Goal: Information Seeking & Learning: Learn about a topic

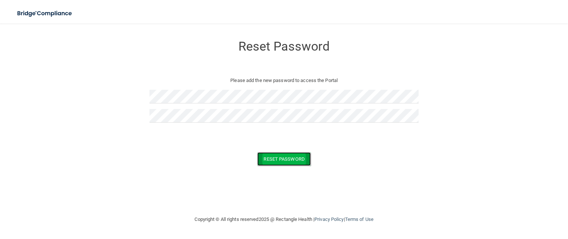
click at [283, 154] on button "Reset Password" at bounding box center [283, 159] width 53 height 14
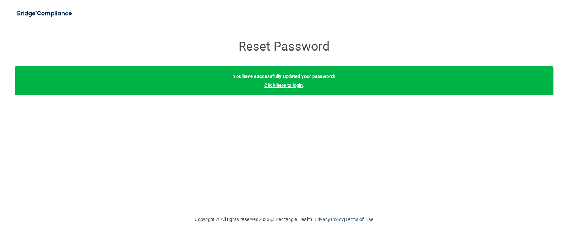
click at [281, 85] on link "Click here to login" at bounding box center [283, 85] width 38 height 6
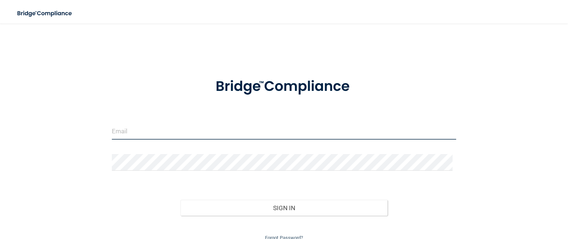
click at [166, 133] on input "email" at bounding box center [284, 131] width 345 height 17
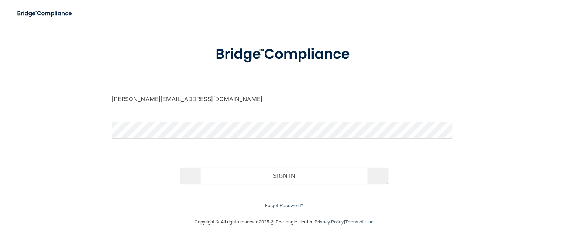
type input "[PERSON_NAME][EMAIL_ADDRESS][DOMAIN_NAME]"
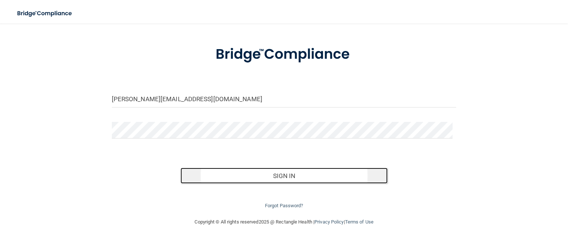
click at [247, 171] on button "Sign In" at bounding box center [284, 176] width 207 height 16
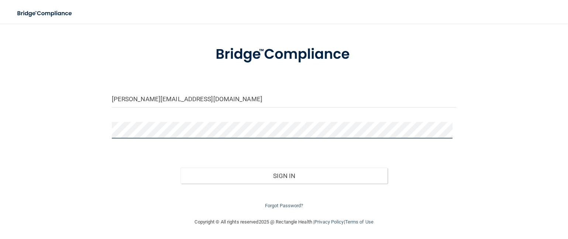
click at [181, 168] on button "Sign In" at bounding box center [284, 176] width 207 height 16
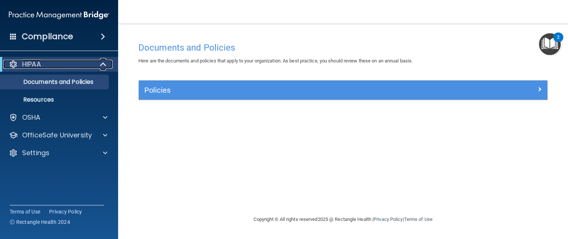
click at [62, 65] on div "HIPAA" at bounding box center [48, 64] width 91 height 9
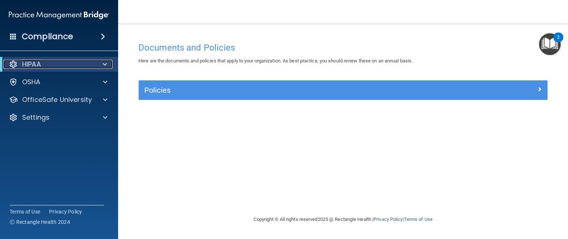
click at [60, 63] on div "HIPAA" at bounding box center [48, 64] width 91 height 9
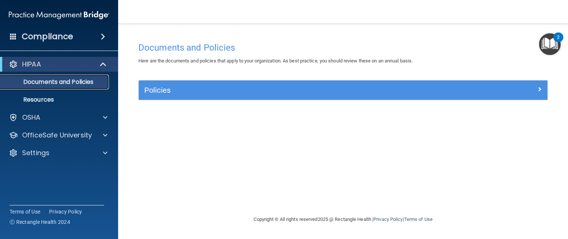
click at [56, 81] on p "Documents and Policies" at bounding box center [55, 81] width 101 height 7
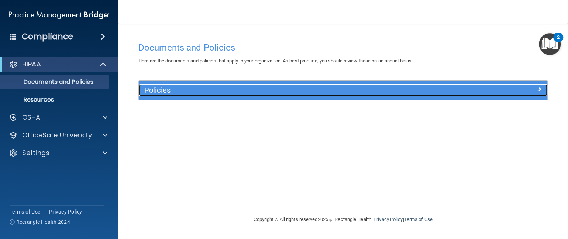
click at [175, 96] on div "Policies" at bounding box center [292, 90] width 307 height 12
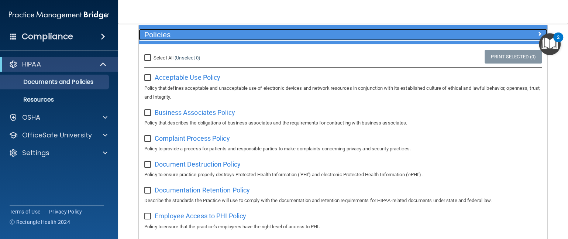
scroll to position [74, 0]
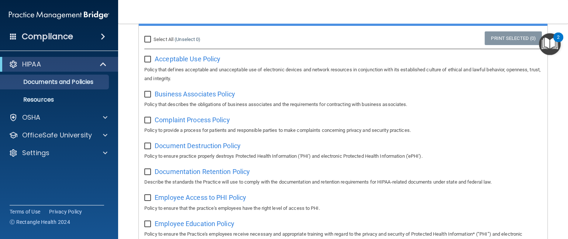
click at [148, 41] on input "Select All (Unselect 0) Unselect All" at bounding box center [148, 40] width 8 height 6
checkbox input "true"
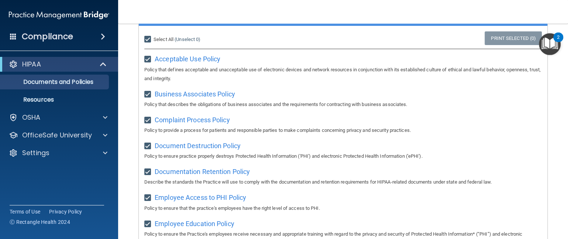
checkbox input "true"
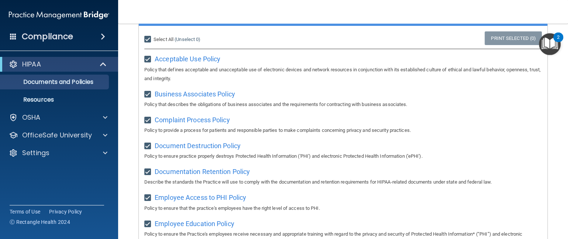
checkbox input "true"
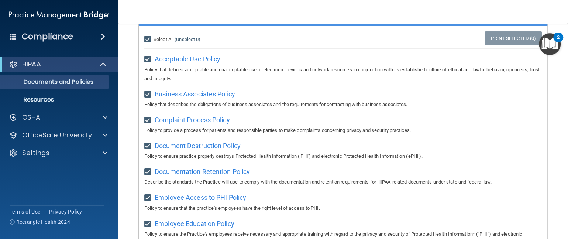
checkbox input "true"
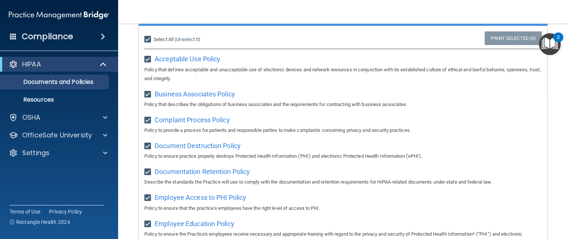
checkbox input "true"
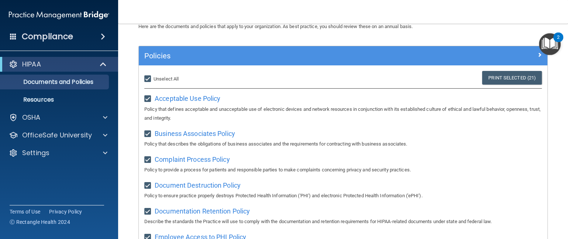
scroll to position [0, 0]
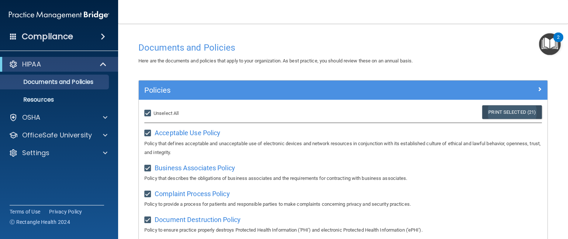
click at [489, 112] on link "Print Selected (21)" at bounding box center [512, 112] width 60 height 14
click at [551, 41] on img "Open Resource Center, 2 new notifications" at bounding box center [550, 44] width 22 height 22
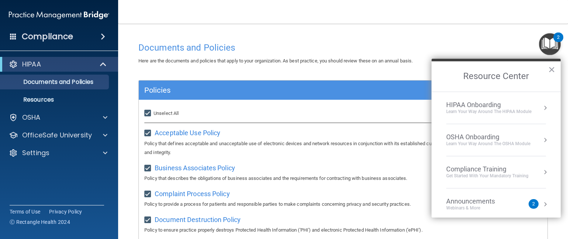
click at [476, 109] on div "Learn Your Way around the HIPAA module" at bounding box center [489, 112] width 85 height 6
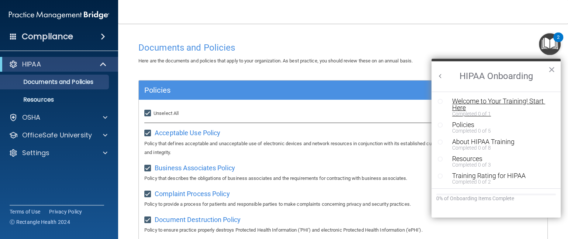
click at [474, 108] on div "Welcome to Your Training! Start Here" at bounding box center [498, 104] width 93 height 13
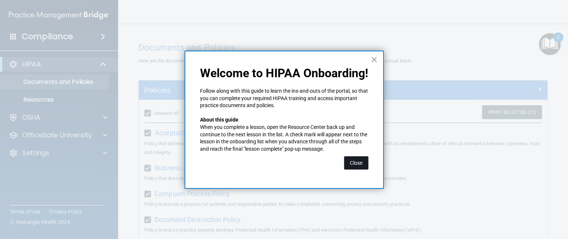
click at [368, 160] on button "Close" at bounding box center [356, 162] width 24 height 13
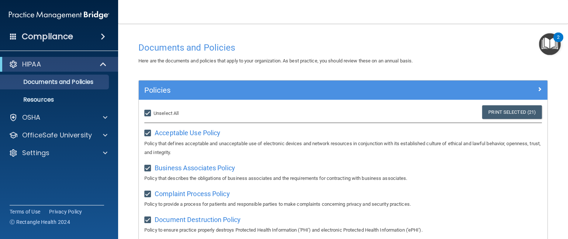
click at [546, 47] on img "Open Resource Center, 2 new notifications" at bounding box center [550, 44] width 22 height 22
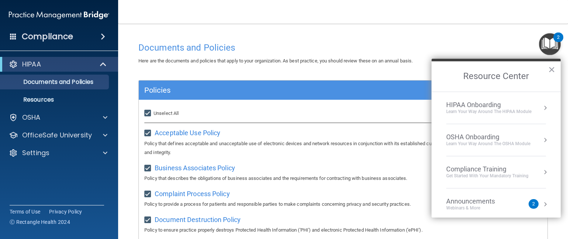
click at [488, 106] on div "HIPAA Onboarding" at bounding box center [489, 105] width 85 height 8
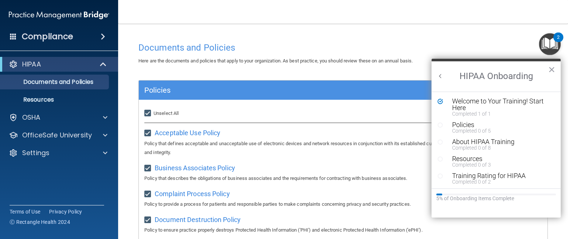
click at [482, 133] on li "Policies Completed 0 of 5" at bounding box center [496, 130] width 117 height 17
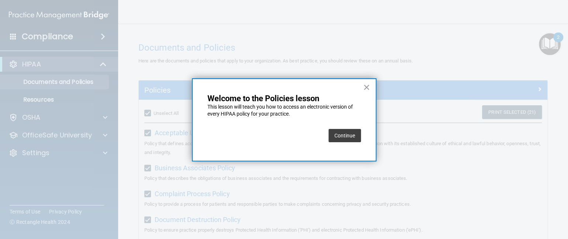
click at [355, 136] on button "Continue" at bounding box center [345, 135] width 33 height 13
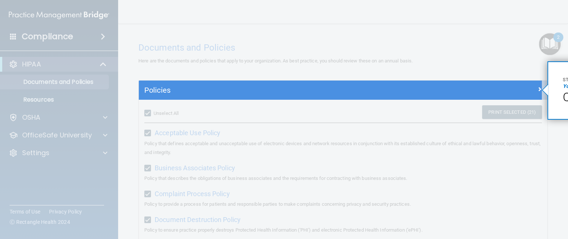
click at [566, 96] on span "Click" at bounding box center [575, 97] width 25 height 14
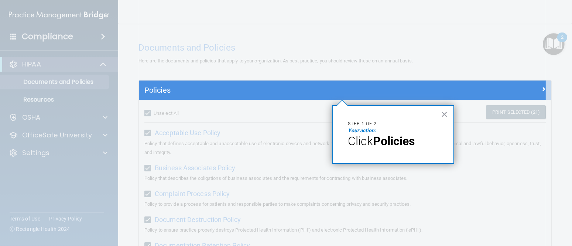
click at [413, 139] on strong "Policies" at bounding box center [394, 141] width 42 height 14
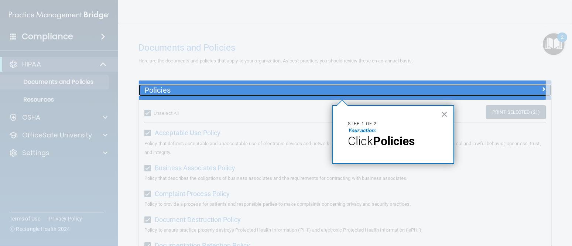
click at [241, 88] on h5 "Policies" at bounding box center [293, 90] width 298 height 8
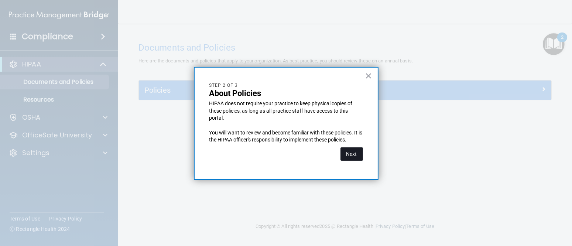
click at [344, 147] on button "Next" at bounding box center [352, 153] width 23 height 13
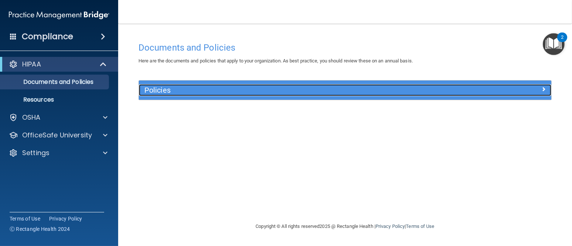
click at [240, 91] on h5 "Policies" at bounding box center [293, 90] width 298 height 8
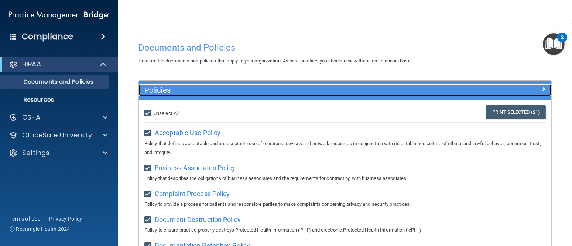
click at [240, 91] on h5 "Policies" at bounding box center [293, 90] width 298 height 8
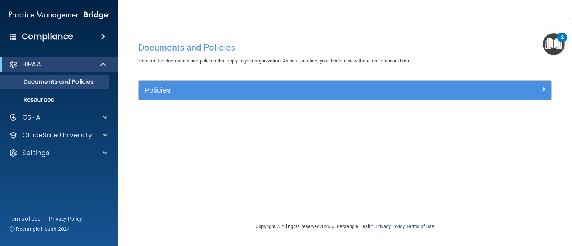
click at [559, 43] on img "Open Resource Center, 2 new notifications" at bounding box center [554, 44] width 22 height 22
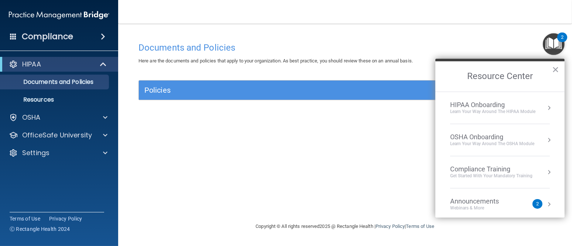
click at [491, 96] on li "HIPAA Onboarding Learn Your Way around the HIPAA module" at bounding box center [500, 108] width 100 height 32
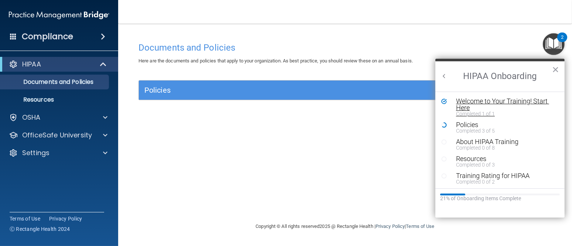
scroll to position [0, 16]
click at [491, 100] on div "Welcome to Your Training! Start Here" at bounding box center [502, 104] width 93 height 13
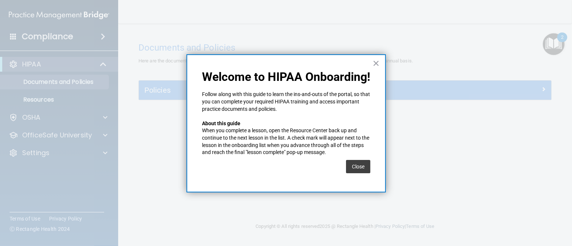
click at [383, 65] on div "× Welcome to HIPAA Onboarding! Follow along with this guide to learn the ins-an…" at bounding box center [286, 123] width 199 height 138
click at [376, 63] on button "×" at bounding box center [376, 63] width 7 height 12
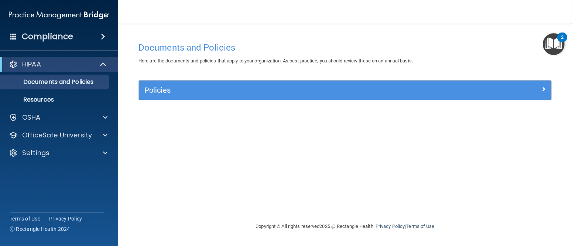
click at [545, 44] on img "Open Resource Center, 2 new notifications" at bounding box center [554, 44] width 22 height 22
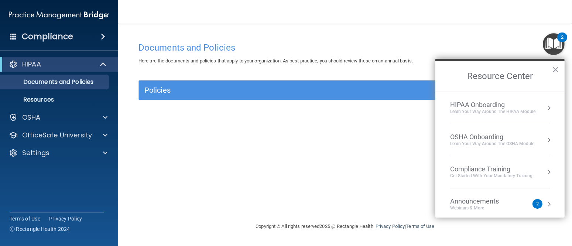
click at [500, 102] on div "HIPAA Onboarding" at bounding box center [492, 105] width 85 height 8
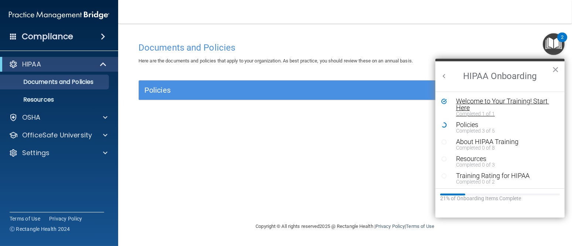
scroll to position [0, 0]
click at [476, 126] on div "Policies" at bounding box center [502, 125] width 93 height 7
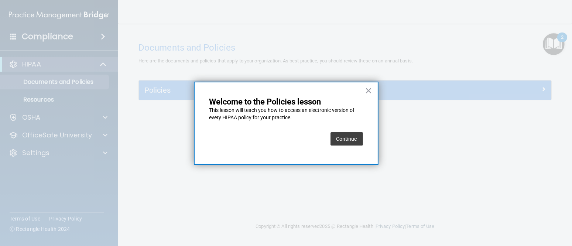
click at [358, 142] on button "Continue" at bounding box center [347, 138] width 33 height 13
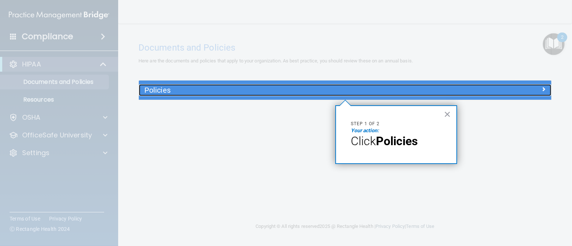
click at [352, 95] on div "Policies" at bounding box center [294, 90] width 310 height 12
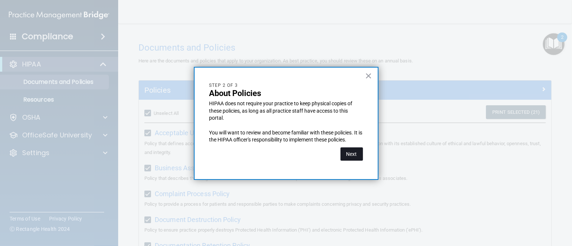
click at [346, 154] on button "Next" at bounding box center [352, 153] width 23 height 13
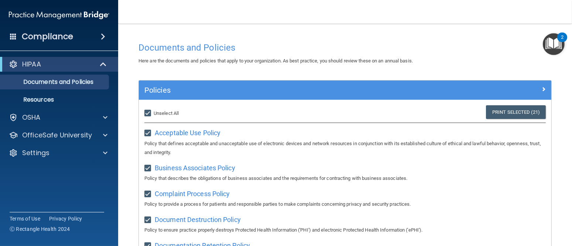
click at [550, 40] on img "Open Resource Center, 2 new notifications" at bounding box center [554, 44] width 22 height 22
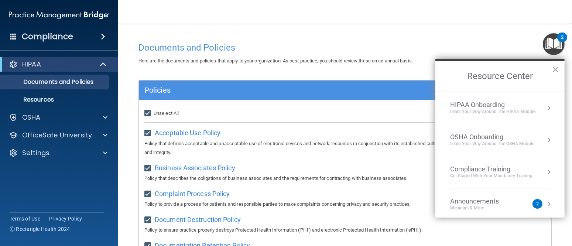
click at [489, 105] on div "HIPAA Onboarding" at bounding box center [492, 105] width 85 height 8
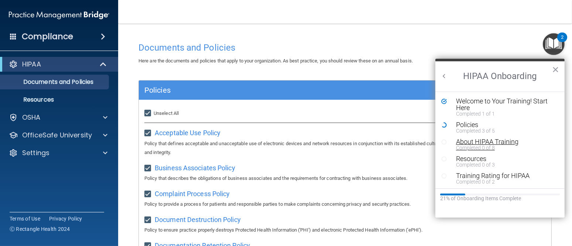
click at [467, 140] on div "About HIPAA Training" at bounding box center [502, 142] width 93 height 7
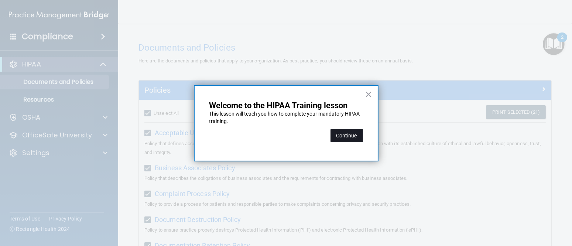
click at [362, 136] on button "Continue" at bounding box center [347, 135] width 33 height 13
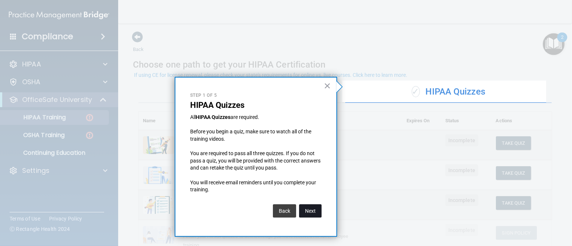
click at [310, 208] on button "Next" at bounding box center [310, 210] width 23 height 13
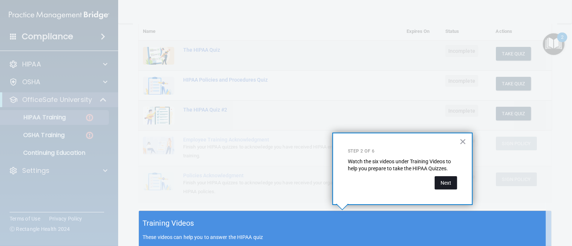
click at [441, 184] on button "Next" at bounding box center [446, 182] width 23 height 13
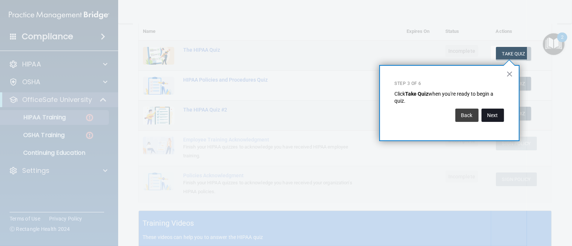
click at [487, 116] on button "Next" at bounding box center [493, 115] width 23 height 13
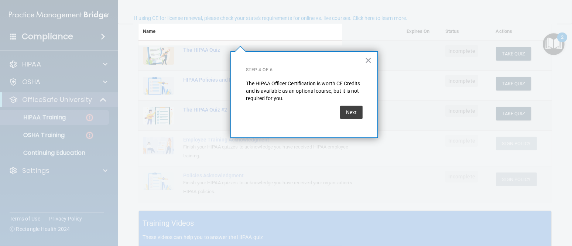
scroll to position [57, 0]
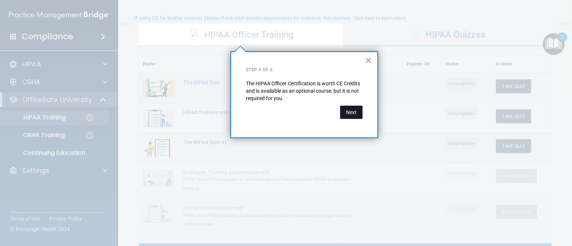
click at [359, 115] on button "Next" at bounding box center [351, 112] width 23 height 13
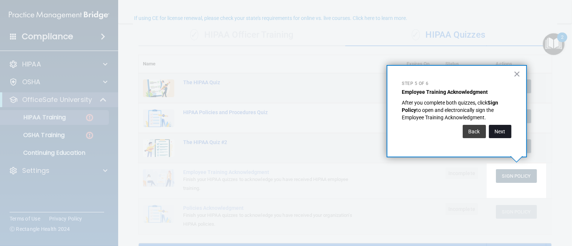
click at [498, 128] on button "Next" at bounding box center [500, 131] width 23 height 13
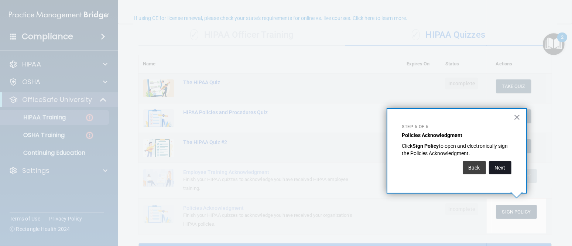
click at [500, 165] on button "Next" at bounding box center [500, 167] width 23 height 13
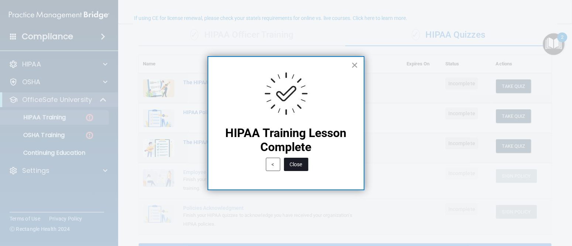
click at [300, 166] on button "Close" at bounding box center [296, 164] width 24 height 13
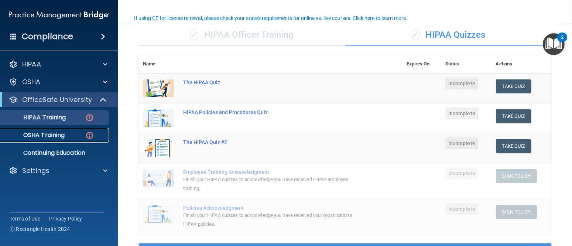
click at [55, 134] on p "OSHA Training" at bounding box center [35, 134] width 60 height 7
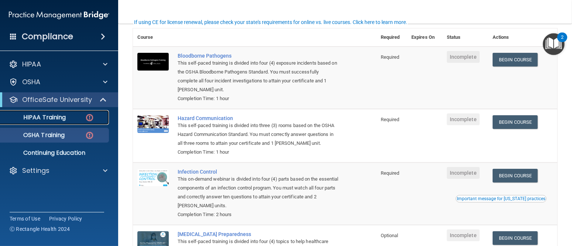
click at [64, 112] on link "HIPAA Training" at bounding box center [51, 117] width 116 height 15
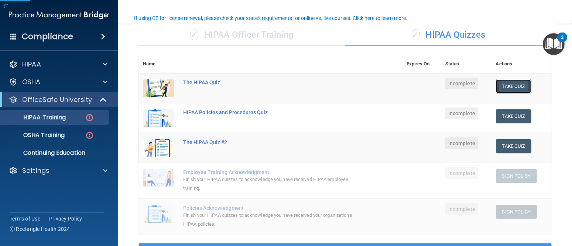
click at [513, 88] on button "Take Quiz" at bounding box center [513, 86] width 35 height 14
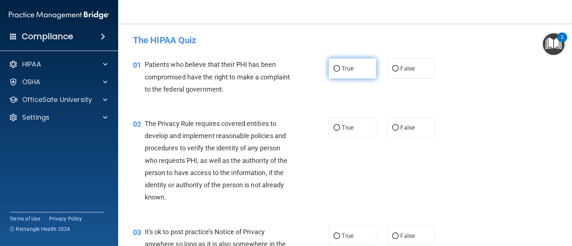
click at [334, 68] on input "True" at bounding box center [337, 69] width 7 height 6
radio input "true"
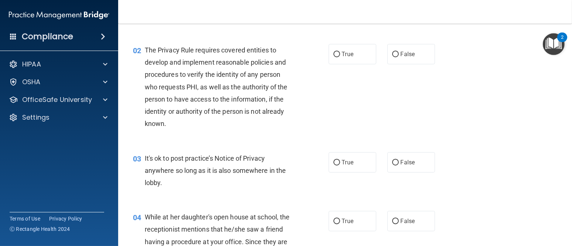
scroll to position [74, 0]
click at [336, 55] on input "True" at bounding box center [337, 54] width 7 height 6
radio input "true"
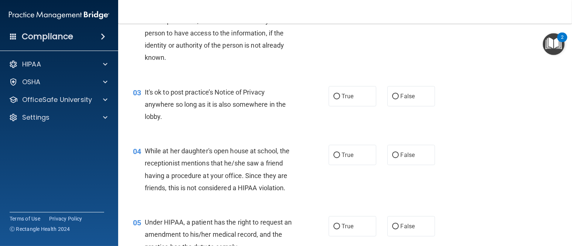
scroll to position [185, 0]
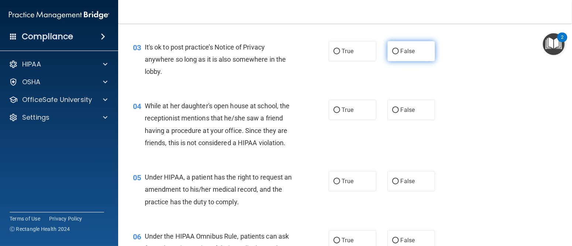
click at [391, 54] on label "False" at bounding box center [411, 51] width 48 height 20
click at [392, 54] on input "False" at bounding box center [395, 52] width 7 height 6
radio input "true"
click at [414, 113] on label "False" at bounding box center [411, 110] width 48 height 20
click at [399, 113] on input "False" at bounding box center [395, 110] width 7 height 6
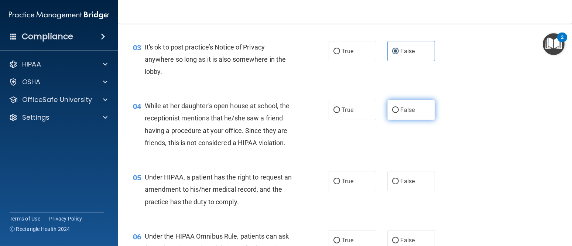
radio input "true"
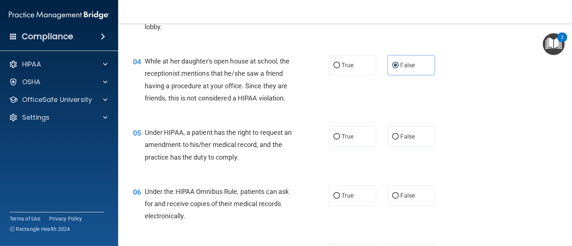
scroll to position [295, 0]
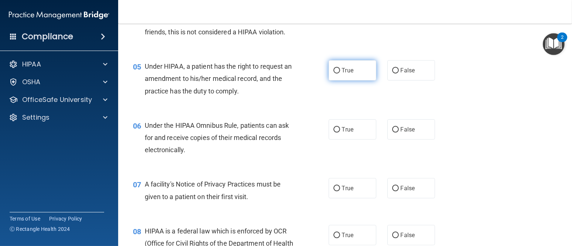
click at [350, 75] on label "True" at bounding box center [353, 70] width 48 height 20
click at [340, 74] on input "True" at bounding box center [337, 71] width 7 height 6
radio input "true"
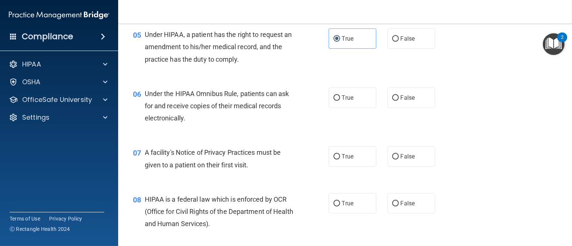
scroll to position [369, 0]
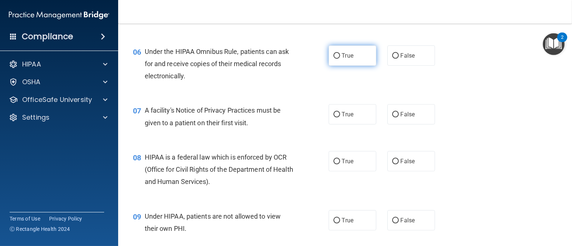
click at [340, 65] on label "True" at bounding box center [353, 55] width 48 height 20
click at [340, 59] on input "True" at bounding box center [337, 56] width 7 height 6
radio input "true"
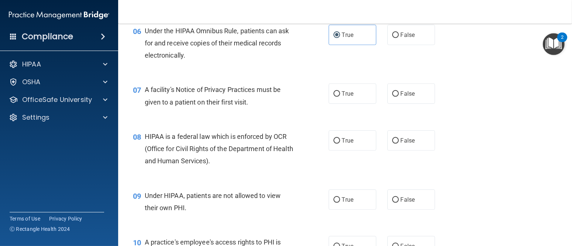
scroll to position [406, 0]
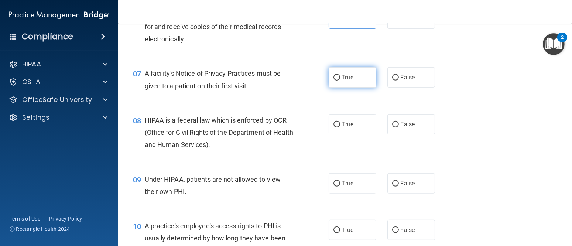
click at [346, 78] on span "True" at bounding box center [347, 77] width 11 height 7
click at [340, 78] on input "True" at bounding box center [337, 78] width 7 height 6
radio input "true"
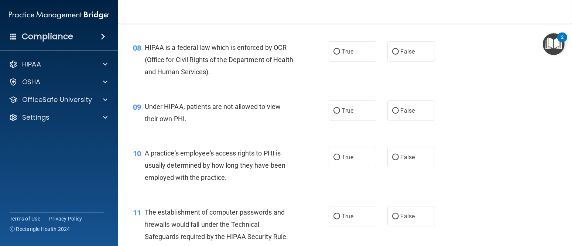
scroll to position [480, 0]
click at [329, 52] on label "True" at bounding box center [353, 50] width 48 height 20
click at [334, 52] on input "True" at bounding box center [337, 51] width 7 height 6
radio input "true"
click at [399, 113] on label "False" at bounding box center [411, 109] width 48 height 20
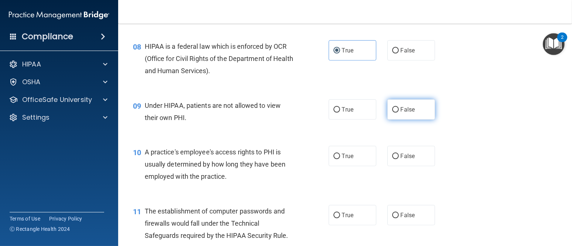
click at [399, 113] on input "False" at bounding box center [395, 110] width 7 height 6
radio input "true"
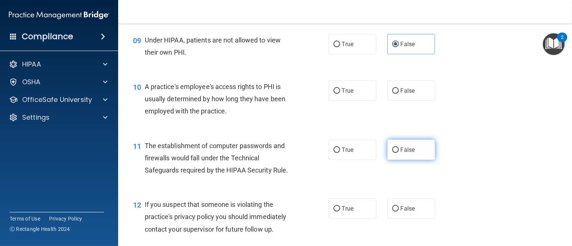
scroll to position [591, 0]
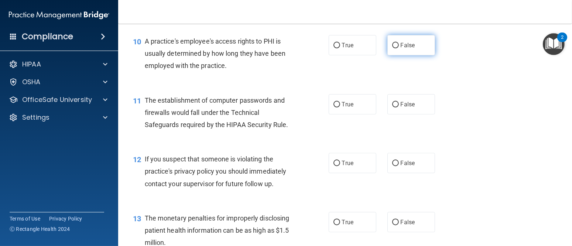
click at [402, 50] on label "False" at bounding box center [411, 45] width 48 height 20
click at [399, 48] on input "False" at bounding box center [395, 46] width 7 height 6
radio input "true"
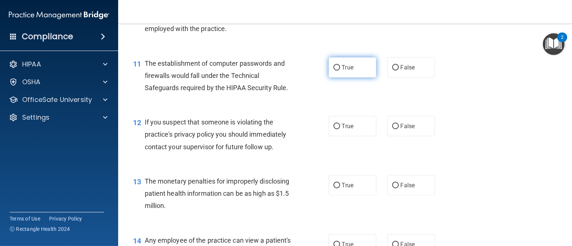
click at [360, 70] on label "True" at bounding box center [353, 67] width 48 height 20
click at [340, 70] on input "True" at bounding box center [337, 68] width 7 height 6
radio input "true"
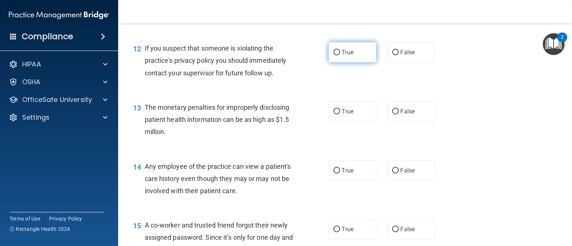
click at [336, 56] on label "True" at bounding box center [353, 52] width 48 height 20
click at [336, 55] on input "True" at bounding box center [337, 53] width 7 height 6
radio input "true"
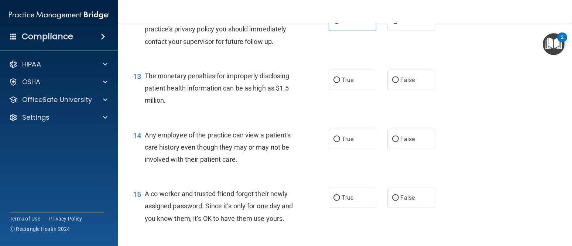
scroll to position [776, 0]
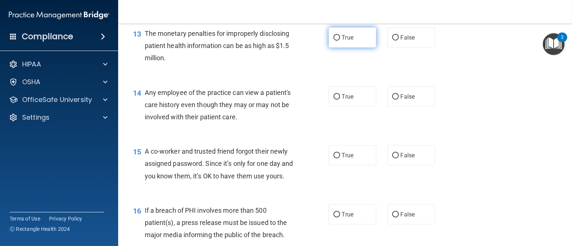
click at [346, 43] on label "True" at bounding box center [353, 37] width 48 height 20
click at [340, 41] on input "True" at bounding box center [337, 38] width 7 height 6
radio input "true"
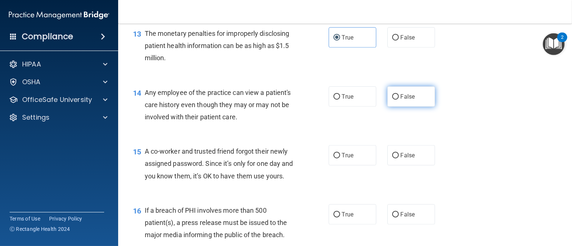
click at [401, 94] on span "False" at bounding box center [408, 96] width 14 height 7
click at [398, 94] on input "False" at bounding box center [395, 97] width 7 height 6
radio input "true"
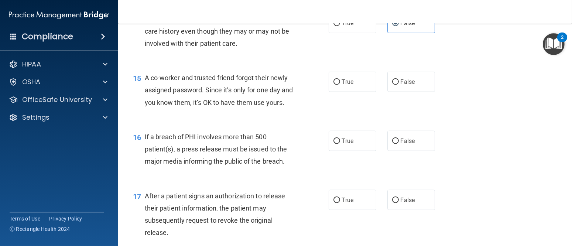
scroll to position [850, 0]
click at [423, 86] on label "False" at bounding box center [411, 81] width 48 height 20
click at [399, 85] on input "False" at bounding box center [395, 82] width 7 height 6
radio input "true"
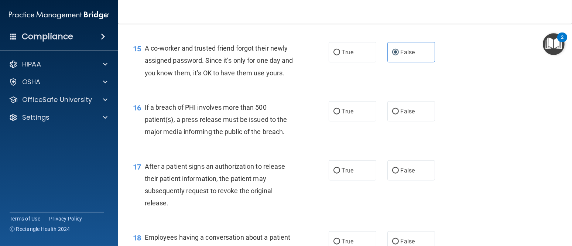
scroll to position [923, 0]
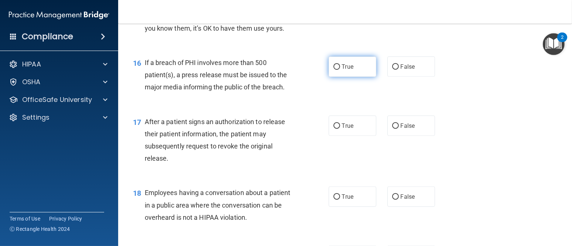
click at [335, 77] on label "True" at bounding box center [353, 67] width 48 height 20
click at [335, 70] on input "True" at bounding box center [337, 67] width 7 height 6
radio input "true"
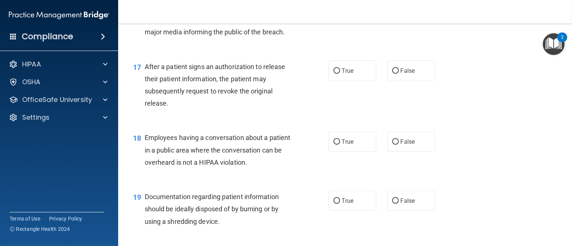
scroll to position [997, 0]
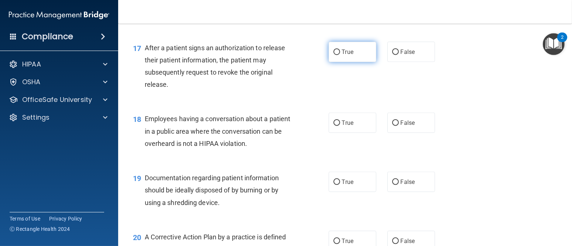
click at [334, 55] on input "True" at bounding box center [337, 52] width 7 height 6
radio input "true"
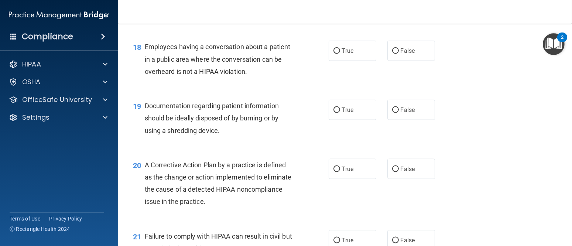
scroll to position [1071, 0]
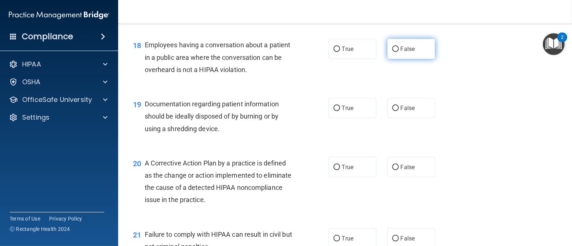
click at [393, 59] on label "False" at bounding box center [411, 49] width 48 height 20
click at [393, 52] on input "False" at bounding box center [395, 50] width 7 height 6
radio input "true"
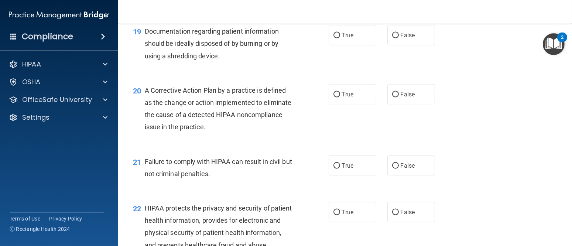
scroll to position [1145, 0]
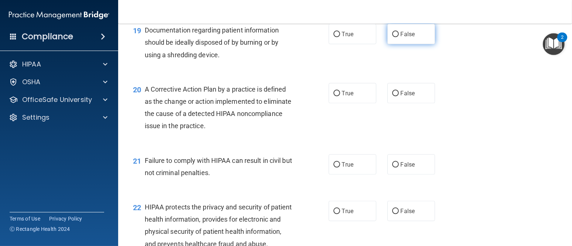
click at [397, 44] on label "False" at bounding box center [411, 34] width 48 height 20
click at [397, 37] on input "False" at bounding box center [395, 35] width 7 height 6
radio input "true"
click at [344, 38] on span "True" at bounding box center [347, 34] width 11 height 7
click at [340, 37] on input "True" at bounding box center [337, 35] width 7 height 6
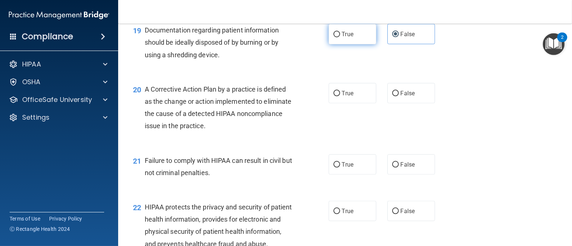
radio input "true"
radio input "false"
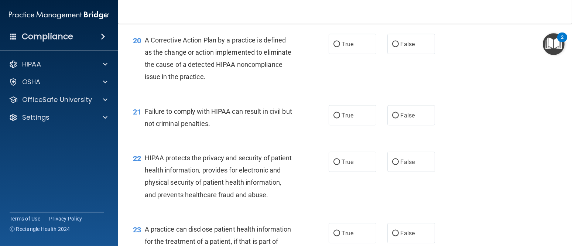
scroll to position [1182, 0]
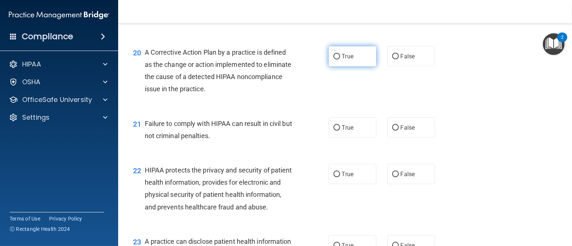
click at [343, 60] on span "True" at bounding box center [347, 56] width 11 height 7
click at [340, 59] on input "True" at bounding box center [337, 57] width 7 height 6
radio input "true"
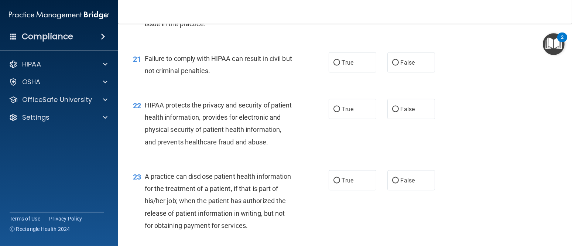
scroll to position [1256, 0]
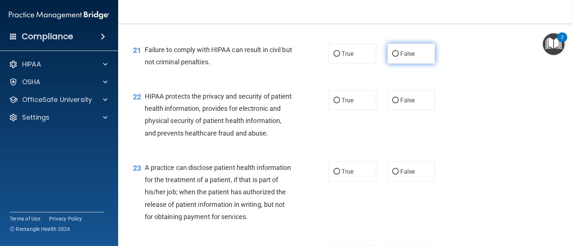
click at [395, 64] on label "False" at bounding box center [411, 54] width 48 height 20
click at [395, 57] on input "False" at bounding box center [395, 54] width 7 height 6
radio input "true"
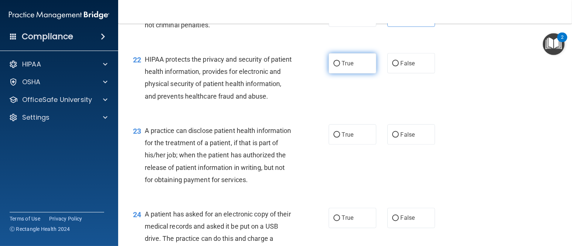
click at [351, 74] on label "True" at bounding box center [353, 63] width 48 height 20
click at [340, 66] on input "True" at bounding box center [337, 64] width 7 height 6
radio input "true"
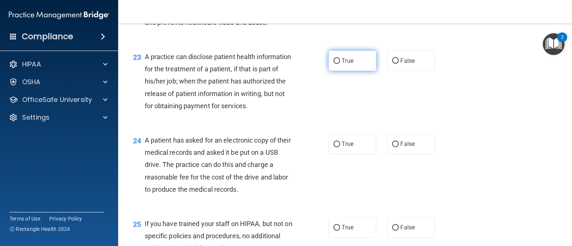
click at [351, 71] on label "True" at bounding box center [353, 61] width 48 height 20
click at [340, 64] on input "True" at bounding box center [337, 61] width 7 height 6
radio input "true"
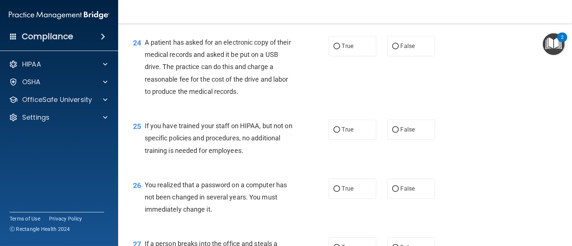
scroll to position [1477, 0]
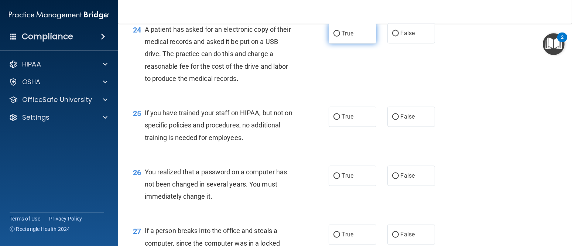
click at [334, 44] on label "True" at bounding box center [353, 33] width 48 height 20
click at [334, 37] on input "True" at bounding box center [337, 34] width 7 height 6
radio input "true"
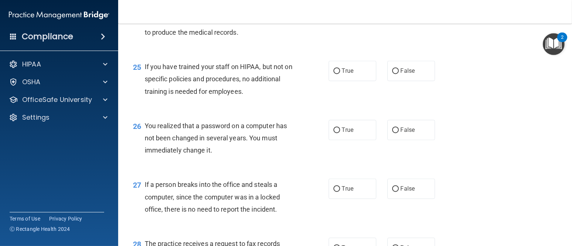
scroll to position [1551, 0]
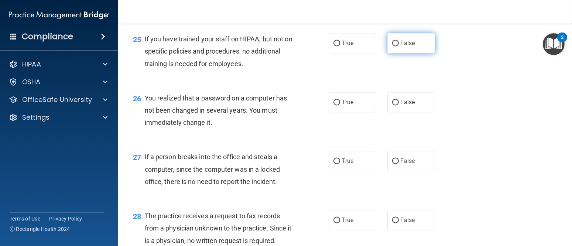
click at [392, 46] on input "False" at bounding box center [395, 44] width 7 height 6
radio input "true"
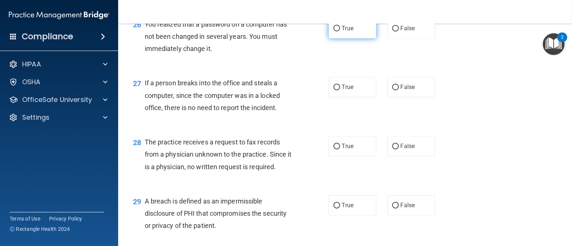
click at [352, 38] on label "True" at bounding box center [353, 28] width 48 height 20
click at [340, 31] on input "True" at bounding box center [337, 29] width 7 height 6
radio input "true"
click at [392, 31] on input "False" at bounding box center [395, 29] width 7 height 6
radio input "true"
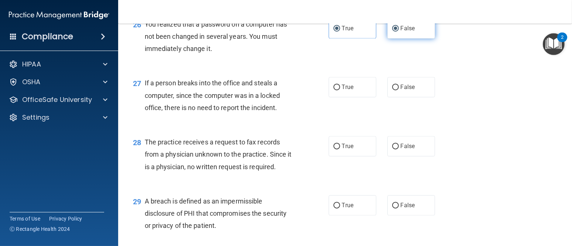
radio input "false"
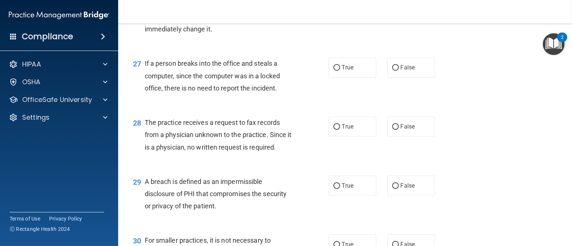
scroll to position [1662, 0]
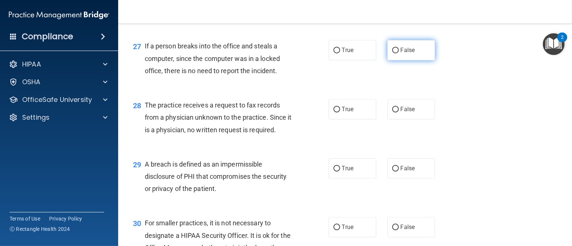
click at [392, 53] on input "False" at bounding box center [395, 51] width 7 height 6
radio input "true"
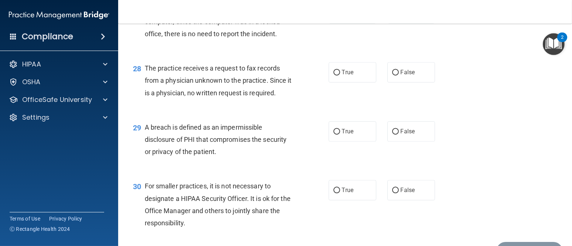
scroll to position [1736, 0]
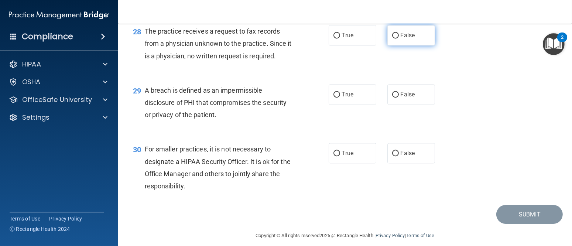
click at [393, 45] on label "False" at bounding box center [411, 35] width 48 height 20
click at [393, 38] on input "False" at bounding box center [395, 36] width 7 height 6
radio input "true"
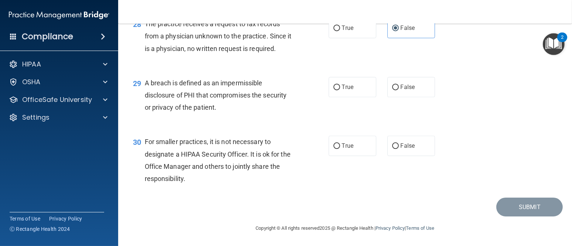
scroll to position [1780, 0]
click at [333, 91] on label "True" at bounding box center [353, 87] width 48 height 20
click at [334, 90] on input "True" at bounding box center [337, 88] width 7 height 6
radio input "true"
click at [401, 145] on span "False" at bounding box center [408, 145] width 14 height 7
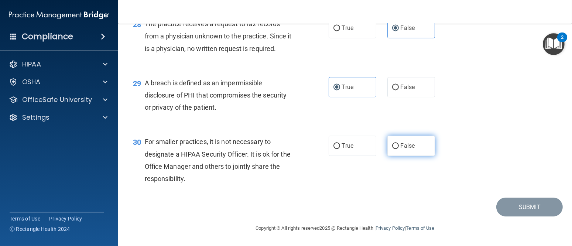
click at [399, 145] on input "False" at bounding box center [395, 146] width 7 height 6
radio input "true"
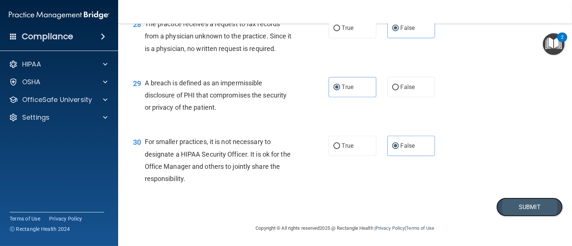
click at [515, 209] on button "Submit" at bounding box center [529, 207] width 66 height 19
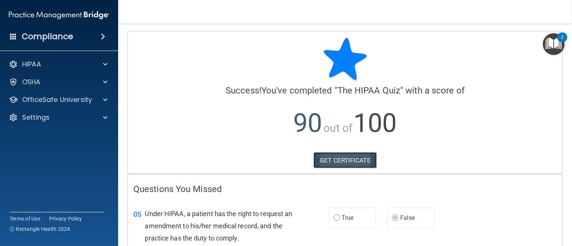
click at [352, 158] on link "GET CERTIFICATE" at bounding box center [345, 160] width 63 height 16
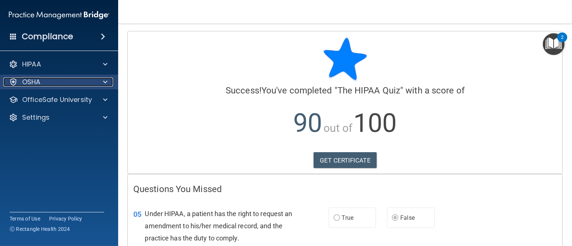
click at [101, 79] on div at bounding box center [104, 82] width 18 height 9
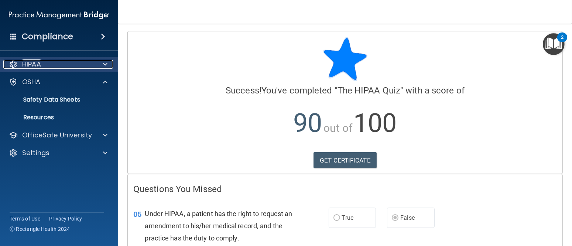
click at [105, 63] on span at bounding box center [105, 64] width 4 height 9
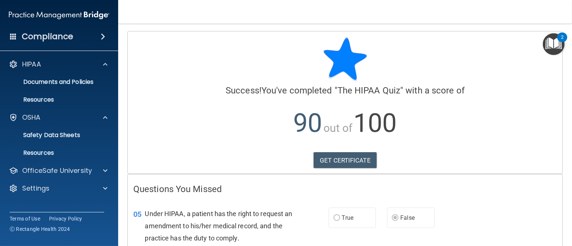
click at [554, 45] on img "Open Resource Center, 2 new notifications" at bounding box center [554, 44] width 22 height 22
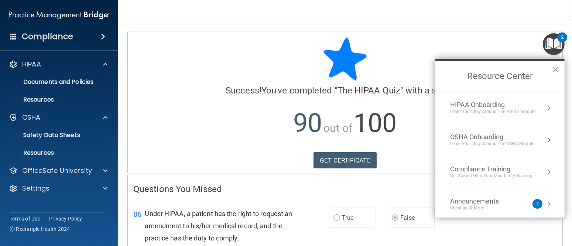
click at [484, 105] on div "HIPAA Onboarding" at bounding box center [492, 105] width 85 height 8
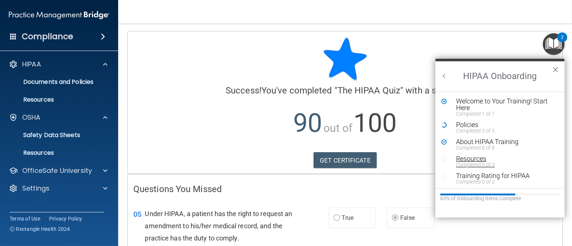
click at [485, 157] on div "Resources" at bounding box center [502, 158] width 93 height 7
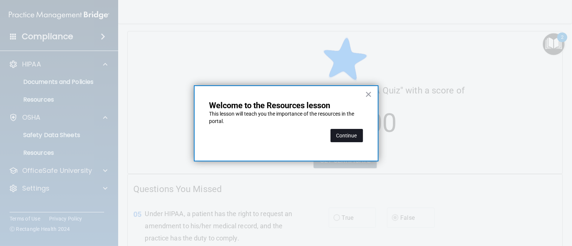
click at [359, 133] on button "Continue" at bounding box center [347, 135] width 33 height 13
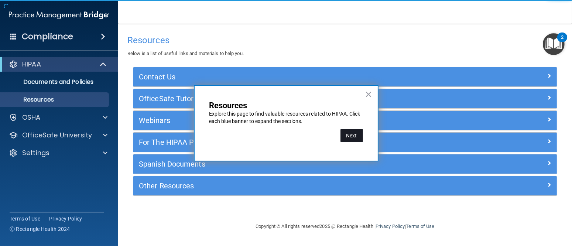
click at [353, 136] on button "Next" at bounding box center [352, 135] width 23 height 13
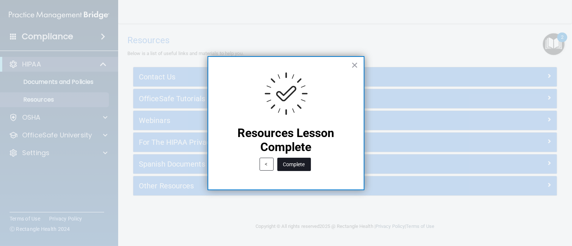
click at [295, 167] on button "Complete" at bounding box center [294, 164] width 34 height 13
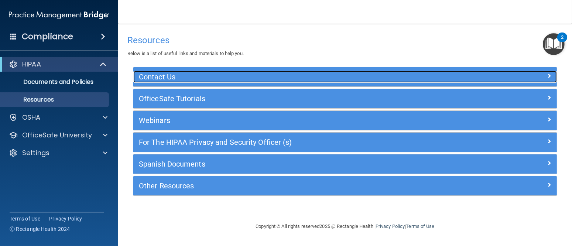
click at [168, 80] on h5 "Contact Us" at bounding box center [292, 77] width 307 height 8
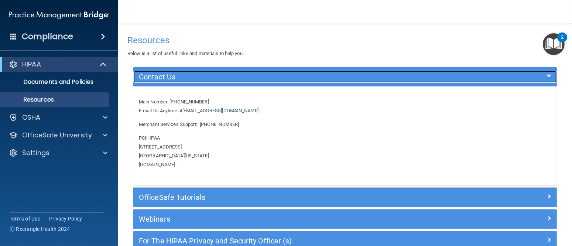
click at [168, 80] on h5 "Contact Us" at bounding box center [292, 77] width 307 height 8
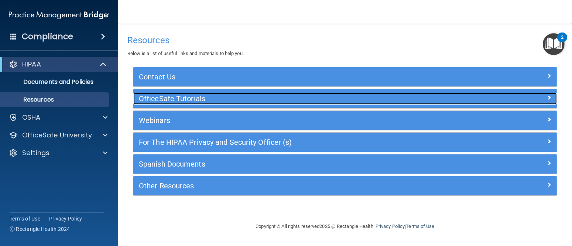
click at [181, 104] on div "OfficeSafe Tutorials" at bounding box center [292, 99] width 318 height 12
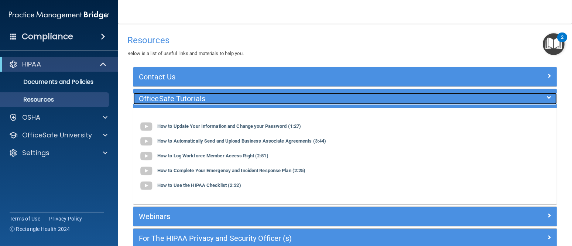
click at [181, 104] on div "OfficeSafe Tutorials" at bounding box center [292, 99] width 318 height 12
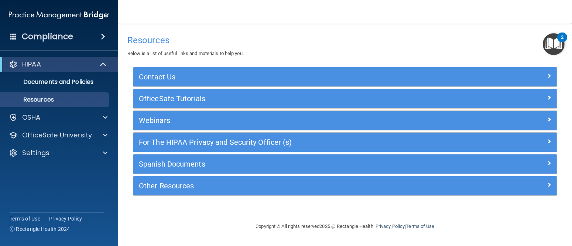
click at [180, 128] on div "Webinars" at bounding box center [345, 120] width 424 height 19
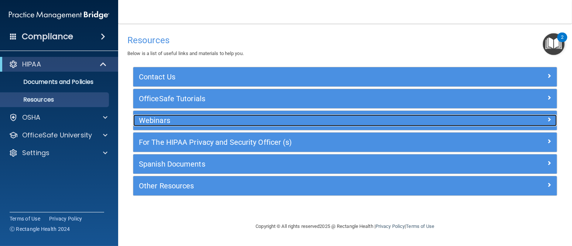
click at [178, 125] on div "Webinars" at bounding box center [292, 121] width 318 height 12
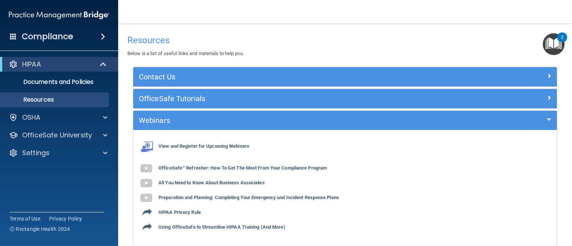
click at [173, 126] on div "Webinars" at bounding box center [345, 120] width 424 height 19
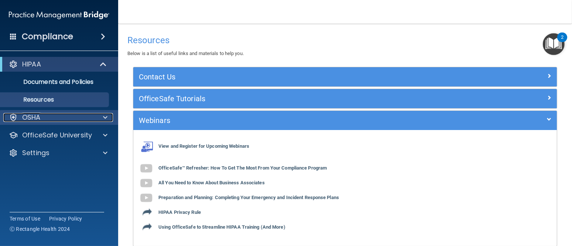
click at [105, 116] on span at bounding box center [105, 117] width 4 height 9
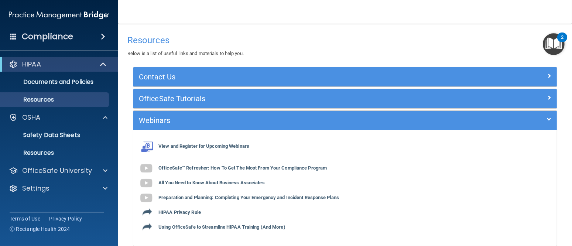
click at [557, 42] on img "Open Resource Center, 2 new notifications" at bounding box center [554, 44] width 22 height 22
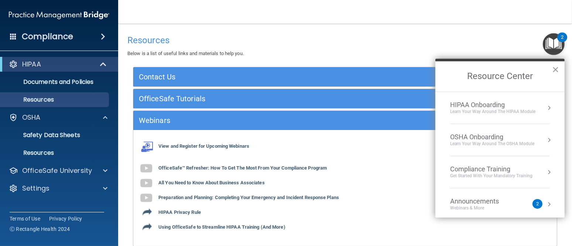
click at [482, 103] on div "HIPAA Onboarding" at bounding box center [492, 105] width 85 height 8
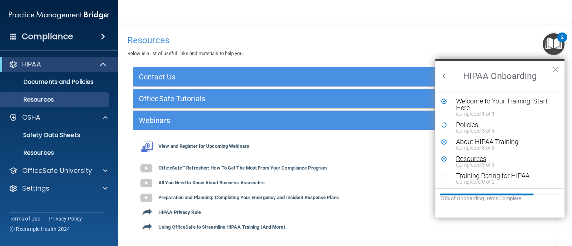
scroll to position [1, 0]
click at [484, 173] on div "Training Rating for HIPAA" at bounding box center [502, 175] width 93 height 7
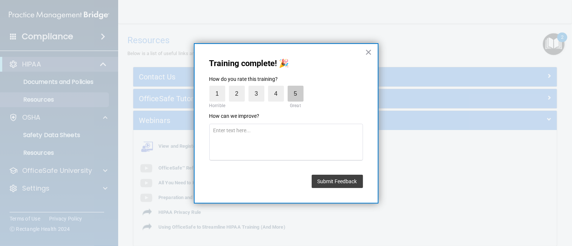
click at [297, 98] on label "5" at bounding box center [296, 94] width 16 height 16
click at [278, 88] on input "5" at bounding box center [278, 88] width 0 height 0
click at [324, 178] on button "Submit Feedback" at bounding box center [337, 181] width 51 height 13
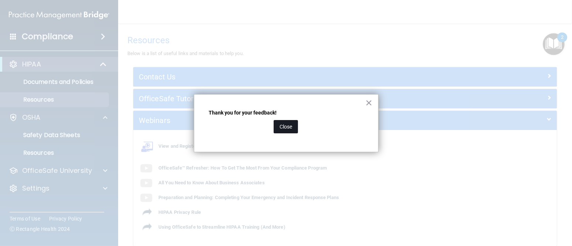
click at [286, 129] on button "Close" at bounding box center [286, 126] width 24 height 13
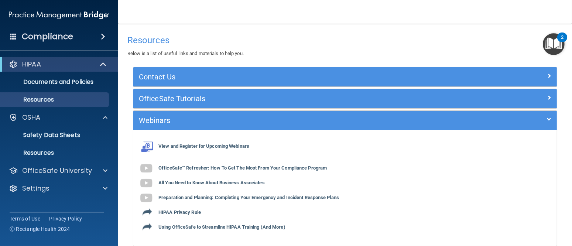
click at [553, 45] on img "Open Resource Center, 2 new notifications" at bounding box center [554, 44] width 22 height 22
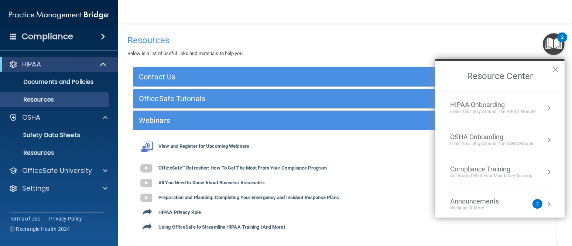
click at [469, 107] on div "HIPAA Onboarding" at bounding box center [492, 105] width 85 height 8
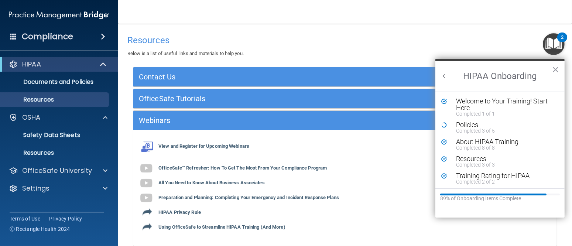
scroll to position [0, 0]
click at [461, 124] on div "Policies" at bounding box center [502, 125] width 93 height 7
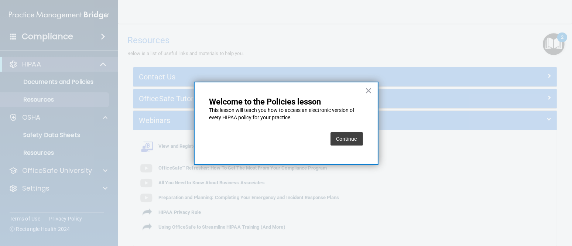
click at [356, 140] on button "Continue" at bounding box center [347, 138] width 33 height 13
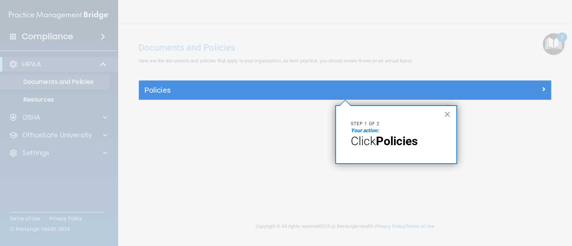
click at [380, 129] on p "Your action:" at bounding box center [396, 130] width 91 height 7
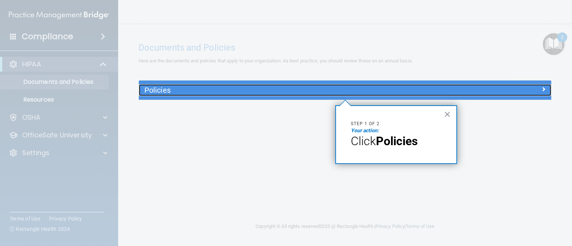
click at [306, 95] on div "Policies" at bounding box center [294, 90] width 310 height 12
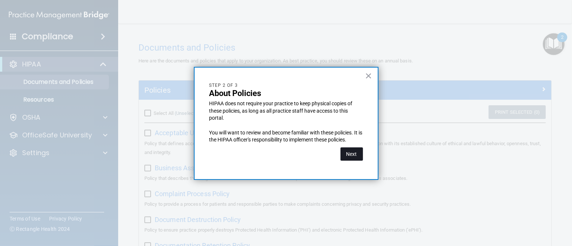
click at [352, 154] on button "Next" at bounding box center [352, 153] width 23 height 13
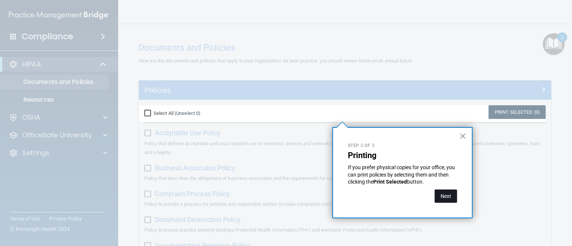
click at [441, 194] on button "Next" at bounding box center [446, 195] width 23 height 13
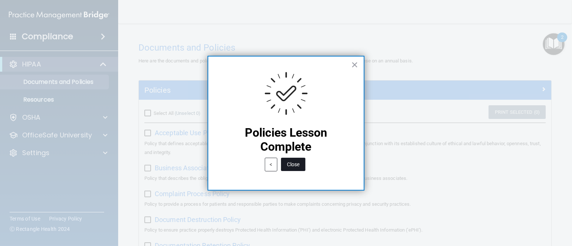
click at [296, 164] on button "Close" at bounding box center [293, 164] width 24 height 13
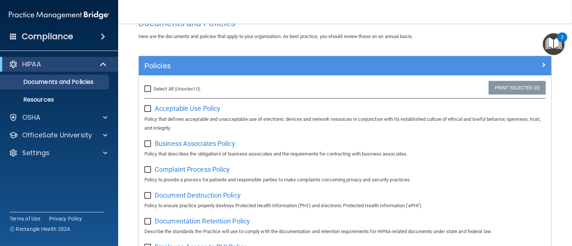
scroll to position [37, 0]
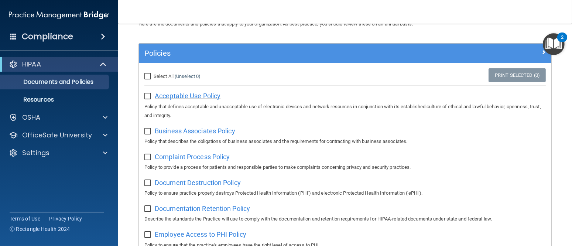
click at [175, 96] on span "Acceptable Use Policy" at bounding box center [188, 96] width 66 height 8
click at [201, 132] on span "Business Associates Policy" at bounding box center [195, 131] width 81 height 8
drag, startPoint x: 550, startPoint y: 40, endPoint x: 560, endPoint y: 42, distance: 10.7
click at [551, 40] on img "Open Resource Center, 2 new notifications" at bounding box center [554, 44] width 22 height 22
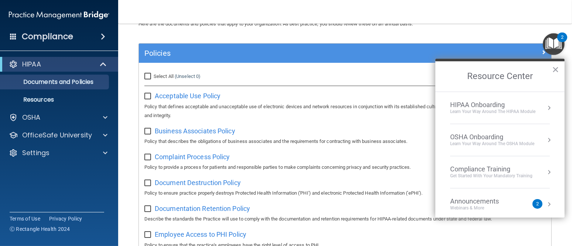
click at [488, 105] on div "HIPAA Onboarding" at bounding box center [492, 105] width 85 height 8
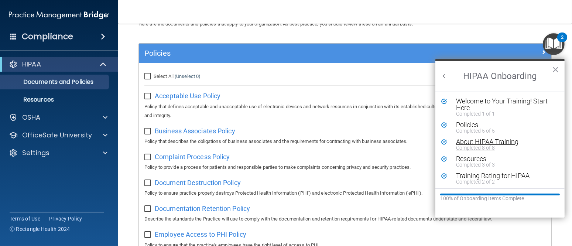
scroll to position [1, 0]
click at [448, 75] on button "Back to Resource Center Home" at bounding box center [444, 75] width 7 height 7
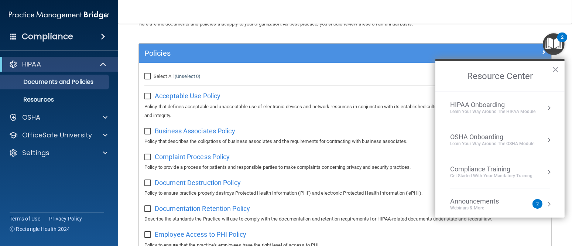
scroll to position [0, 0]
click at [485, 136] on div "OSHA Onboarding" at bounding box center [492, 137] width 84 height 8
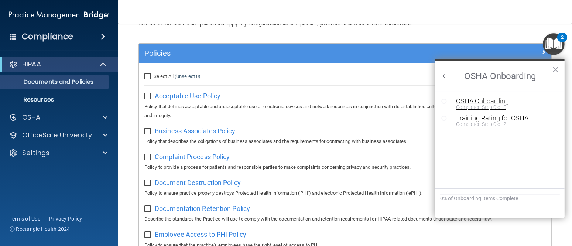
click at [473, 102] on div "OSHA Onboarding" at bounding box center [505, 101] width 99 height 7
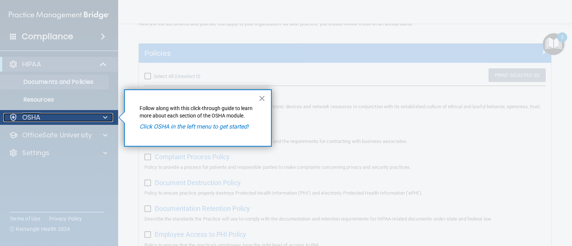
click at [79, 116] on div "OSHA" at bounding box center [49, 117] width 92 height 9
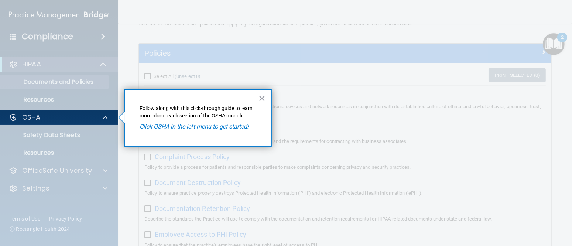
click at [148, 129] on em "Click OSHA in the left menu to get started!" at bounding box center [194, 126] width 109 height 7
click at [40, 136] on div at bounding box center [59, 185] width 119 height 121
drag, startPoint x: 194, startPoint y: 119, endPoint x: 221, endPoint y: 117, distance: 27.4
click at [196, 119] on p "Follow along with this click-through guide to learn more about each section of …" at bounding box center [198, 112] width 117 height 14
drag, startPoint x: 236, startPoint y: 112, endPoint x: 510, endPoint y: 157, distance: 277.7
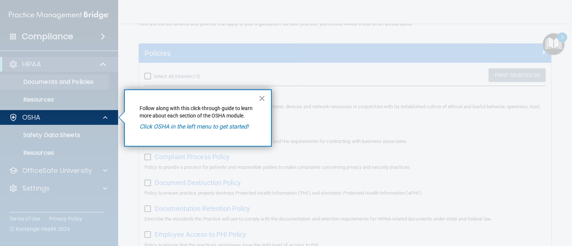
click at [237, 112] on p "Follow along with this click-through guide to learn more about each section of …" at bounding box center [198, 112] width 117 height 14
click at [242, 125] on em "Click OSHA in the left menu to get started!" at bounding box center [194, 126] width 109 height 7
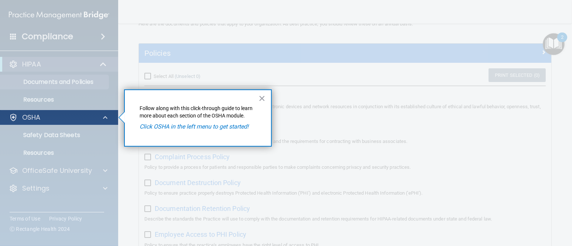
click at [23, 112] on div "OSHA" at bounding box center [59, 117] width 119 height 15
click at [13, 116] on div at bounding box center [13, 117] width 9 height 9
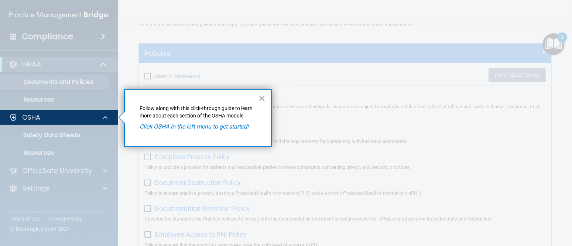
click at [44, 136] on div at bounding box center [59, 185] width 119 height 121
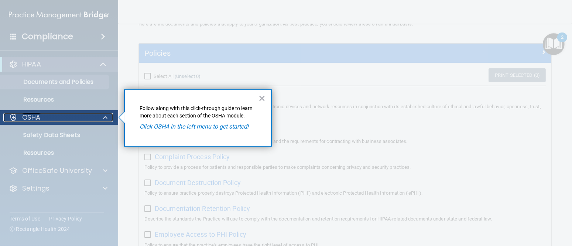
click at [107, 115] on span at bounding box center [105, 117] width 4 height 9
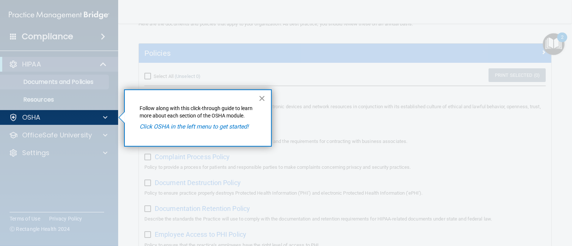
click at [260, 98] on button "×" at bounding box center [262, 98] width 7 height 12
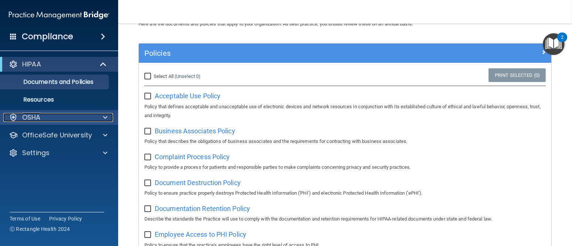
click at [58, 115] on div "OSHA" at bounding box center [49, 117] width 92 height 9
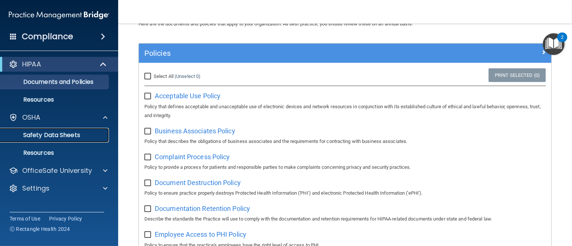
click at [51, 136] on p "Safety Data Sheets" at bounding box center [55, 134] width 101 height 7
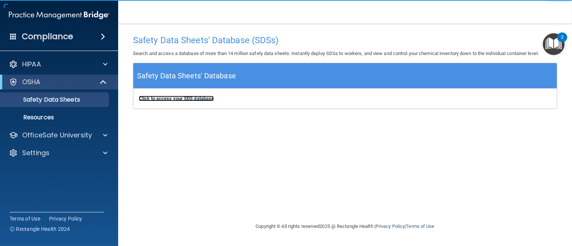
click at [181, 98] on b "Click to access your SDS database" at bounding box center [176, 99] width 75 height 6
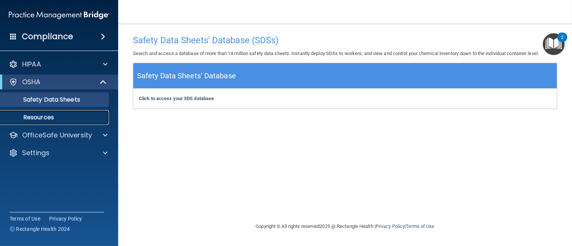
click at [54, 121] on p "Resources" at bounding box center [55, 117] width 101 height 7
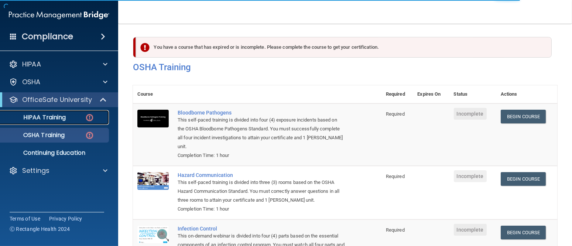
click at [66, 115] on div "HIPAA Training" at bounding box center [55, 117] width 101 height 7
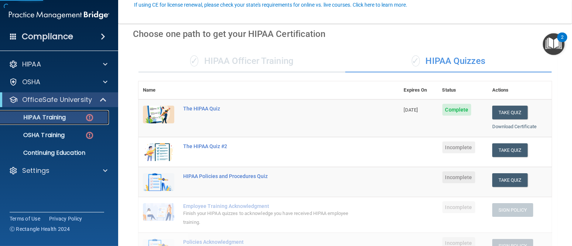
scroll to position [74, 0]
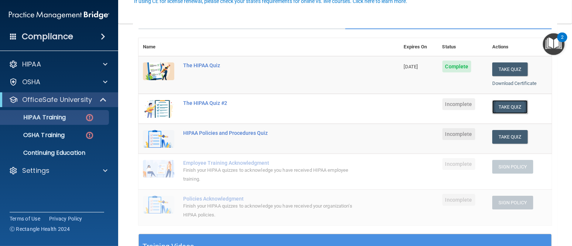
click at [507, 108] on button "Take Quiz" at bounding box center [509, 107] width 35 height 14
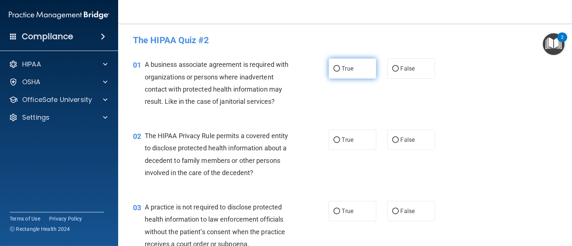
click at [361, 69] on label "True" at bounding box center [353, 68] width 48 height 20
click at [340, 69] on input "True" at bounding box center [337, 69] width 7 height 6
radio input "true"
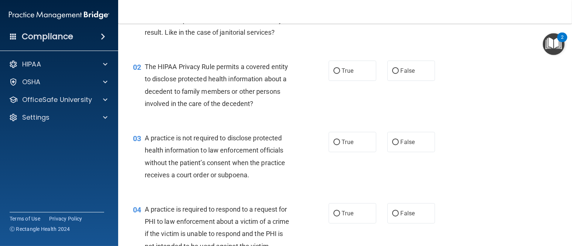
scroll to position [74, 0]
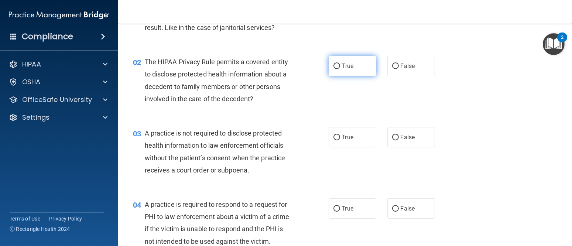
click at [345, 61] on label "True" at bounding box center [353, 66] width 48 height 20
click at [340, 64] on input "True" at bounding box center [337, 67] width 7 height 6
radio input "true"
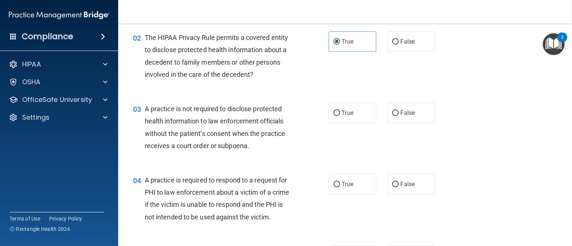
scroll to position [111, 0]
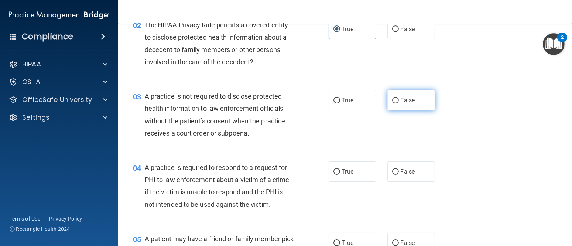
click at [387, 103] on label "False" at bounding box center [411, 100] width 48 height 20
click at [392, 103] on input "False" at bounding box center [395, 101] width 7 height 6
radio input "true"
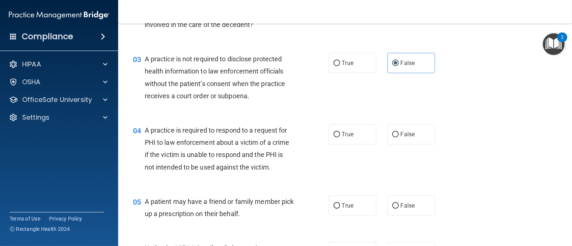
scroll to position [148, 0]
click at [351, 62] on label "True" at bounding box center [353, 63] width 48 height 20
click at [340, 62] on input "True" at bounding box center [337, 64] width 7 height 6
radio input "true"
radio input "false"
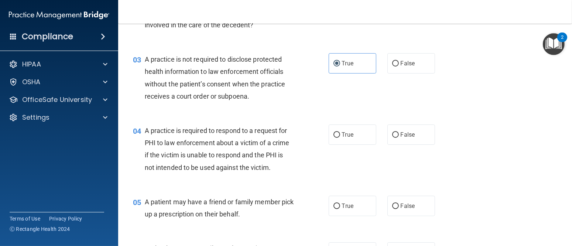
scroll to position [222, 0]
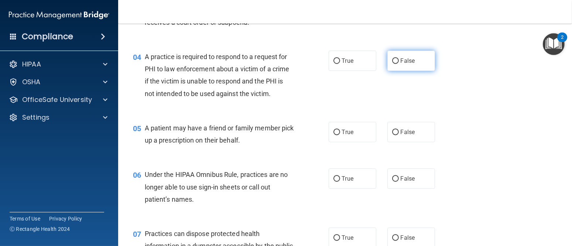
click at [413, 67] on label "False" at bounding box center [411, 61] width 48 height 20
click at [399, 64] on input "False" at bounding box center [395, 61] width 7 height 6
radio input "true"
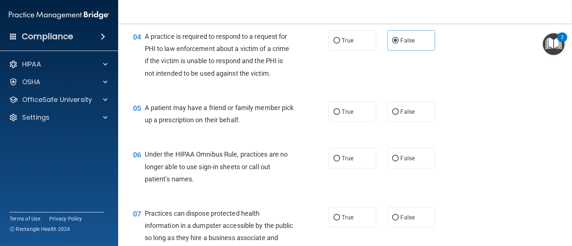
scroll to position [259, 0]
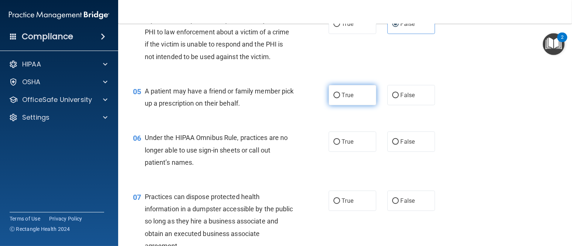
click at [358, 99] on label "True" at bounding box center [353, 95] width 48 height 20
click at [340, 98] on input "True" at bounding box center [337, 96] width 7 height 6
radio input "true"
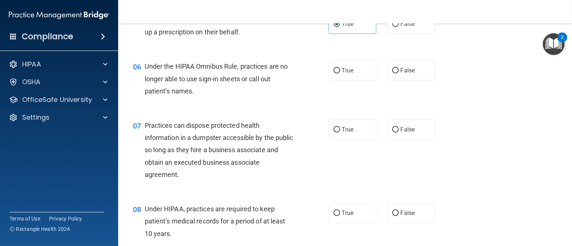
scroll to position [332, 0]
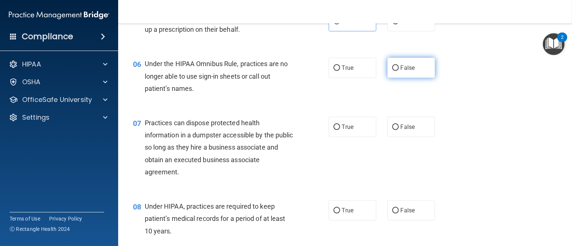
click at [399, 74] on label "False" at bounding box center [411, 68] width 48 height 20
click at [399, 71] on input "False" at bounding box center [395, 68] width 7 height 6
radio input "true"
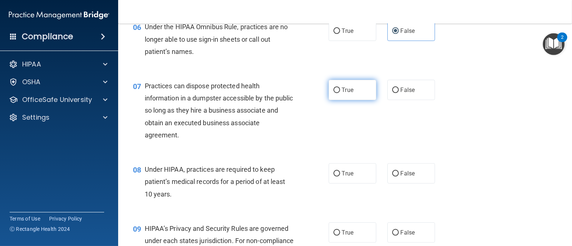
click at [351, 93] on span "True" at bounding box center [347, 89] width 11 height 7
click at [340, 93] on input "True" at bounding box center [337, 91] width 7 height 6
radio input "true"
click at [351, 93] on span "True" at bounding box center [347, 89] width 11 height 7
click at [340, 93] on input "True" at bounding box center [337, 91] width 7 height 6
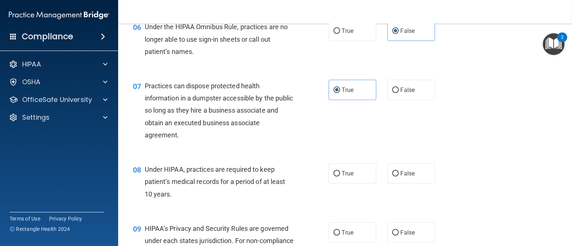
click at [383, 91] on div "True False" at bounding box center [386, 90] width 115 height 20
click at [404, 94] on label "False" at bounding box center [411, 90] width 48 height 20
click at [399, 93] on input "False" at bounding box center [395, 91] width 7 height 6
radio input "true"
radio input "false"
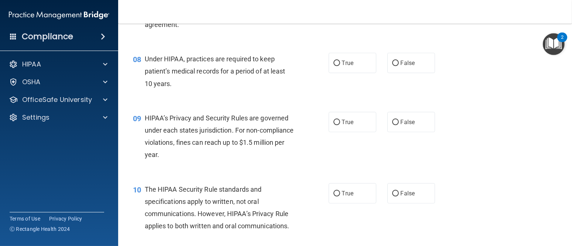
scroll to position [480, 0]
click at [342, 67] on label "True" at bounding box center [353, 62] width 48 height 20
click at [340, 66] on input "True" at bounding box center [337, 63] width 7 height 6
radio input "true"
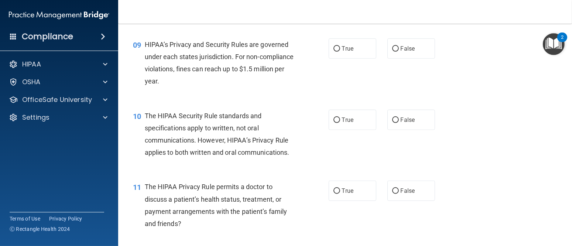
scroll to position [554, 0]
click at [360, 56] on label "True" at bounding box center [353, 48] width 48 height 20
click at [340, 51] on input "True" at bounding box center [337, 48] width 7 height 6
radio input "true"
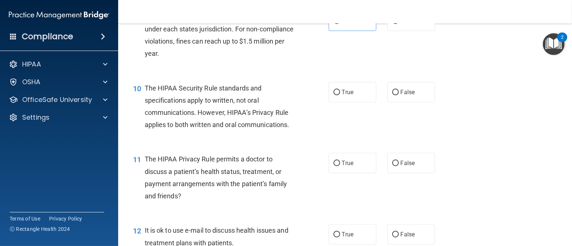
scroll to position [628, 0]
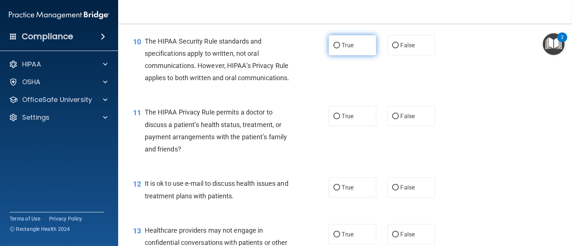
click at [345, 53] on label "True" at bounding box center [353, 45] width 48 height 20
click at [340, 48] on input "True" at bounding box center [337, 46] width 7 height 6
radio input "true"
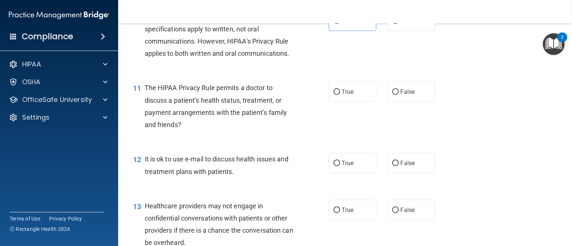
scroll to position [665, 0]
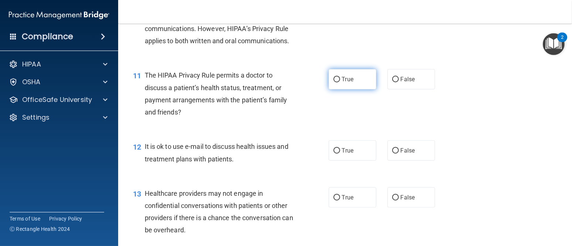
click at [335, 80] on input "True" at bounding box center [337, 80] width 7 height 6
radio input "true"
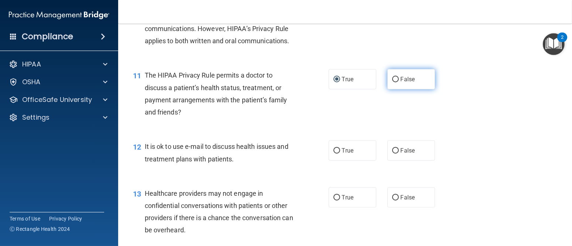
click at [401, 82] on span "False" at bounding box center [408, 79] width 14 height 7
click at [399, 82] on input "False" at bounding box center [395, 80] width 7 height 6
radio input "true"
radio input "false"
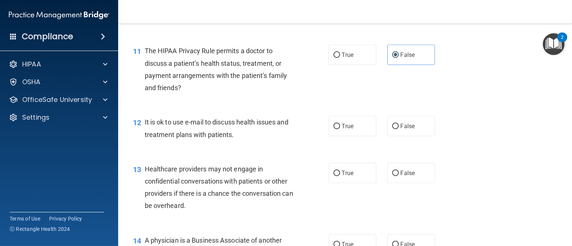
scroll to position [776, 0]
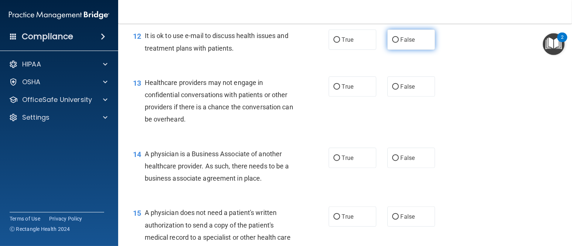
click at [391, 47] on label "False" at bounding box center [411, 40] width 48 height 20
click at [392, 43] on input "False" at bounding box center [395, 40] width 7 height 6
radio input "true"
drag, startPoint x: 336, startPoint y: 80, endPoint x: 337, endPoint y: 88, distance: 7.8
click at [337, 79] on label "True" at bounding box center [353, 86] width 48 height 20
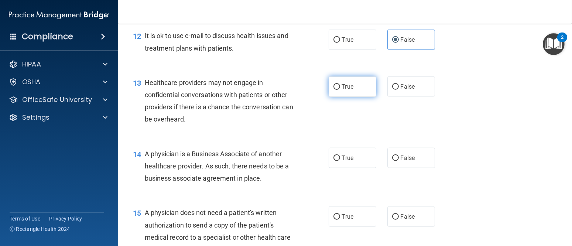
click at [337, 84] on input "True" at bounding box center [337, 87] width 7 height 6
radio input "true"
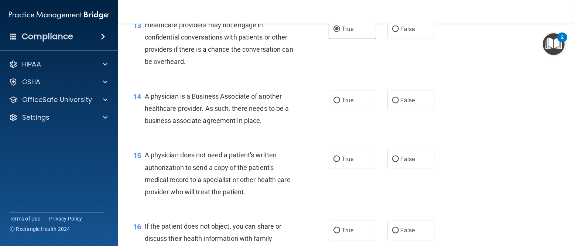
scroll to position [850, 0]
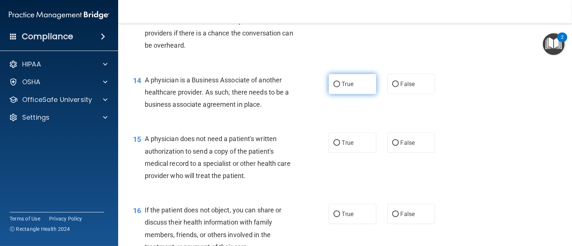
click at [345, 89] on label "True" at bounding box center [353, 84] width 48 height 20
click at [340, 87] on input "True" at bounding box center [337, 85] width 7 height 6
radio input "true"
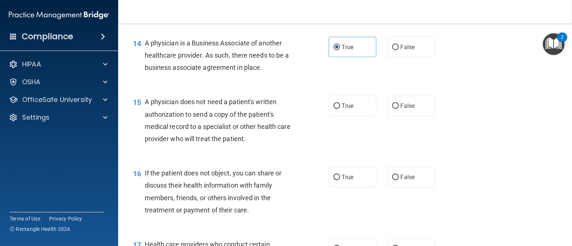
scroll to position [923, 0]
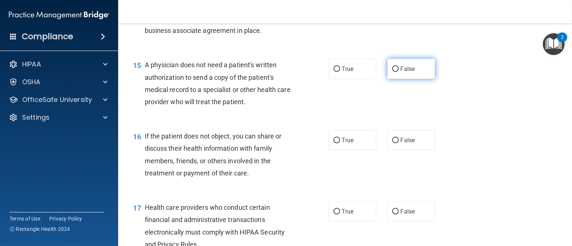
click at [392, 72] on label "False" at bounding box center [411, 69] width 48 height 20
click at [392, 72] on input "False" at bounding box center [395, 69] width 7 height 6
radio input "true"
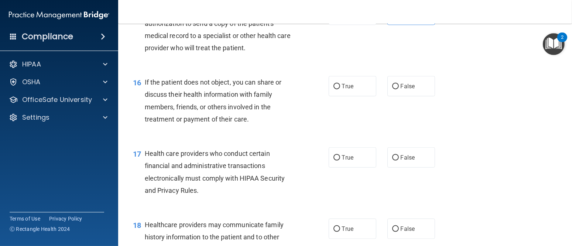
scroll to position [997, 0]
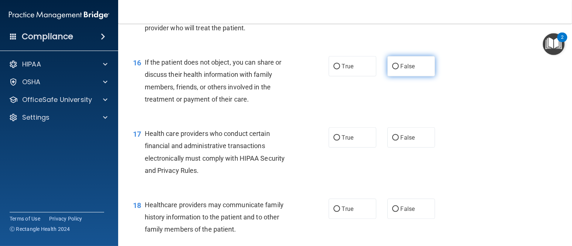
click at [424, 67] on label "False" at bounding box center [411, 66] width 48 height 20
click at [399, 67] on input "False" at bounding box center [395, 67] width 7 height 6
radio input "true"
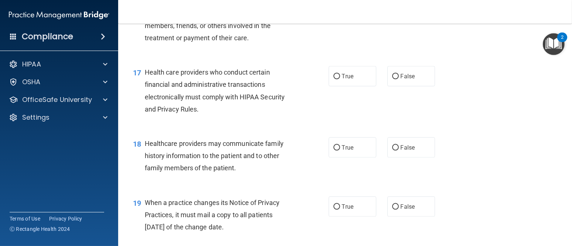
scroll to position [1071, 0]
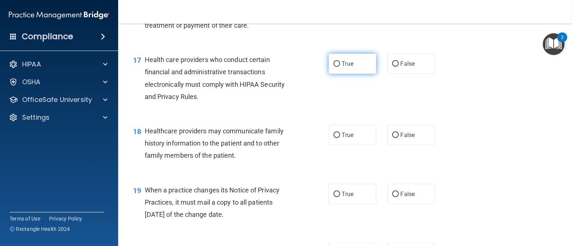
click at [345, 66] on span "True" at bounding box center [347, 63] width 11 height 7
click at [340, 66] on input "True" at bounding box center [337, 64] width 7 height 6
radio input "true"
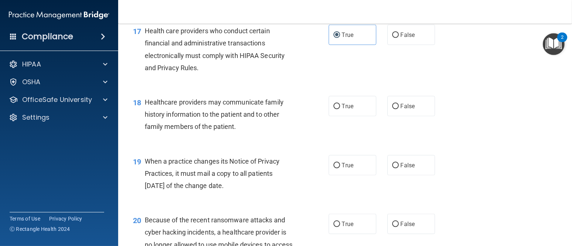
scroll to position [1145, 0]
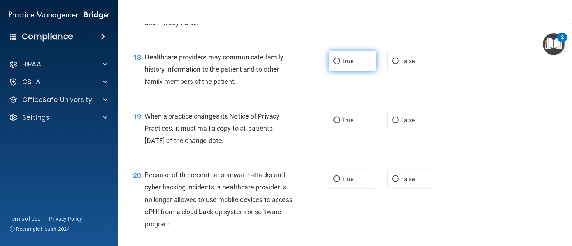
click at [335, 66] on label "True" at bounding box center [353, 61] width 48 height 20
click at [335, 64] on input "True" at bounding box center [337, 62] width 7 height 6
radio input "true"
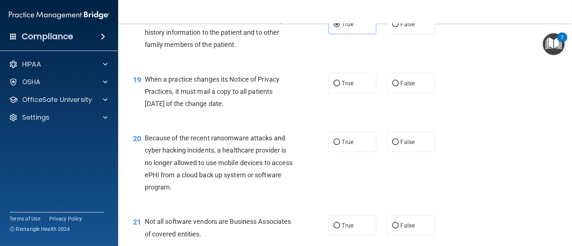
scroll to position [1219, 0]
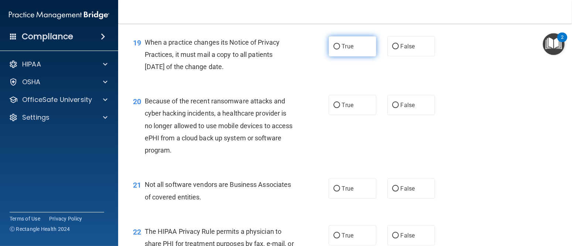
click at [342, 48] on span "True" at bounding box center [347, 46] width 11 height 7
click at [340, 48] on input "True" at bounding box center [337, 47] width 7 height 6
radio input "true"
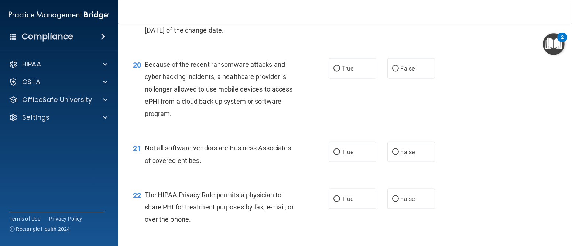
scroll to position [1256, 0]
click at [334, 72] on label "True" at bounding box center [353, 68] width 48 height 20
click at [334, 71] on input "True" at bounding box center [337, 69] width 7 height 6
radio input "true"
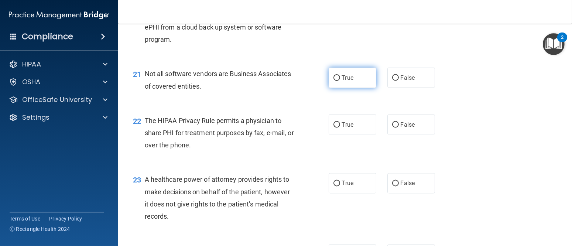
click at [368, 81] on label "True" at bounding box center [353, 78] width 48 height 20
click at [340, 81] on input "True" at bounding box center [337, 78] width 7 height 6
radio input "true"
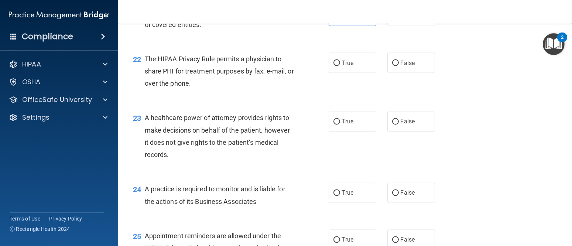
scroll to position [1404, 0]
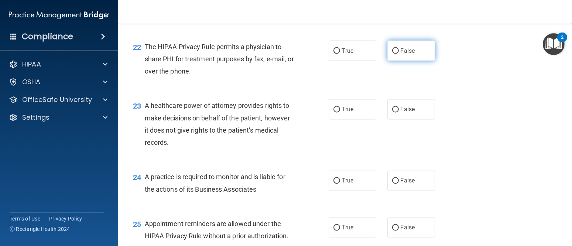
click at [401, 53] on span "False" at bounding box center [408, 50] width 14 height 7
click at [399, 53] on input "False" at bounding box center [395, 51] width 7 height 6
radio input "true"
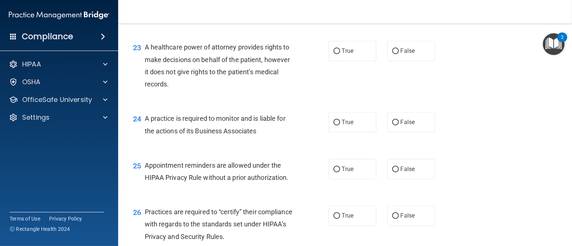
scroll to position [1477, 0]
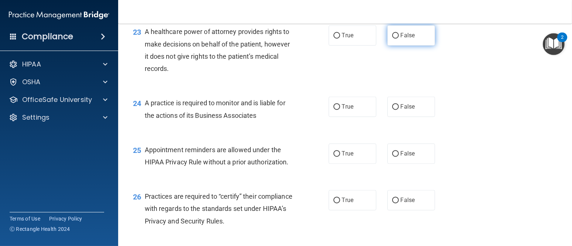
click at [394, 42] on label "False" at bounding box center [411, 35] width 48 height 20
click at [394, 39] on input "False" at bounding box center [395, 36] width 7 height 6
radio input "true"
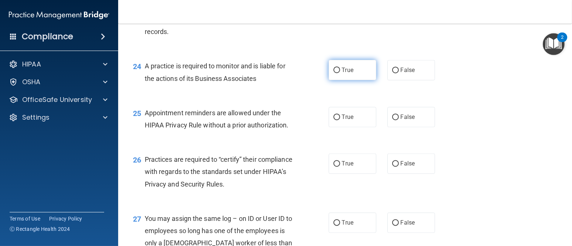
click at [345, 74] on label "True" at bounding box center [353, 70] width 48 height 20
click at [340, 73] on input "True" at bounding box center [337, 71] width 7 height 6
radio input "true"
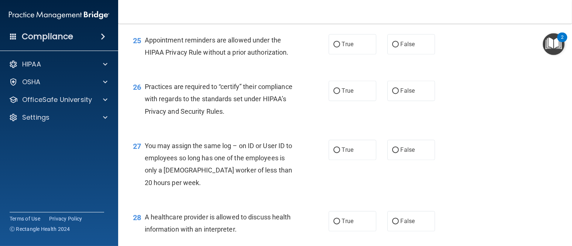
scroll to position [1588, 0]
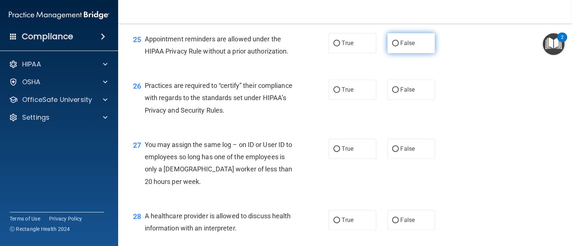
click at [395, 49] on label "False" at bounding box center [411, 43] width 48 height 20
click at [395, 46] on input "False" at bounding box center [395, 44] width 7 height 6
radio input "true"
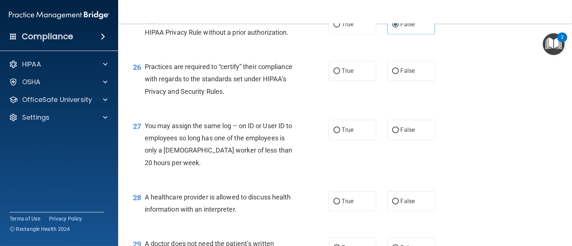
scroll to position [1625, 0]
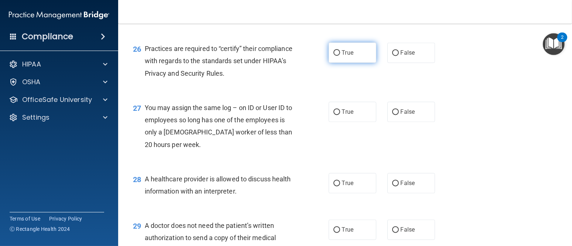
click at [345, 54] on span "True" at bounding box center [347, 52] width 11 height 7
click at [340, 54] on input "True" at bounding box center [337, 53] width 7 height 6
radio input "true"
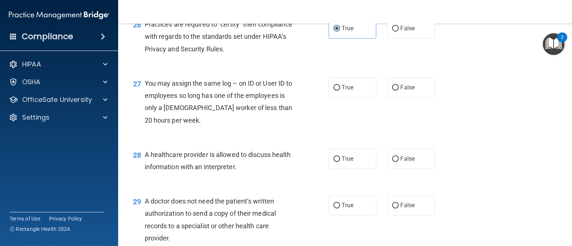
scroll to position [1662, 0]
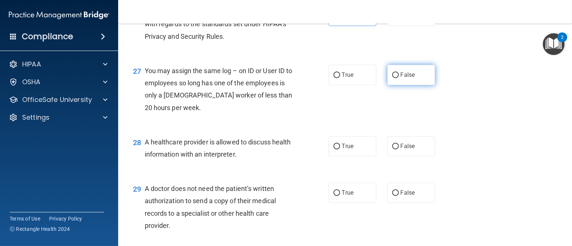
click at [396, 74] on label "False" at bounding box center [411, 75] width 48 height 20
click at [396, 74] on input "False" at bounding box center [395, 75] width 7 height 6
radio input "true"
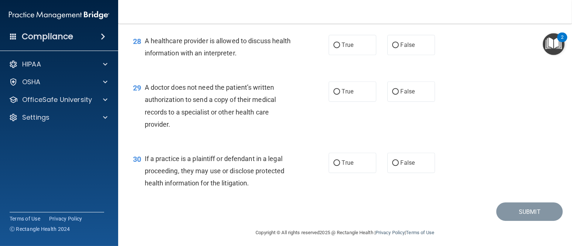
scroll to position [1767, 0]
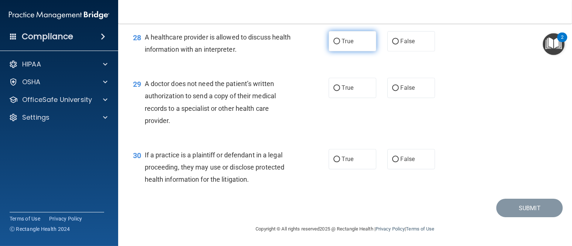
click at [348, 44] on label "True" at bounding box center [353, 41] width 48 height 20
click at [340, 44] on input "True" at bounding box center [337, 42] width 7 height 6
radio input "true"
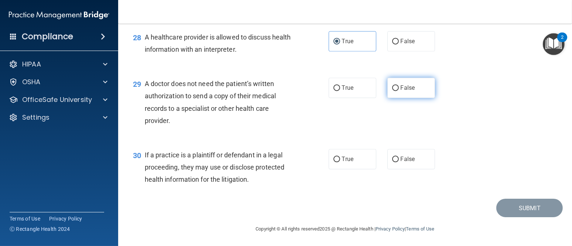
click at [388, 89] on label "False" at bounding box center [411, 88] width 48 height 20
click at [392, 89] on input "False" at bounding box center [395, 88] width 7 height 6
radio input "true"
click at [401, 157] on span "False" at bounding box center [408, 158] width 14 height 7
click at [398, 157] on input "False" at bounding box center [395, 160] width 7 height 6
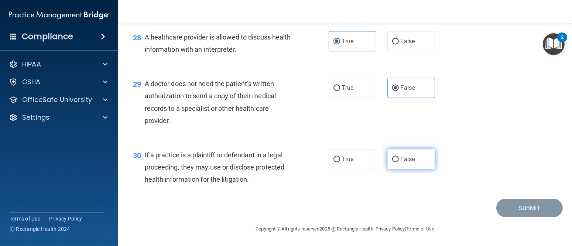
radio input "true"
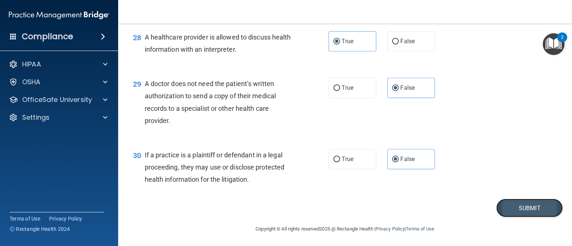
click at [516, 207] on button "Submit" at bounding box center [529, 208] width 66 height 19
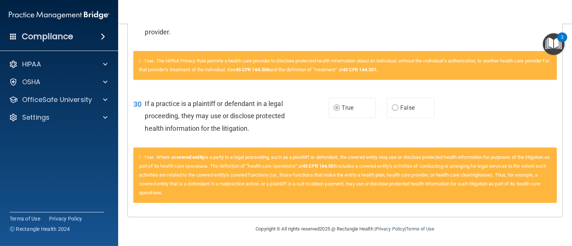
scroll to position [1925, 0]
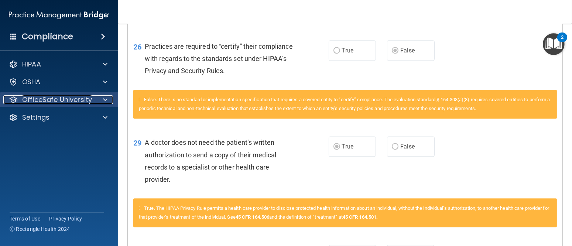
click at [110, 99] on div at bounding box center [104, 99] width 18 height 9
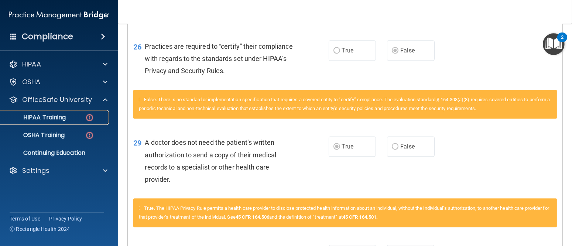
click at [71, 118] on div "HIPAA Training" at bounding box center [55, 117] width 101 height 7
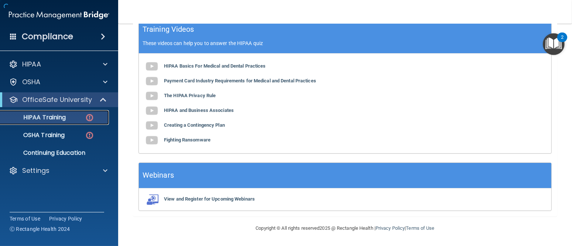
scroll to position [289, 0]
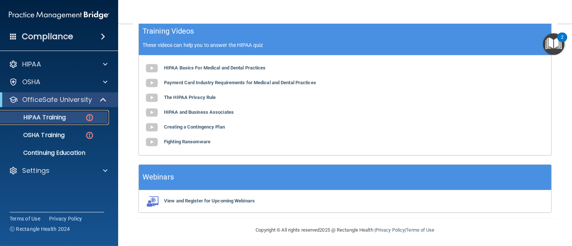
click at [83, 118] on div "HIPAA Training" at bounding box center [55, 117] width 101 height 7
click at [86, 116] on img at bounding box center [89, 117] width 9 height 9
click at [52, 134] on p "OSHA Training" at bounding box center [35, 134] width 60 height 7
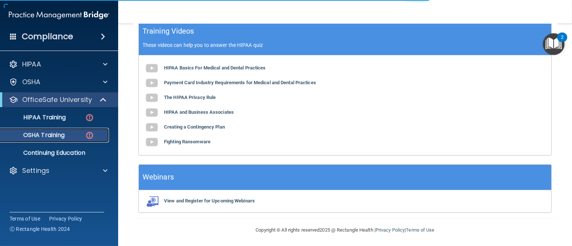
scroll to position [127, 0]
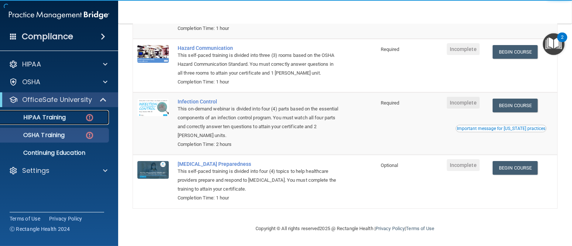
click at [74, 123] on link "HIPAA Training" at bounding box center [51, 117] width 116 height 15
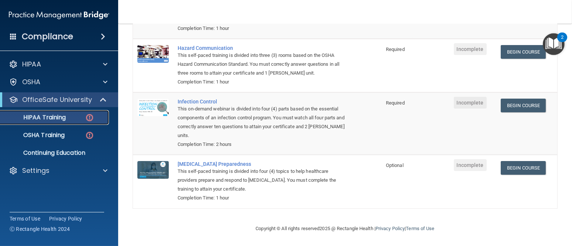
scroll to position [289, 0]
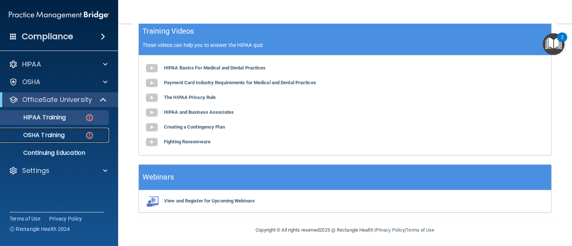
click at [68, 137] on div "OSHA Training" at bounding box center [55, 134] width 101 height 7
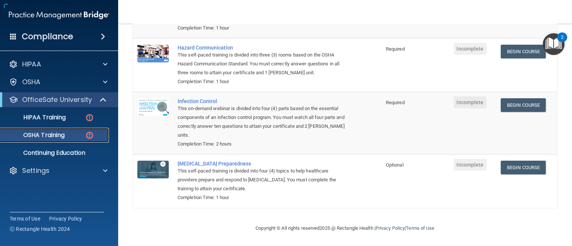
scroll to position [127, 0]
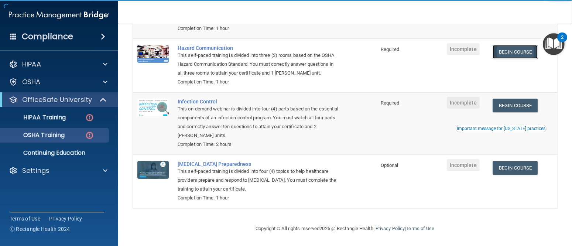
click at [517, 54] on link "Begin Course" at bounding box center [515, 52] width 45 height 14
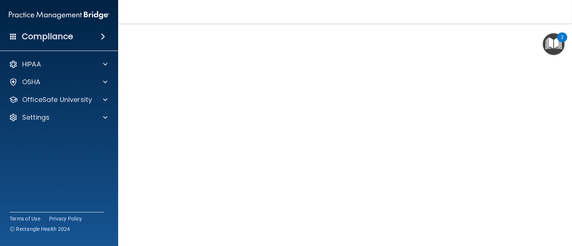
scroll to position [69, 0]
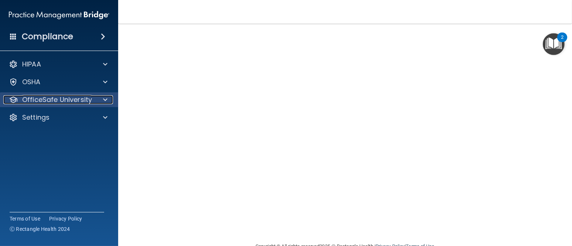
click at [80, 104] on p "OfficeSafe University" at bounding box center [57, 99] width 70 height 9
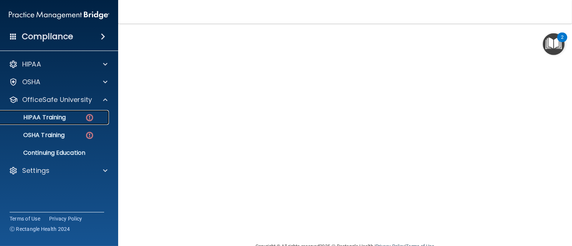
click at [68, 119] on div "HIPAA Training" at bounding box center [55, 117] width 101 height 7
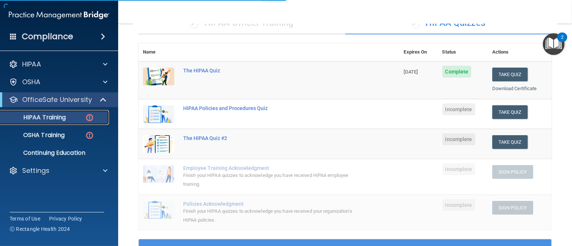
scroll to position [271, 0]
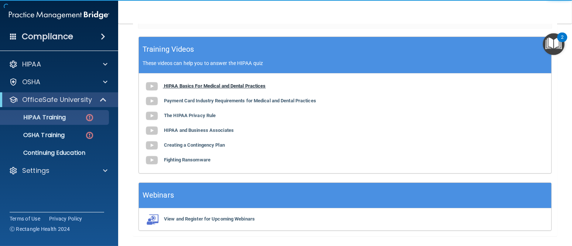
click at [222, 85] on b "HIPAA Basics For Medical and Dental Practices" at bounding box center [215, 86] width 102 height 6
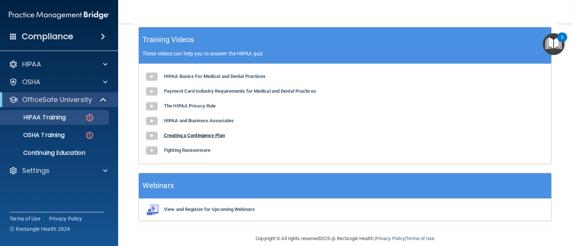
scroll to position [289, 0]
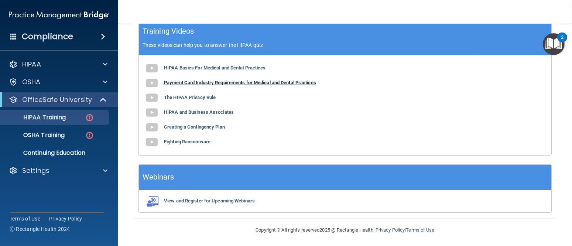
click at [195, 81] on b "Payment Card Industry Requirements for Medical and Dental Practices" at bounding box center [240, 83] width 152 height 6
click at [188, 97] on b "The HIPAA Privacy Rule" at bounding box center [190, 98] width 52 height 6
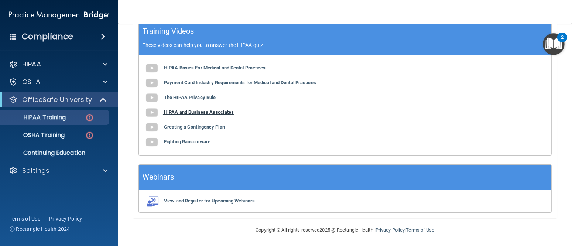
click at [189, 109] on b "HIPAA and Business Associates" at bounding box center [199, 112] width 70 height 6
click at [188, 127] on b "Creating a Contingency Plan" at bounding box center [194, 127] width 61 height 6
click at [200, 140] on b "Fighting Ransomware" at bounding box center [187, 142] width 47 height 6
click at [216, 199] on b "View and Register for Upcoming Webinars" at bounding box center [209, 201] width 91 height 6
click at [85, 121] on div "HIPAA Training" at bounding box center [55, 117] width 101 height 7
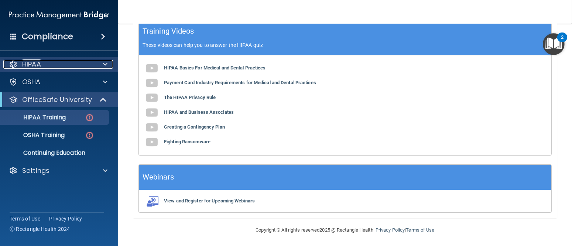
click at [55, 63] on div "HIPAA" at bounding box center [49, 64] width 92 height 9
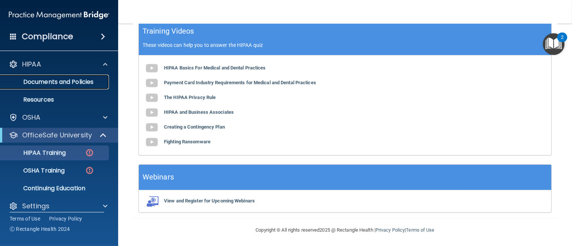
click at [51, 82] on p "Documents and Policies" at bounding box center [55, 81] width 101 height 7
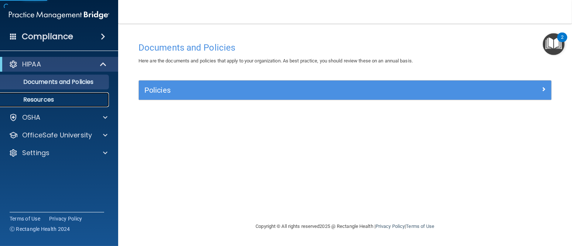
click at [46, 99] on p "Resources" at bounding box center [55, 99] width 101 height 7
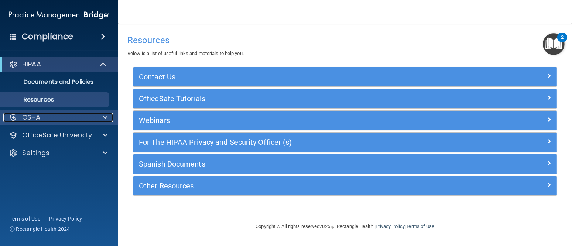
click at [52, 117] on div "OSHA" at bounding box center [49, 117] width 92 height 9
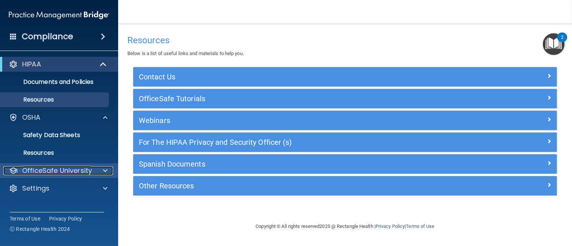
click at [57, 166] on p "OfficeSafe University" at bounding box center [57, 170] width 70 height 9
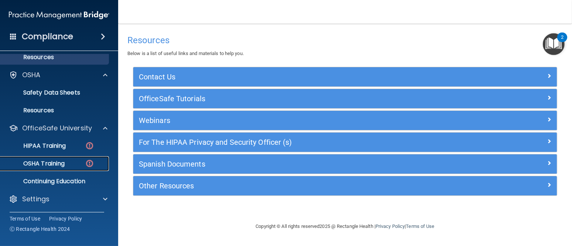
click at [63, 162] on p "OSHA Training" at bounding box center [35, 163] width 60 height 7
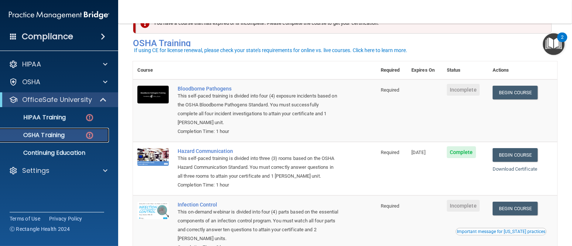
scroll to position [37, 0]
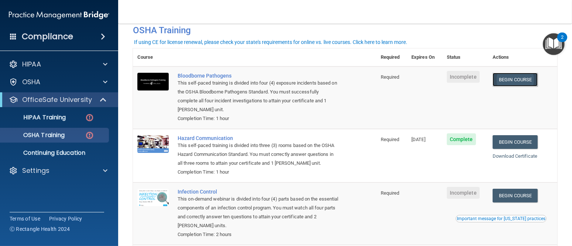
click at [512, 76] on link "Begin Course" at bounding box center [515, 80] width 45 height 14
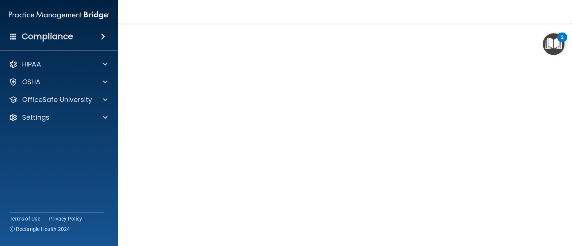
scroll to position [21, 0]
click at [503, 34] on div "Bloodborne Pathogens Training" at bounding box center [345, 26] width 424 height 18
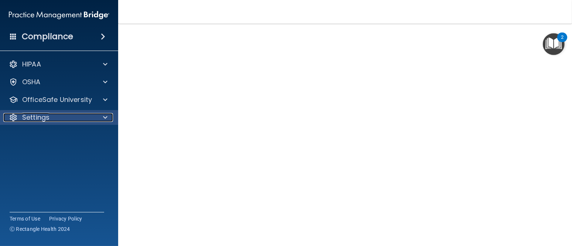
click at [89, 120] on div "Settings" at bounding box center [49, 117] width 92 height 9
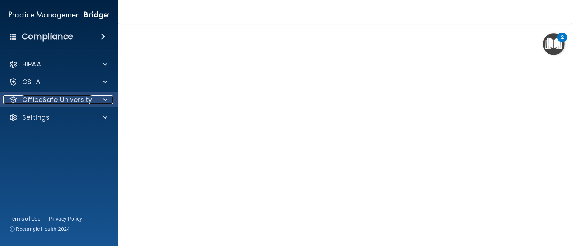
click at [91, 104] on p "OfficeSafe University" at bounding box center [57, 99] width 70 height 9
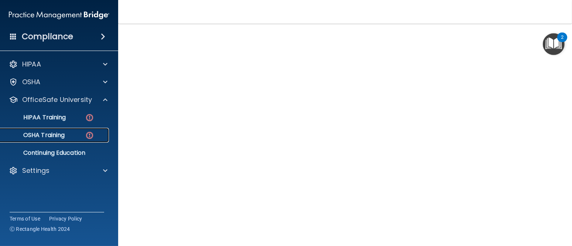
click at [83, 131] on div "OSHA Training" at bounding box center [55, 134] width 101 height 7
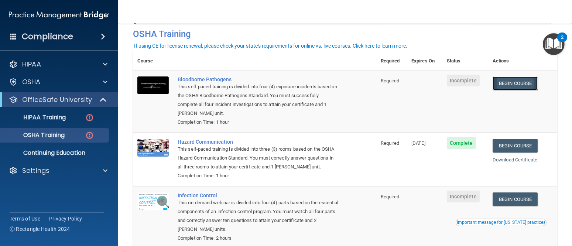
click at [505, 85] on link "Begin Course" at bounding box center [515, 83] width 45 height 14
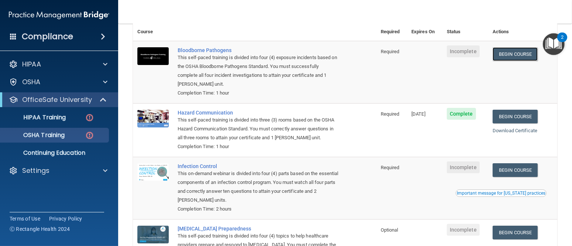
scroll to position [107, 0]
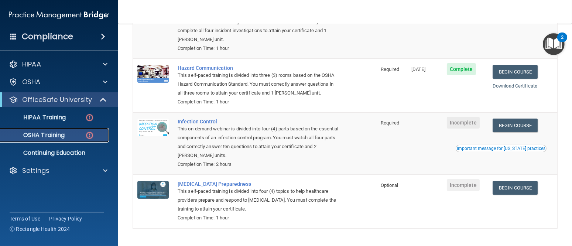
click at [60, 134] on p "OSHA Training" at bounding box center [35, 134] width 60 height 7
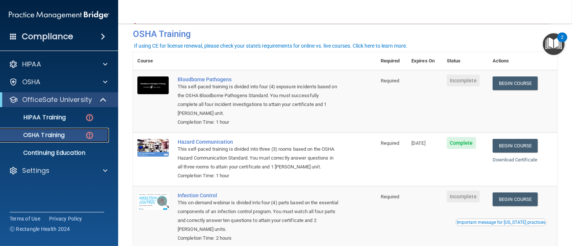
scroll to position [0, 0]
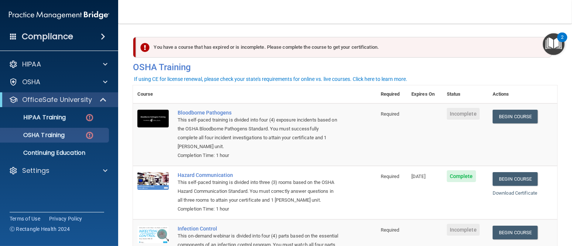
click at [46, 127] on ul "HIPAA Training OSHA Training Continuing Education" at bounding box center [60, 133] width 134 height 53
click at [46, 121] on p "HIPAA Training" at bounding box center [35, 117] width 61 height 7
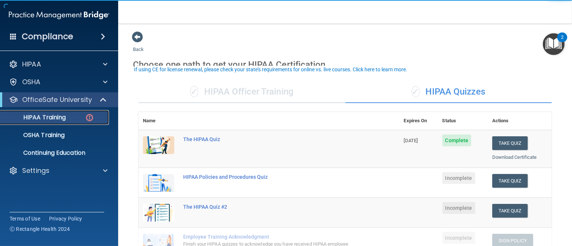
scroll to position [37, 0]
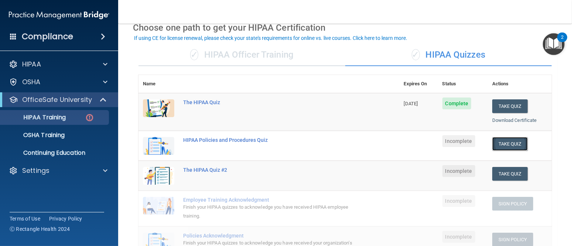
click at [512, 145] on button "Take Quiz" at bounding box center [509, 144] width 35 height 14
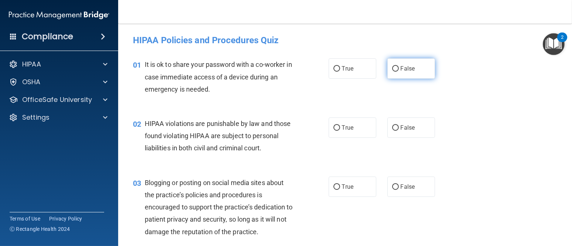
click at [411, 69] on span "False" at bounding box center [408, 68] width 14 height 7
click at [399, 69] on input "False" at bounding box center [395, 69] width 7 height 6
radio input "true"
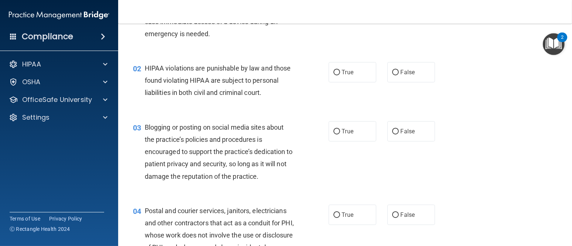
scroll to position [74, 0]
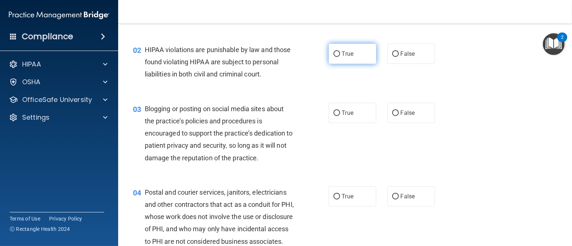
click at [334, 58] on label "True" at bounding box center [353, 54] width 48 height 20
click at [334, 57] on input "True" at bounding box center [337, 54] width 7 height 6
radio input "true"
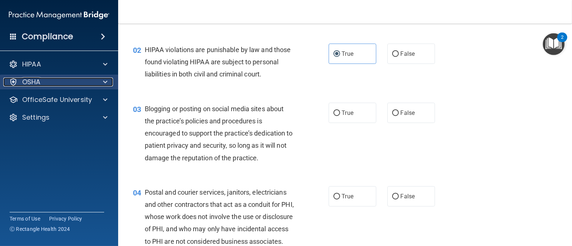
click at [40, 85] on p "OSHA" at bounding box center [31, 82] width 18 height 9
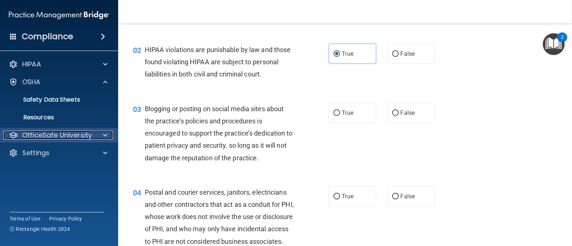
click at [35, 136] on p "OfficeSafe University" at bounding box center [57, 135] width 70 height 9
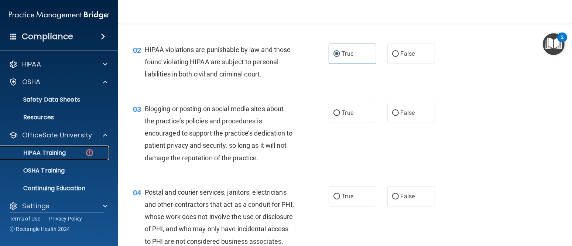
click at [57, 150] on p "HIPAA Training" at bounding box center [35, 152] width 61 height 7
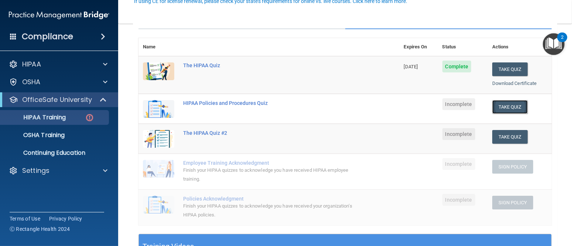
click at [505, 107] on button "Take Quiz" at bounding box center [509, 107] width 35 height 14
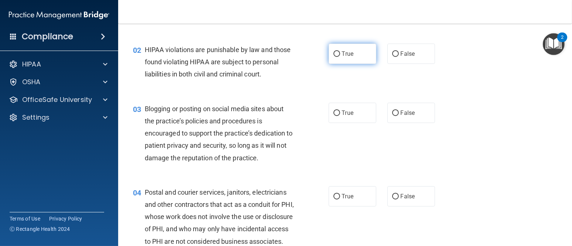
click at [343, 58] on label "True" at bounding box center [353, 54] width 48 height 20
click at [340, 57] on input "True" at bounding box center [337, 54] width 7 height 6
radio input "true"
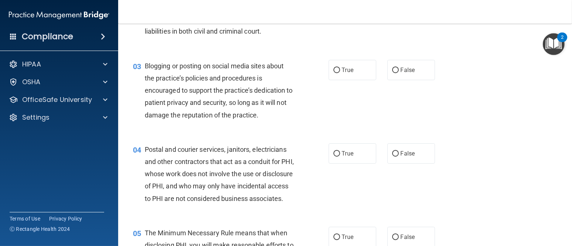
scroll to position [74, 0]
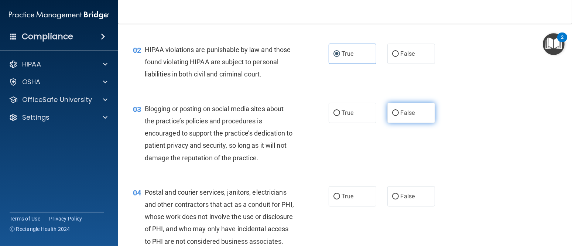
click at [411, 115] on span "False" at bounding box center [408, 112] width 14 height 7
click at [399, 115] on input "False" at bounding box center [395, 113] width 7 height 6
radio input "true"
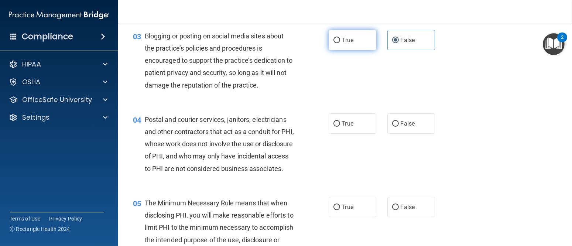
scroll to position [148, 0]
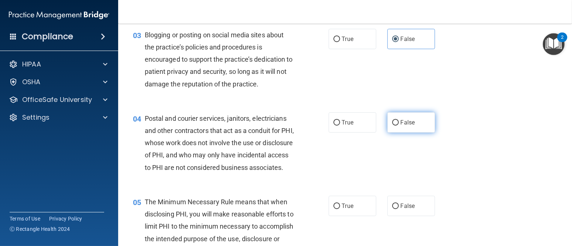
click at [400, 129] on label "False" at bounding box center [411, 122] width 48 height 20
click at [399, 126] on input "False" at bounding box center [395, 123] width 7 height 6
radio input "true"
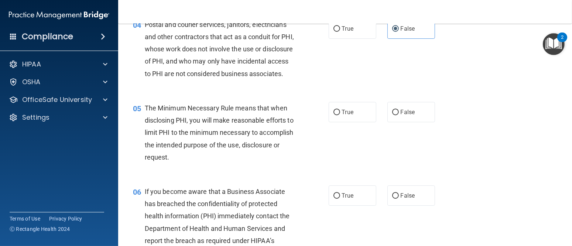
scroll to position [259, 0]
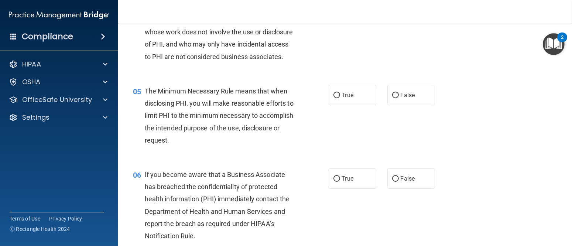
drag, startPoint x: 393, startPoint y: 128, endPoint x: 396, endPoint y: 118, distance: 10.3
click at [393, 127] on div "05 The Minimum Necessary Rule means that when disclosing PHI, you will make rea…" at bounding box center [344, 117] width 435 height 83
click at [396, 118] on div "05 The Minimum Necessary Rule means that when disclosing PHI, you will make rea…" at bounding box center [344, 117] width 435 height 83
click at [397, 105] on label "False" at bounding box center [411, 95] width 48 height 20
click at [397, 98] on input "False" at bounding box center [395, 96] width 7 height 6
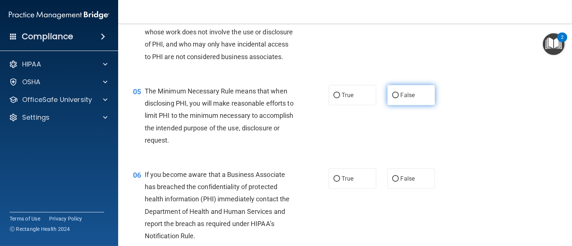
radio input "true"
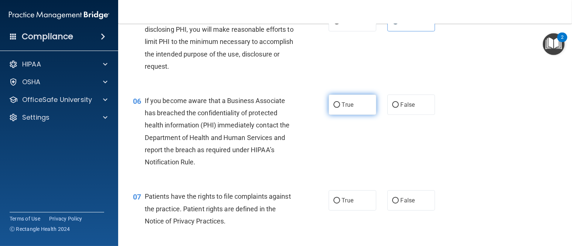
click at [329, 115] on label "True" at bounding box center [353, 105] width 48 height 20
click at [334, 108] on input "True" at bounding box center [337, 105] width 7 height 6
radio input "true"
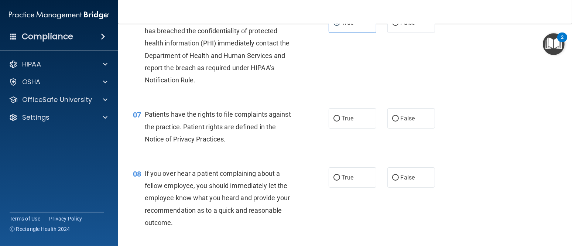
scroll to position [443, 0]
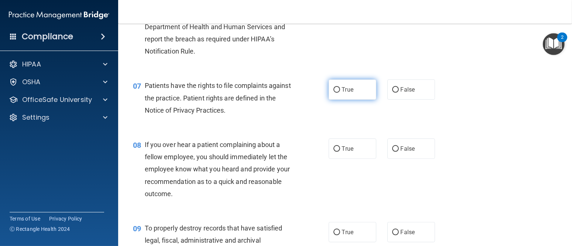
click at [329, 100] on label "True" at bounding box center [353, 89] width 48 height 20
click at [334, 93] on input "True" at bounding box center [337, 90] width 7 height 6
radio input "true"
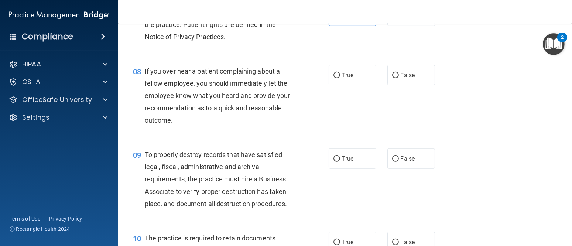
scroll to position [517, 0]
click at [402, 85] on label "False" at bounding box center [411, 75] width 48 height 20
click at [399, 78] on input "False" at bounding box center [395, 75] width 7 height 6
radio input "true"
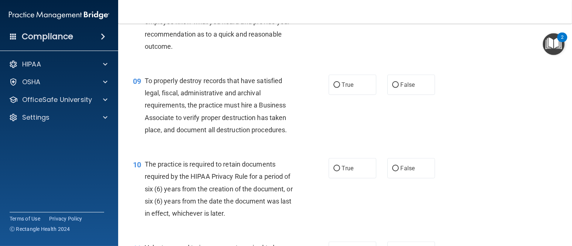
scroll to position [591, 0]
click at [343, 88] on span "True" at bounding box center [347, 84] width 11 height 7
click at [340, 88] on input "True" at bounding box center [337, 85] width 7 height 6
radio input "true"
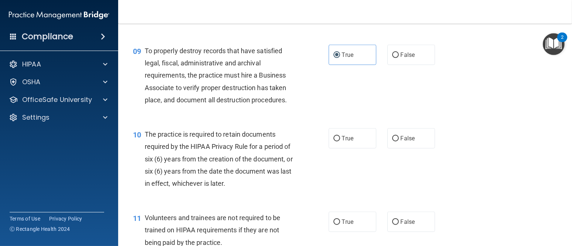
scroll to position [665, 0]
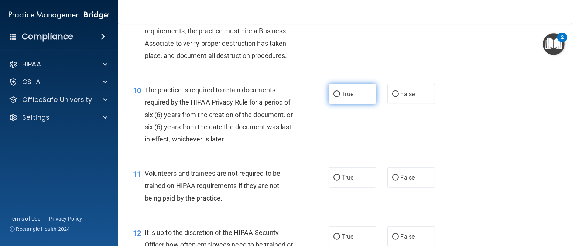
click at [342, 98] on span "True" at bounding box center [347, 93] width 11 height 7
click at [340, 97] on input "True" at bounding box center [337, 95] width 7 height 6
radio input "true"
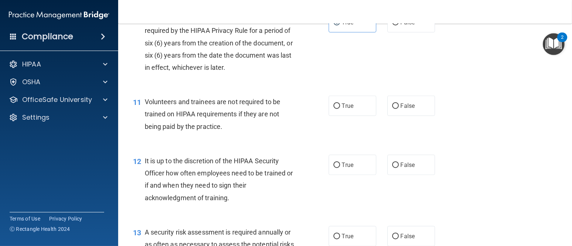
scroll to position [739, 0]
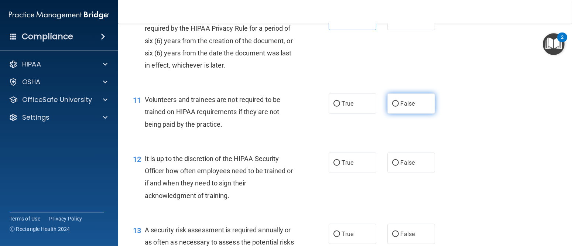
click at [409, 114] on label "False" at bounding box center [411, 103] width 48 height 20
click at [399, 107] on input "False" at bounding box center [395, 104] width 7 height 6
radio input "true"
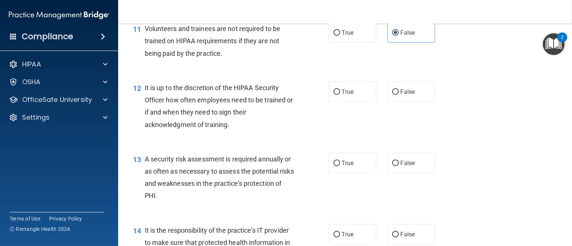
scroll to position [813, 0]
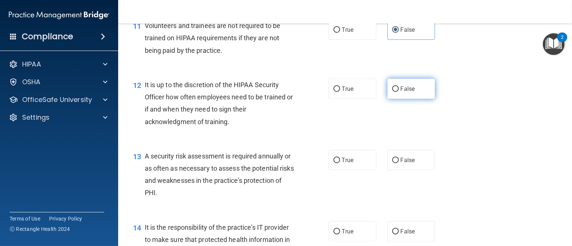
click at [403, 99] on label "False" at bounding box center [411, 89] width 48 height 20
click at [399, 92] on input "False" at bounding box center [395, 89] width 7 height 6
radio input "true"
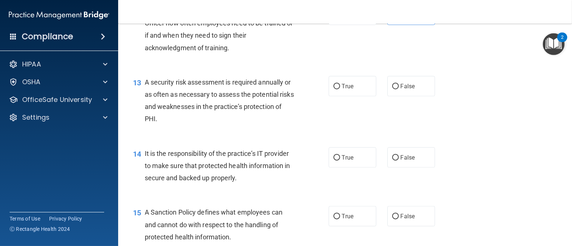
scroll to position [850, 0]
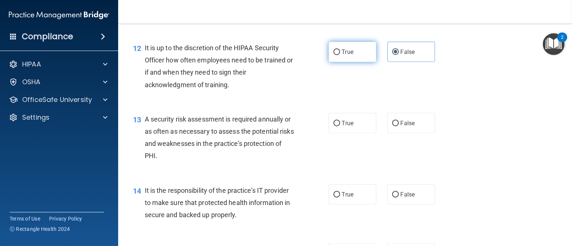
click at [353, 62] on label "True" at bounding box center [353, 52] width 48 height 20
click at [340, 55] on input "True" at bounding box center [337, 52] width 7 height 6
radio input "true"
radio input "false"
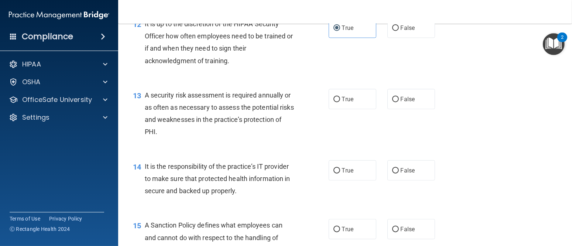
scroll to position [886, 0]
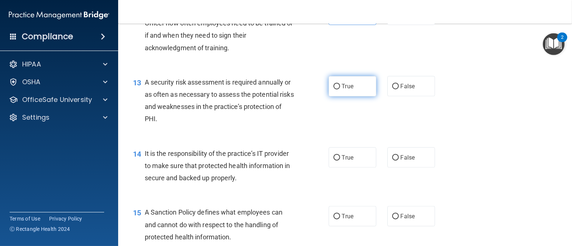
click at [342, 90] on span "True" at bounding box center [347, 86] width 11 height 7
click at [340, 89] on input "True" at bounding box center [337, 87] width 7 height 6
radio input "true"
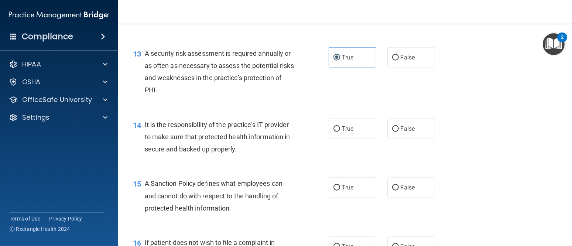
scroll to position [960, 0]
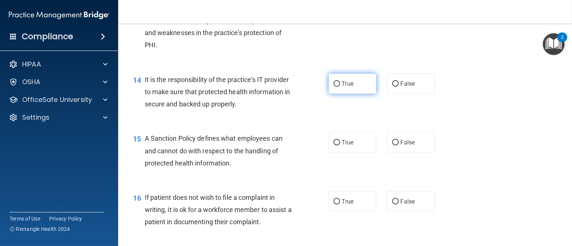
click at [340, 94] on label "True" at bounding box center [353, 84] width 48 height 20
click at [340, 87] on input "True" at bounding box center [337, 84] width 7 height 6
radio input "true"
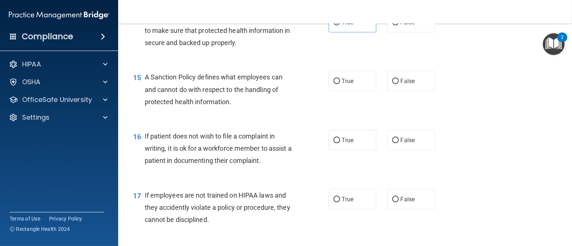
scroll to position [1034, 0]
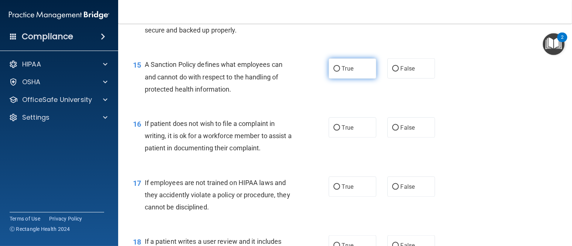
click at [334, 79] on label "True" at bounding box center [353, 68] width 48 height 20
click at [334, 72] on input "True" at bounding box center [337, 69] width 7 height 6
radio input "true"
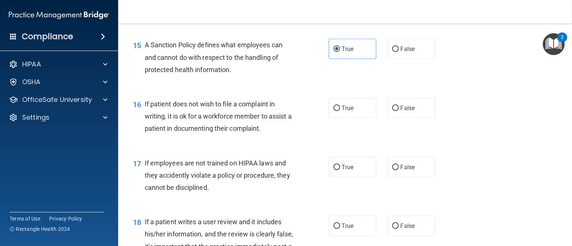
scroll to position [1071, 0]
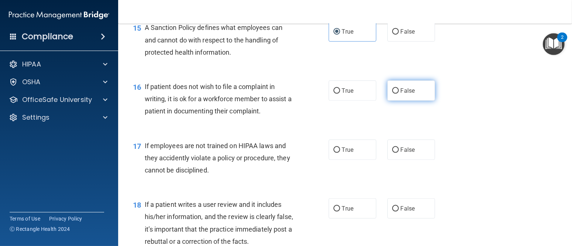
click at [388, 101] on label "False" at bounding box center [411, 91] width 48 height 20
click at [392, 94] on input "False" at bounding box center [395, 91] width 7 height 6
radio input "true"
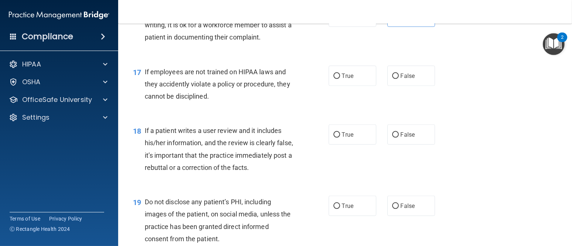
click at [387, 86] on label "False" at bounding box center [411, 76] width 48 height 20
click at [392, 79] on input "False" at bounding box center [395, 77] width 7 height 6
radio input "true"
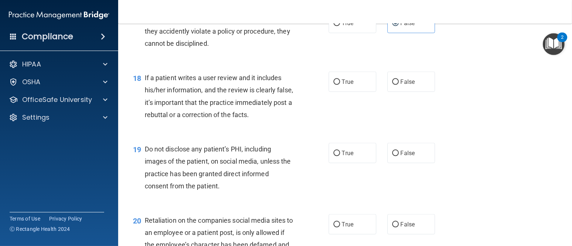
scroll to position [1219, 0]
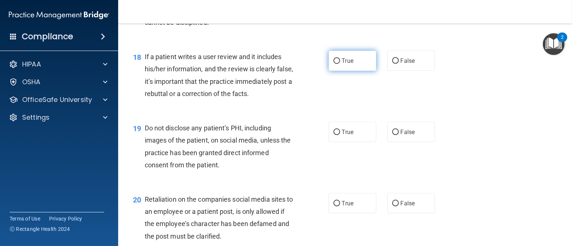
click at [352, 71] on label "True" at bounding box center [353, 61] width 48 height 20
click at [340, 64] on input "True" at bounding box center [337, 61] width 7 height 6
radio input "true"
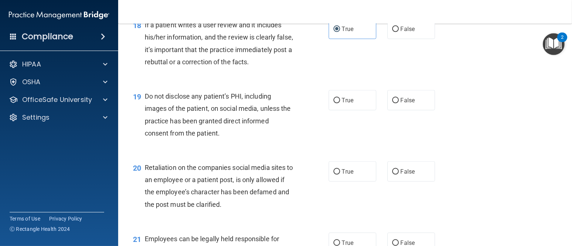
scroll to position [1293, 0]
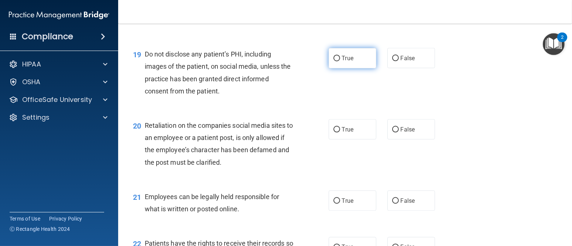
click at [332, 68] on label "True" at bounding box center [353, 58] width 48 height 20
click at [334, 61] on input "True" at bounding box center [337, 59] width 7 height 6
radio input "true"
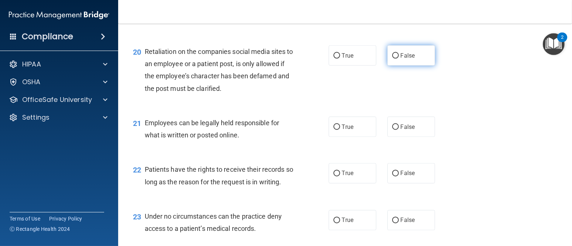
click at [402, 66] on label "False" at bounding box center [411, 55] width 48 height 20
click at [399, 59] on input "False" at bounding box center [395, 56] width 7 height 6
radio input "true"
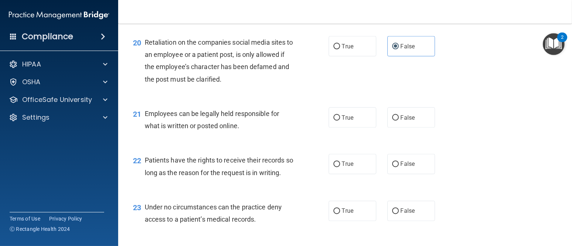
scroll to position [1404, 0]
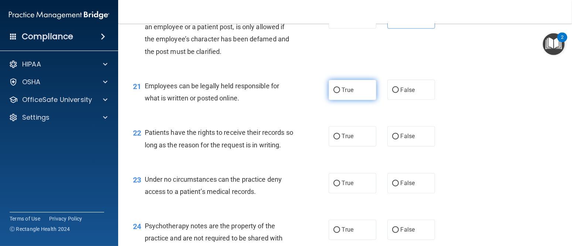
click at [343, 93] on span "True" at bounding box center [347, 89] width 11 height 7
click at [340, 93] on input "True" at bounding box center [337, 91] width 7 height 6
radio input "true"
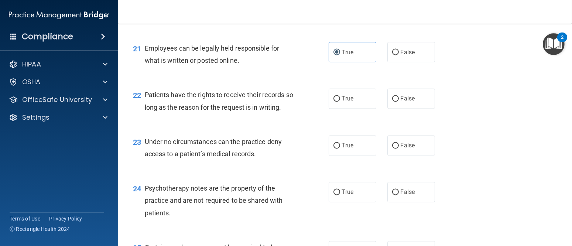
scroll to position [1477, 0]
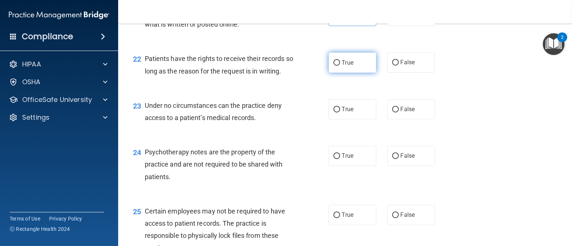
click at [348, 73] on label "True" at bounding box center [353, 62] width 48 height 20
click at [340, 66] on input "True" at bounding box center [337, 63] width 7 height 6
radio input "true"
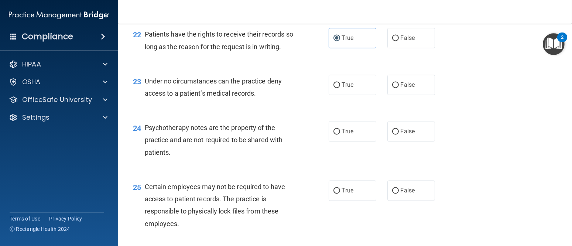
scroll to position [1514, 0]
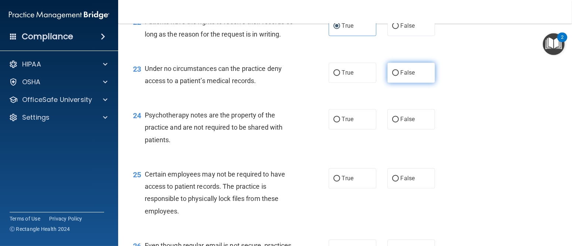
click at [407, 76] on span "False" at bounding box center [408, 72] width 14 height 7
click at [399, 76] on input "False" at bounding box center [395, 73] width 7 height 6
radio input "true"
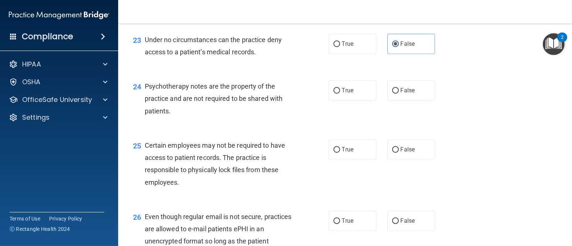
scroll to position [1588, 0]
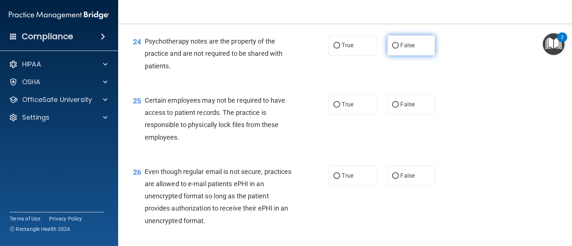
click at [397, 55] on label "False" at bounding box center [411, 45] width 48 height 20
click at [397, 48] on input "False" at bounding box center [395, 46] width 7 height 6
radio input "true"
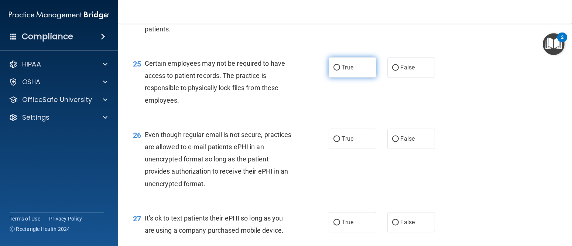
click at [346, 71] on span "True" at bounding box center [347, 67] width 11 height 7
click at [340, 71] on input "True" at bounding box center [337, 68] width 7 height 6
radio input "true"
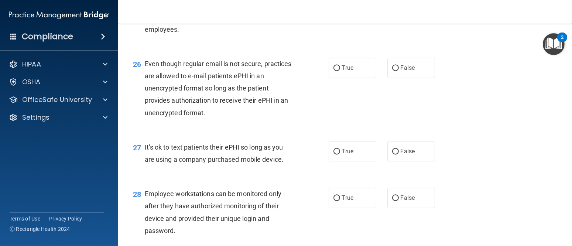
scroll to position [1699, 0]
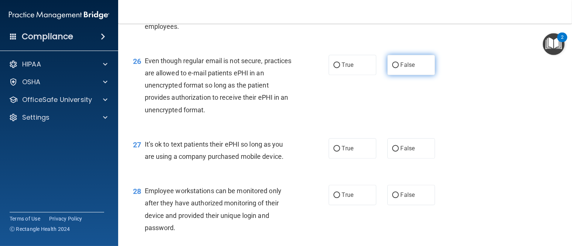
click at [401, 68] on span "False" at bounding box center [408, 64] width 14 height 7
click at [398, 68] on input "False" at bounding box center [395, 65] width 7 height 6
radio input "true"
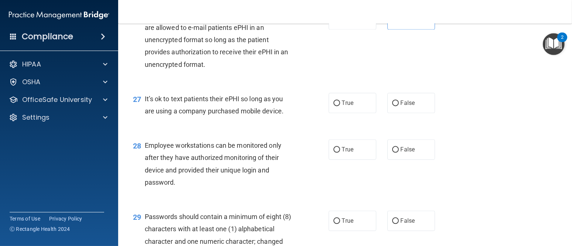
scroll to position [1773, 0]
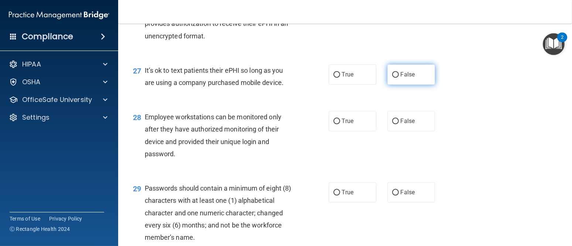
click at [418, 85] on label "False" at bounding box center [411, 74] width 48 height 20
click at [399, 78] on input "False" at bounding box center [395, 75] width 7 height 6
radio input "true"
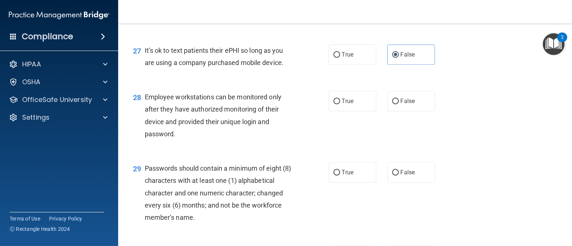
scroll to position [1810, 0]
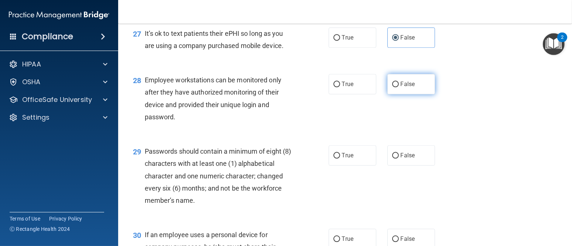
drag, startPoint x: 373, startPoint y: 101, endPoint x: 397, endPoint y: 99, distance: 24.1
click at [374, 94] on div "True False" at bounding box center [386, 84] width 115 height 20
click at [401, 88] on span "False" at bounding box center [408, 84] width 14 height 7
click at [398, 87] on input "False" at bounding box center [395, 85] width 7 height 6
radio input "true"
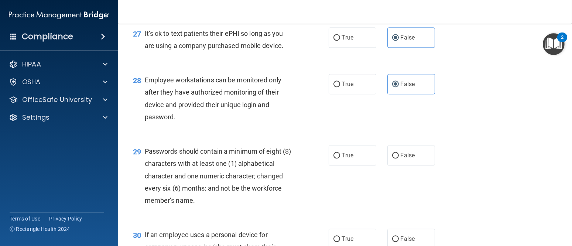
scroll to position [1884, 0]
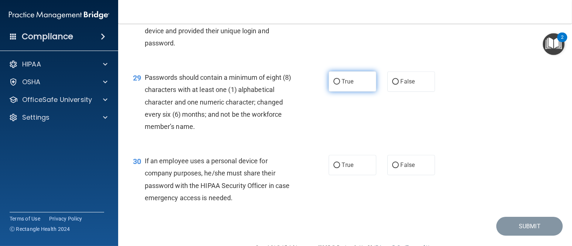
click at [342, 85] on span "True" at bounding box center [347, 81] width 11 height 7
click at [339, 85] on input "True" at bounding box center [337, 82] width 7 height 6
radio input "true"
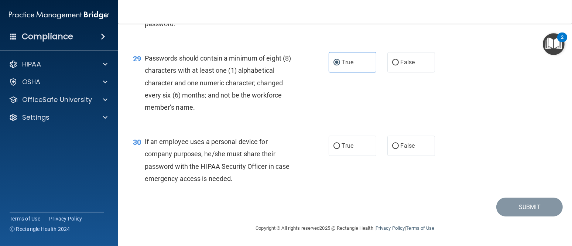
scroll to position [1914, 0]
click at [356, 141] on label "True" at bounding box center [353, 146] width 48 height 20
click at [340, 143] on input "True" at bounding box center [337, 146] width 7 height 6
radio input "true"
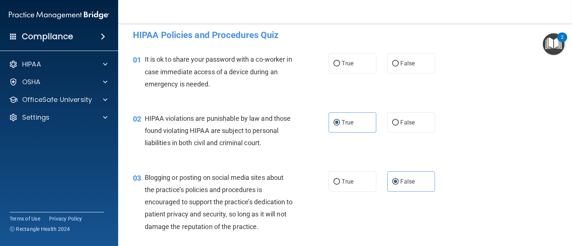
scroll to position [0, 0]
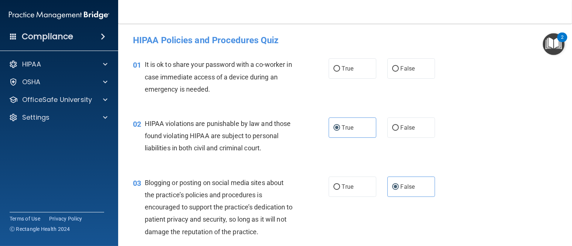
click at [413, 81] on div "01 It is ok to share your password with a co-worker in case immediate access of…" at bounding box center [344, 78] width 435 height 59
click at [409, 71] on span "False" at bounding box center [408, 68] width 14 height 7
click at [399, 71] on input "False" at bounding box center [395, 69] width 7 height 6
radio input "true"
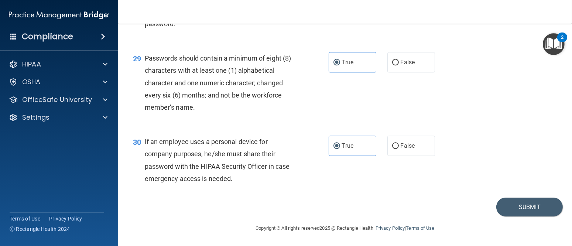
scroll to position [1914, 0]
click at [497, 208] on button "Submit" at bounding box center [529, 207] width 66 height 19
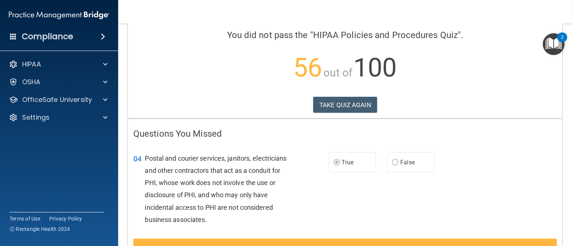
scroll to position [3, 0]
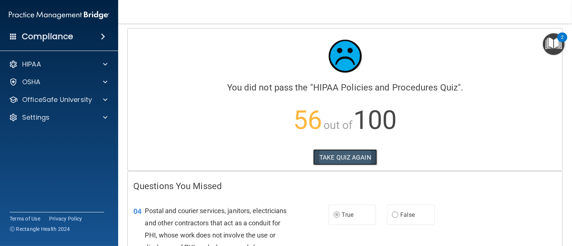
click at [323, 157] on button "TAKE QUIZ AGAIN" at bounding box center [345, 157] width 64 height 16
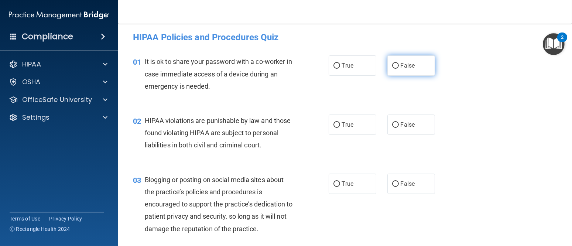
click at [413, 74] on label "False" at bounding box center [411, 65] width 48 height 20
click at [399, 69] on input "False" at bounding box center [395, 66] width 7 height 6
radio input "true"
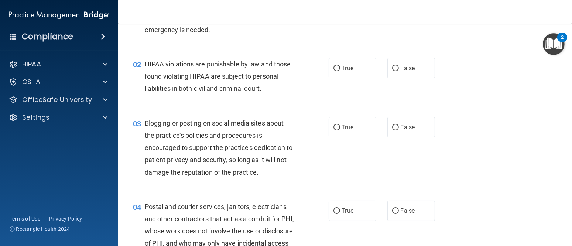
scroll to position [77, 0]
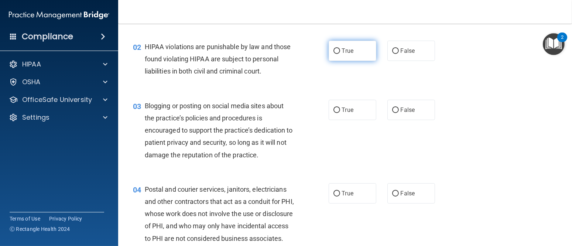
click at [338, 52] on label "True" at bounding box center [353, 51] width 48 height 20
click at [338, 52] on input "True" at bounding box center [337, 51] width 7 height 6
radio input "true"
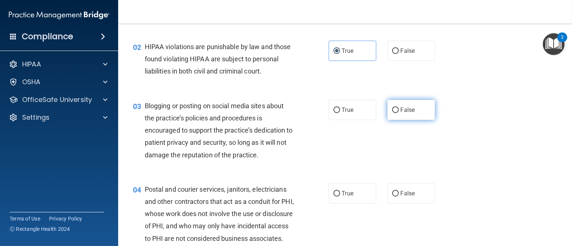
click at [414, 109] on label "False" at bounding box center [411, 110] width 48 height 20
click at [399, 109] on input "False" at bounding box center [395, 110] width 7 height 6
radio input "true"
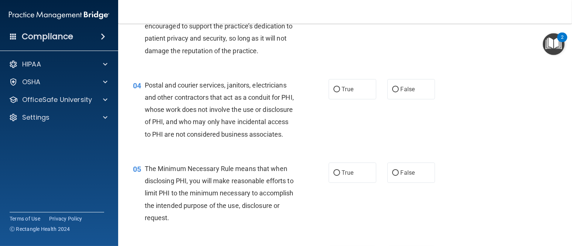
scroll to position [188, 0]
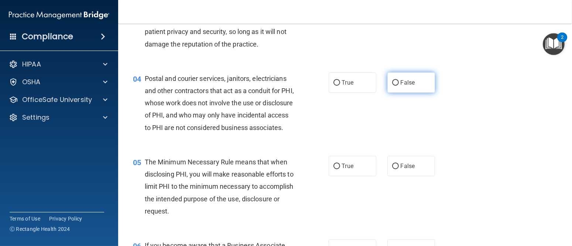
click at [402, 82] on span "False" at bounding box center [408, 82] width 14 height 7
click at [399, 82] on input "False" at bounding box center [395, 83] width 7 height 6
radio input "true"
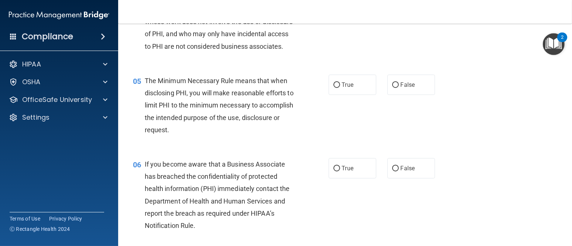
scroll to position [298, 0]
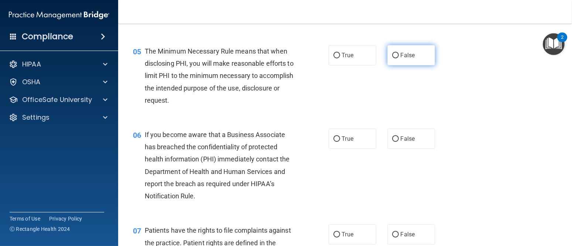
click at [397, 65] on label "False" at bounding box center [411, 55] width 48 height 20
click at [397, 58] on input "False" at bounding box center [395, 56] width 7 height 6
radio input "true"
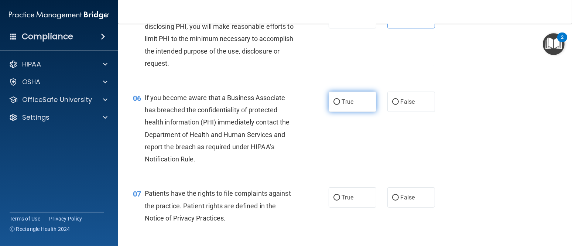
click at [343, 107] on label "True" at bounding box center [353, 102] width 48 height 20
click at [340, 105] on input "True" at bounding box center [337, 102] width 7 height 6
radio input "true"
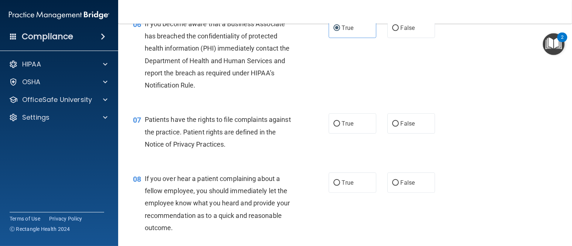
scroll to position [446, 0]
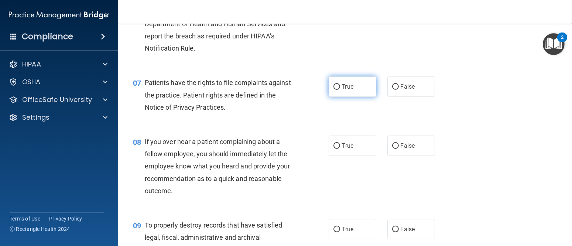
click at [342, 90] on span "True" at bounding box center [347, 86] width 11 height 7
click at [339, 90] on input "True" at bounding box center [337, 87] width 7 height 6
radio input "true"
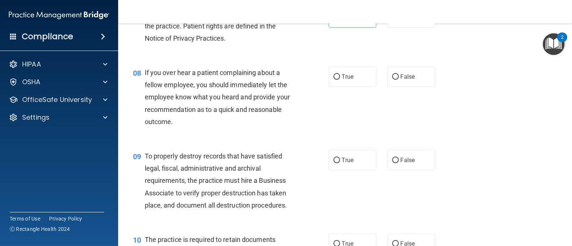
scroll to position [520, 0]
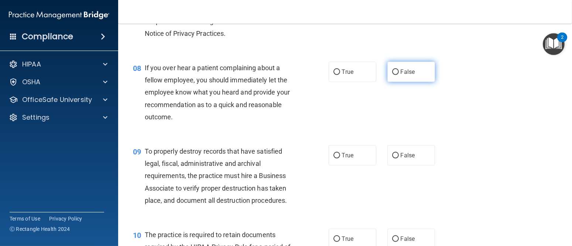
click at [410, 75] on span "False" at bounding box center [408, 71] width 14 height 7
click at [399, 75] on input "False" at bounding box center [395, 72] width 7 height 6
radio input "true"
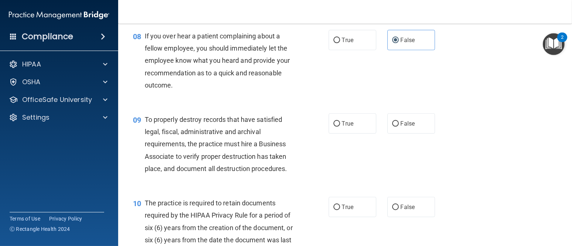
scroll to position [594, 0]
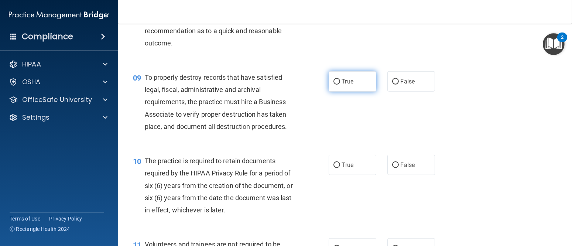
click at [336, 85] on input "True" at bounding box center [337, 82] width 7 height 6
radio input "true"
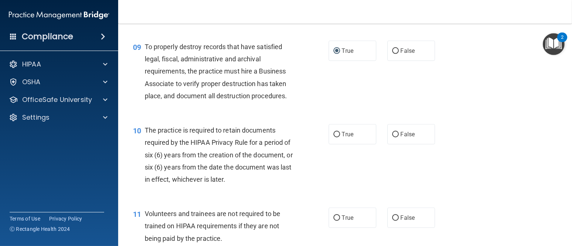
scroll to position [668, 0]
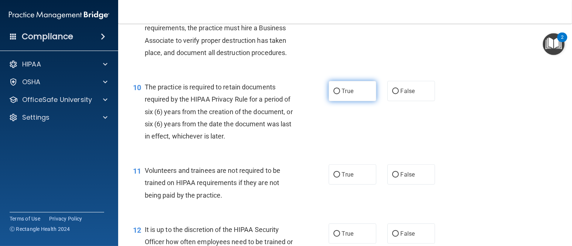
click at [337, 100] on label "True" at bounding box center [353, 91] width 48 height 20
click at [337, 94] on input "True" at bounding box center [337, 92] width 7 height 6
radio input "true"
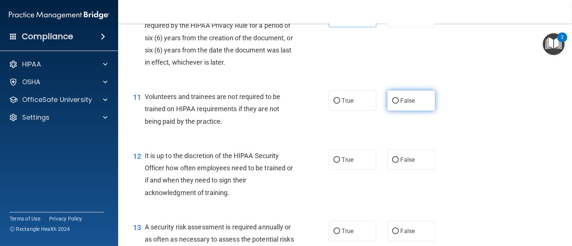
click at [408, 104] on span "False" at bounding box center [408, 100] width 14 height 7
click at [399, 104] on input "False" at bounding box center [395, 101] width 7 height 6
radio input "true"
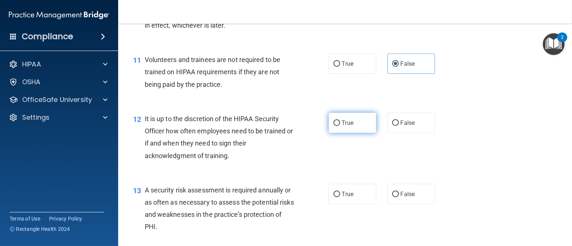
click at [342, 126] on span "True" at bounding box center [347, 122] width 11 height 7
click at [339, 126] on input "True" at bounding box center [337, 123] width 7 height 6
radio input "true"
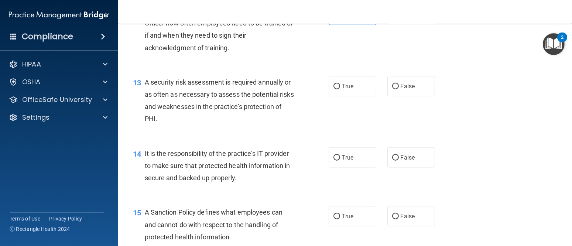
scroll to position [889, 0]
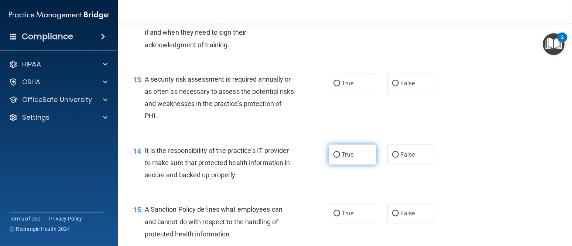
click at [338, 165] on label "True" at bounding box center [353, 154] width 48 height 20
click at [338, 158] on input "True" at bounding box center [337, 155] width 7 height 6
radio input "true"
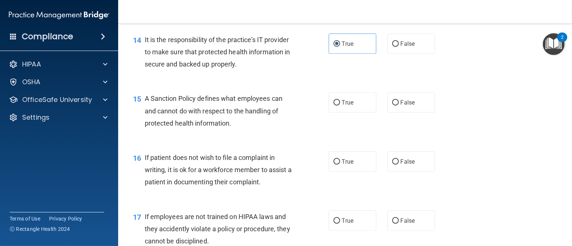
scroll to position [963, 0]
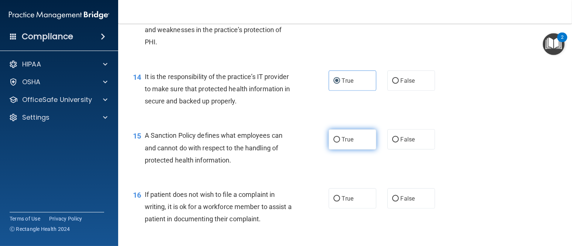
click at [334, 143] on input "True" at bounding box center [337, 140] width 7 height 6
radio input "true"
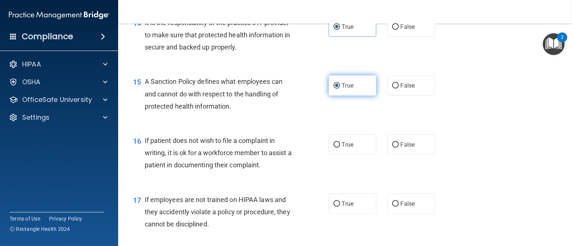
scroll to position [1037, 0]
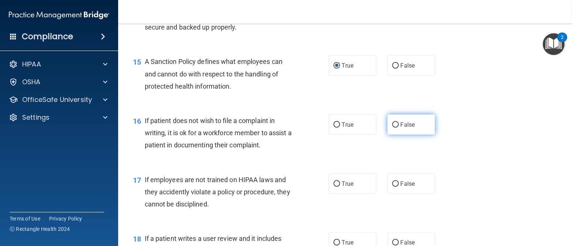
click at [392, 128] on input "False" at bounding box center [395, 125] width 7 height 6
radio input "true"
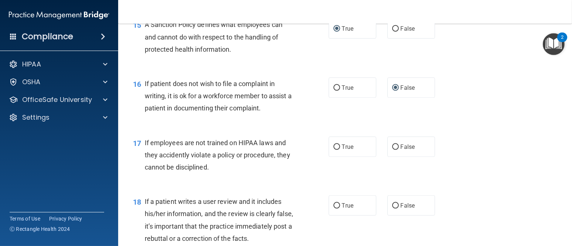
scroll to position [1111, 0]
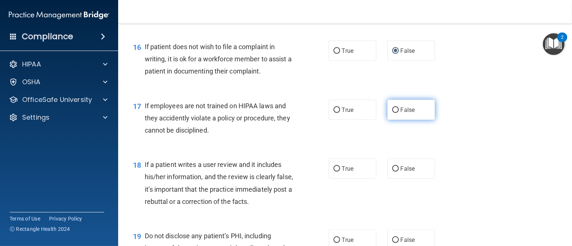
click at [394, 120] on label "False" at bounding box center [411, 110] width 48 height 20
click at [394, 113] on input "False" at bounding box center [395, 110] width 7 height 6
radio input "true"
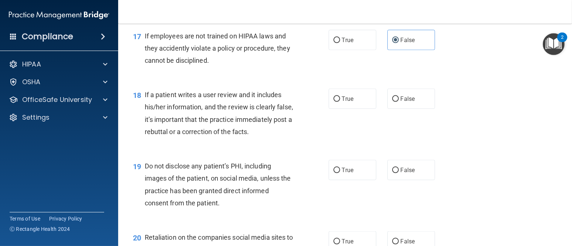
scroll to position [1185, 0]
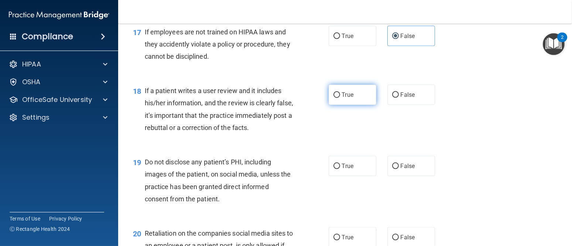
click at [336, 105] on label "True" at bounding box center [353, 95] width 48 height 20
click at [336, 98] on input "True" at bounding box center [337, 95] width 7 height 6
radio input "true"
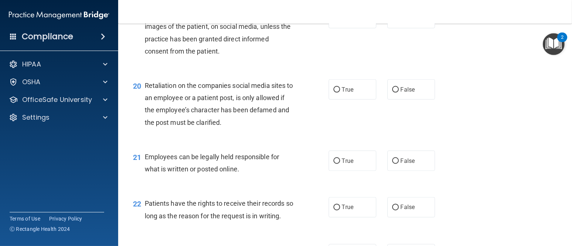
scroll to position [1296, 0]
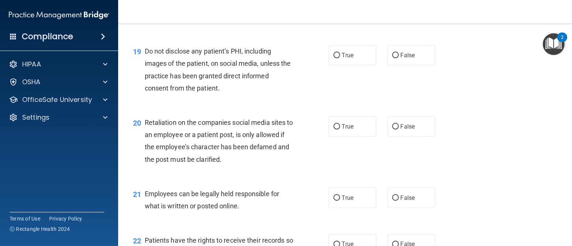
drag, startPoint x: 349, startPoint y: 71, endPoint x: 348, endPoint y: 85, distance: 14.5
click at [349, 65] on label "True" at bounding box center [353, 55] width 48 height 20
click at [340, 58] on input "True" at bounding box center [337, 56] width 7 height 6
radio input "true"
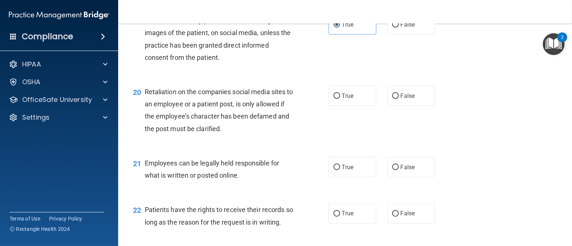
scroll to position [1370, 0]
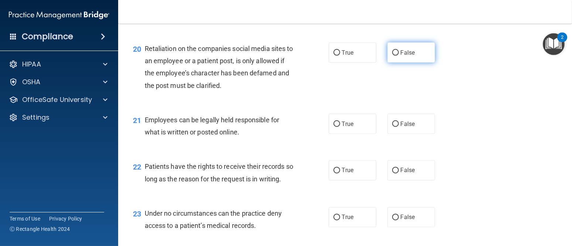
click at [406, 63] on label "False" at bounding box center [411, 52] width 48 height 20
click at [399, 56] on input "False" at bounding box center [395, 53] width 7 height 6
radio input "true"
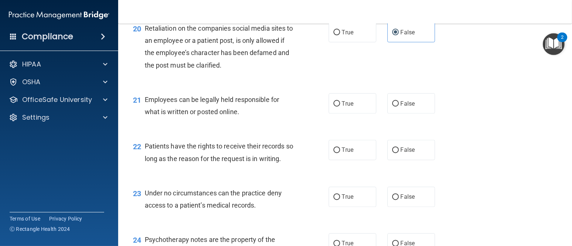
scroll to position [1407, 0]
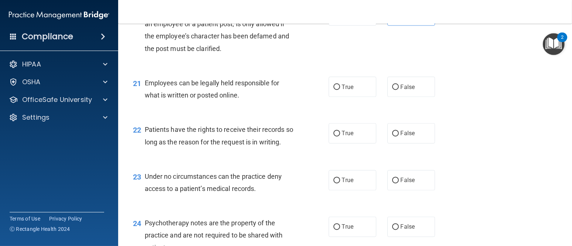
drag, startPoint x: 348, startPoint y: 102, endPoint x: 295, endPoint y: 112, distance: 53.6
click at [348, 90] on span "True" at bounding box center [347, 86] width 11 height 7
click at [340, 90] on input "True" at bounding box center [337, 88] width 7 height 6
radio input "true"
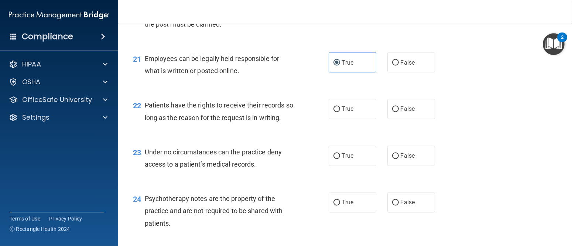
scroll to position [1443, 0]
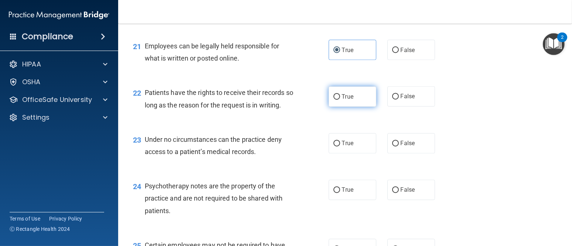
click at [342, 107] on label "True" at bounding box center [353, 96] width 48 height 20
click at [340, 100] on input "True" at bounding box center [337, 97] width 7 height 6
radio input "true"
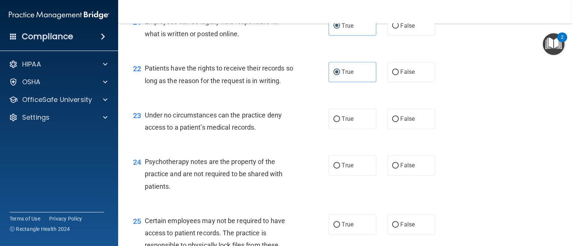
scroll to position [1480, 0]
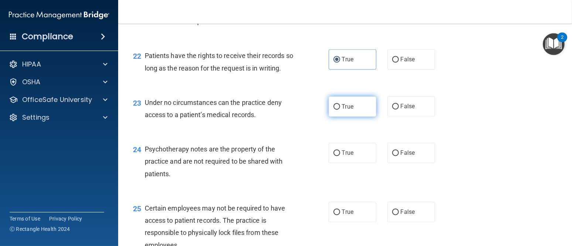
click at [336, 110] on input "True" at bounding box center [337, 107] width 7 height 6
radio input "true"
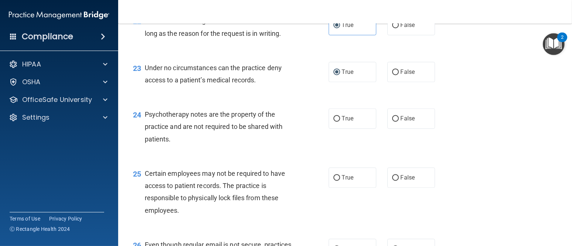
scroll to position [1554, 0]
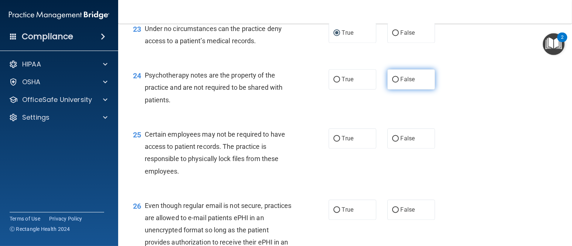
click at [401, 83] on span "False" at bounding box center [408, 79] width 14 height 7
click at [399, 82] on input "False" at bounding box center [395, 80] width 7 height 6
radio input "true"
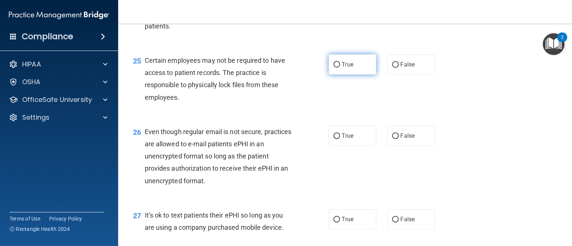
click at [352, 73] on label "True" at bounding box center [353, 64] width 48 height 20
click at [340, 68] on input "True" at bounding box center [337, 65] width 7 height 6
radio input "true"
click at [401, 139] on span "False" at bounding box center [408, 135] width 14 height 7
click at [399, 139] on input "False" at bounding box center [395, 136] width 7 height 6
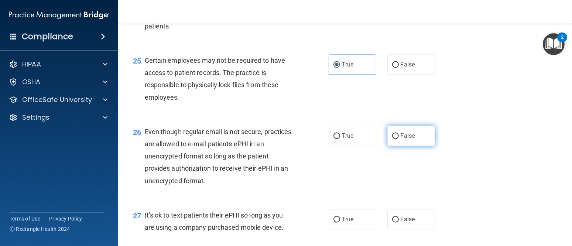
radio input "true"
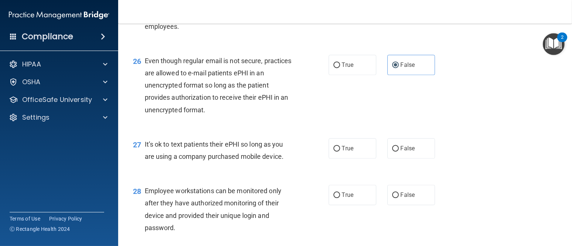
scroll to position [1739, 0]
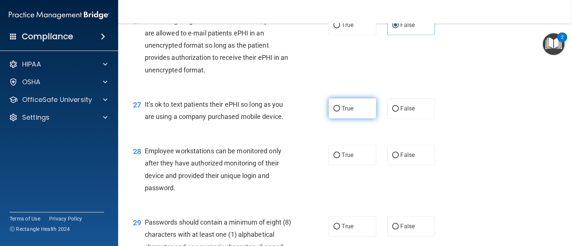
click at [352, 119] on label "True" at bounding box center [353, 108] width 48 height 20
click at [340, 112] on input "True" at bounding box center [337, 109] width 7 height 6
radio input "true"
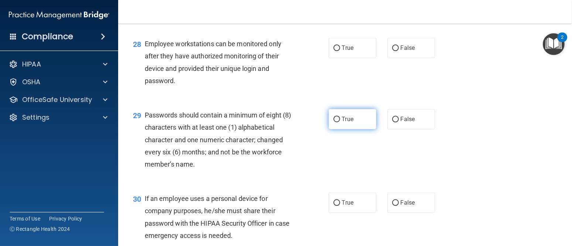
scroll to position [1850, 0]
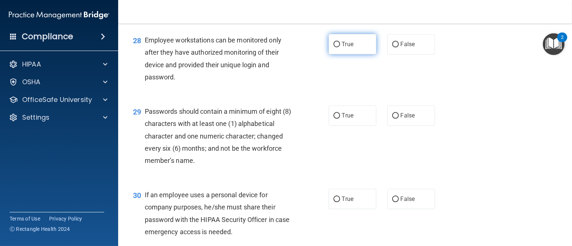
click at [334, 54] on label "True" at bounding box center [353, 44] width 48 height 20
click at [334, 47] on input "True" at bounding box center [337, 45] width 7 height 6
radio input "true"
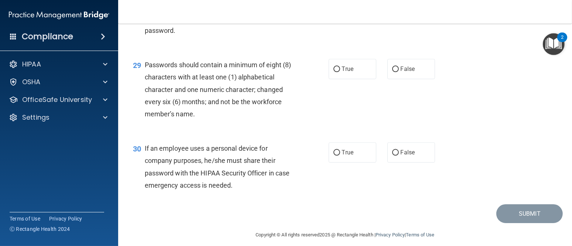
scroll to position [1914, 0]
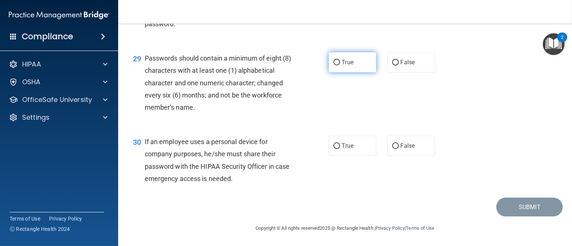
click at [342, 65] on span "True" at bounding box center [347, 62] width 11 height 7
click at [339, 65] on input "True" at bounding box center [337, 63] width 7 height 6
radio input "true"
click at [348, 145] on span "True" at bounding box center [347, 145] width 11 height 7
click at [340, 145] on input "True" at bounding box center [337, 146] width 7 height 6
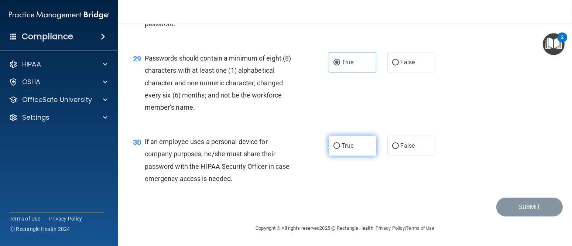
radio input "true"
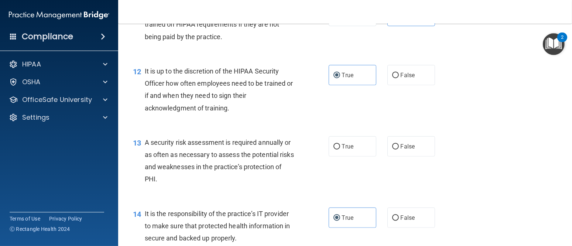
scroll to position [843, 0]
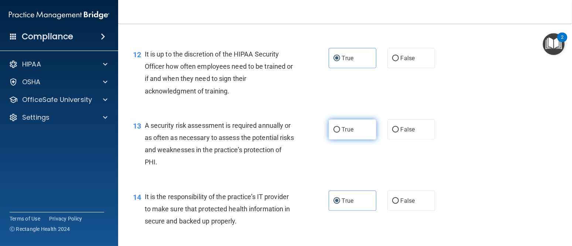
click at [365, 140] on label "True" at bounding box center [353, 129] width 48 height 20
click at [340, 133] on input "True" at bounding box center [337, 130] width 7 height 6
radio input "true"
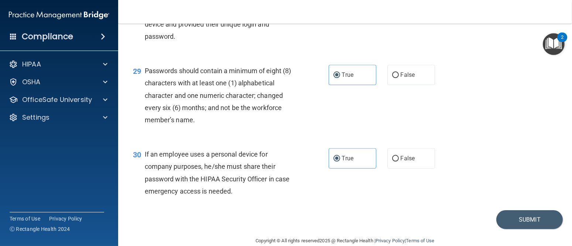
scroll to position [1914, 0]
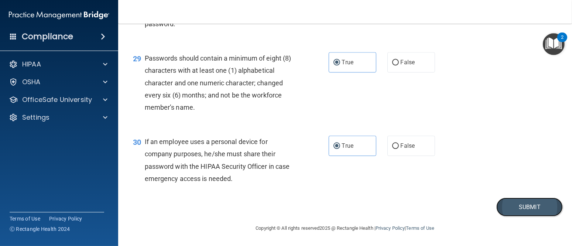
click at [508, 204] on button "Submit" at bounding box center [529, 207] width 66 height 19
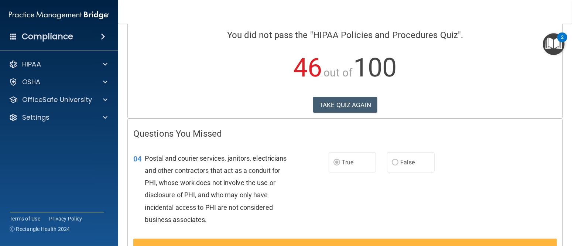
scroll to position [3, 0]
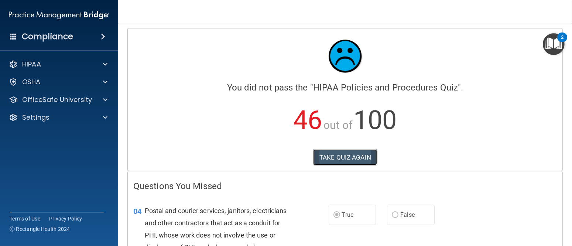
click at [362, 160] on button "TAKE QUIZ AGAIN" at bounding box center [345, 157] width 64 height 16
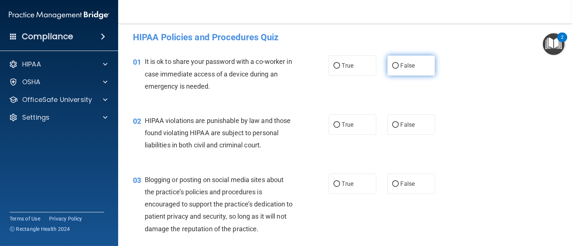
click at [396, 73] on label "False" at bounding box center [411, 65] width 48 height 20
click at [396, 69] on input "False" at bounding box center [395, 66] width 7 height 6
radio input "true"
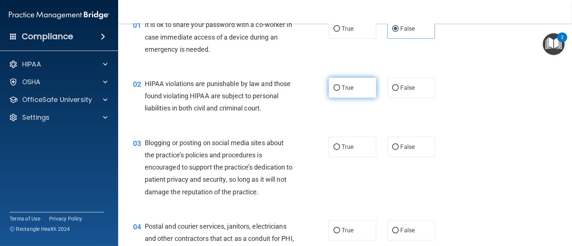
click at [335, 95] on label "True" at bounding box center [353, 88] width 48 height 20
click at [335, 91] on input "True" at bounding box center [337, 88] width 7 height 6
radio input "true"
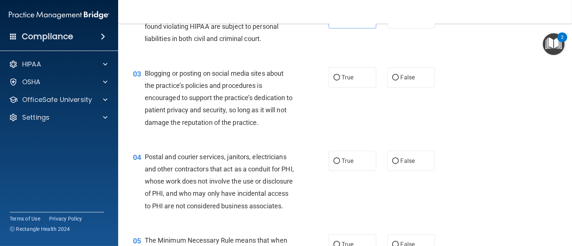
scroll to position [114, 0]
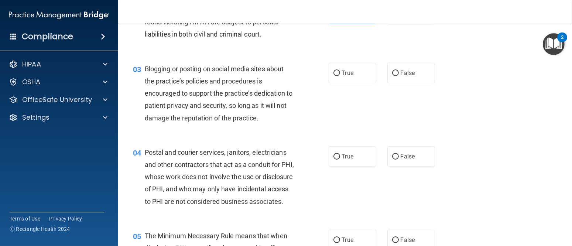
click at [389, 84] on div "03 Blogging or posting on social media sites about the practice’s policies and …" at bounding box center [344, 95] width 435 height 83
click at [390, 76] on label "False" at bounding box center [411, 73] width 48 height 20
click at [392, 76] on input "False" at bounding box center [395, 74] width 7 height 6
radio input "true"
click at [353, 153] on label "True" at bounding box center [353, 156] width 48 height 20
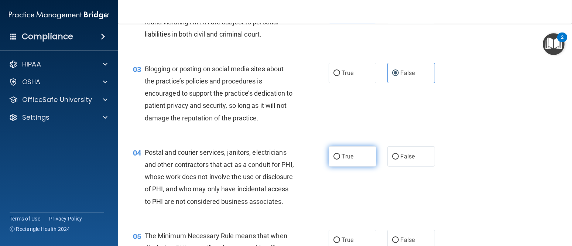
click at [340, 154] on input "True" at bounding box center [337, 157] width 7 height 6
radio input "true"
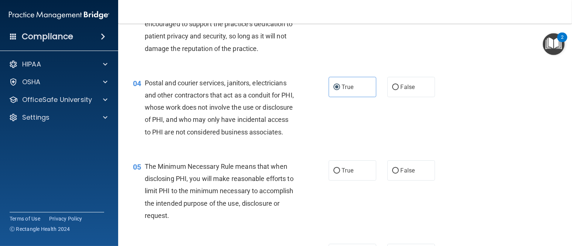
scroll to position [188, 0]
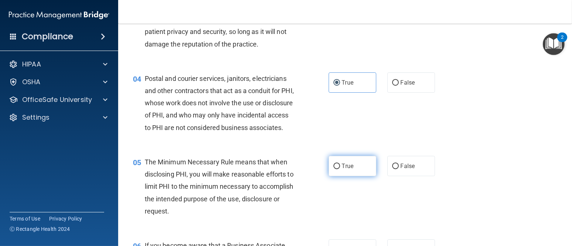
click at [338, 176] on label "True" at bounding box center [353, 166] width 48 height 20
click at [338, 169] on input "True" at bounding box center [337, 167] width 7 height 6
radio input "true"
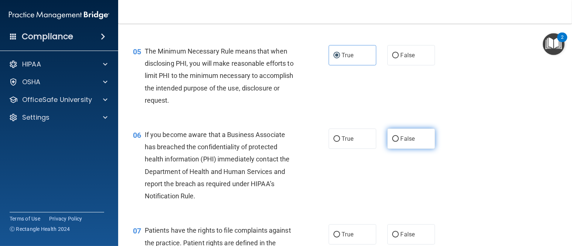
click at [397, 149] on label "False" at bounding box center [411, 139] width 48 height 20
click at [397, 142] on input "False" at bounding box center [395, 139] width 7 height 6
radio input "true"
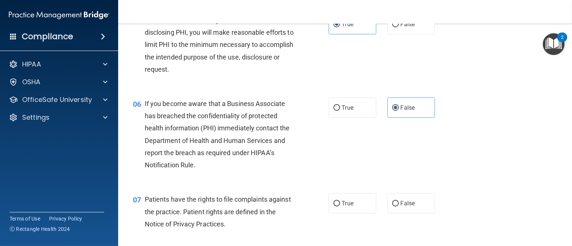
scroll to position [409, 0]
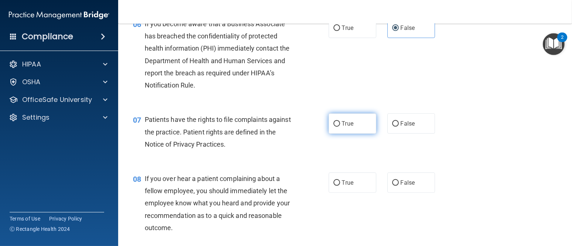
click at [336, 127] on input "True" at bounding box center [337, 124] width 7 height 6
radio input "true"
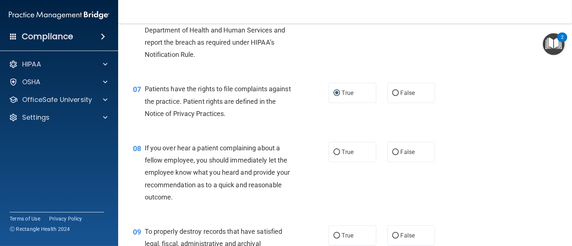
scroll to position [520, 0]
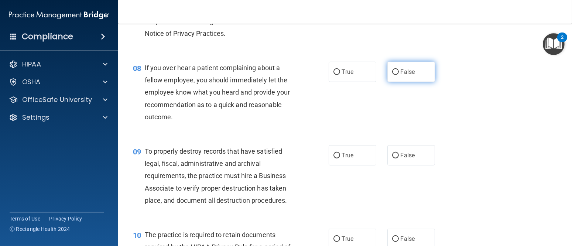
click at [401, 75] on span "False" at bounding box center [408, 71] width 14 height 7
click at [399, 75] on input "False" at bounding box center [395, 72] width 7 height 6
radio input "true"
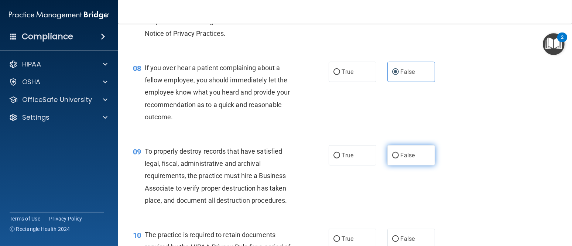
drag, startPoint x: 396, startPoint y: 168, endPoint x: 406, endPoint y: 167, distance: 10.0
click at [397, 165] on label "False" at bounding box center [411, 155] width 48 height 20
click at [397, 158] on input "False" at bounding box center [395, 156] width 7 height 6
radio input "true"
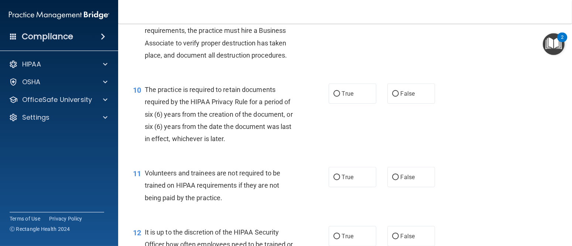
scroll to position [668, 0]
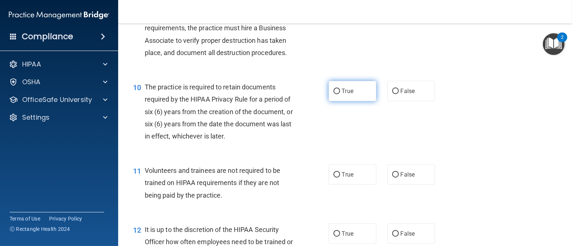
click at [345, 101] on label "True" at bounding box center [353, 91] width 48 height 20
click at [340, 94] on input "True" at bounding box center [337, 92] width 7 height 6
radio input "true"
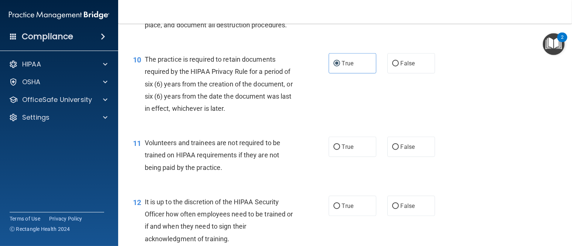
scroll to position [742, 0]
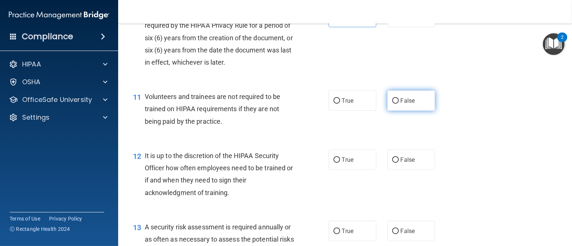
click at [401, 104] on span "False" at bounding box center [408, 100] width 14 height 7
click at [397, 104] on input "False" at bounding box center [395, 101] width 7 height 6
radio input "true"
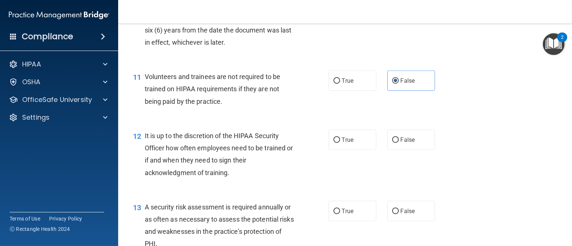
scroll to position [779, 0]
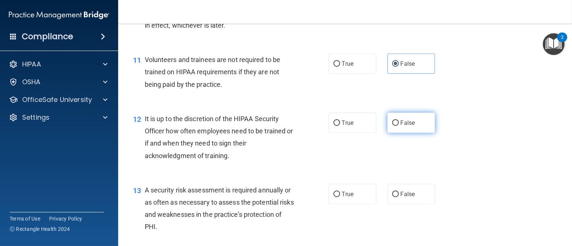
click at [405, 133] on label "False" at bounding box center [411, 123] width 48 height 20
click at [399, 126] on input "False" at bounding box center [395, 123] width 7 height 6
radio input "true"
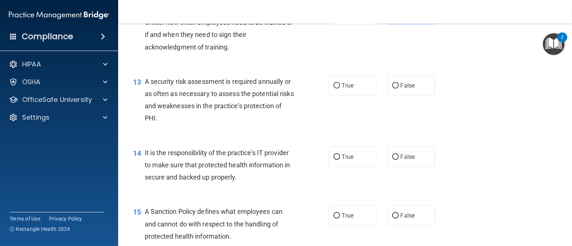
scroll to position [926, 0]
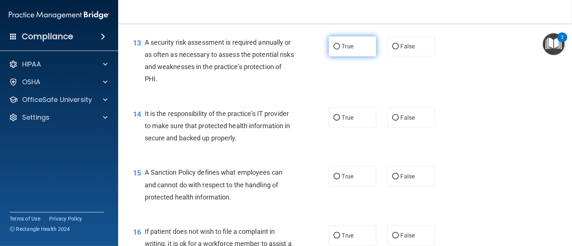
click at [335, 49] on input "True" at bounding box center [337, 47] width 7 height 6
radio input "true"
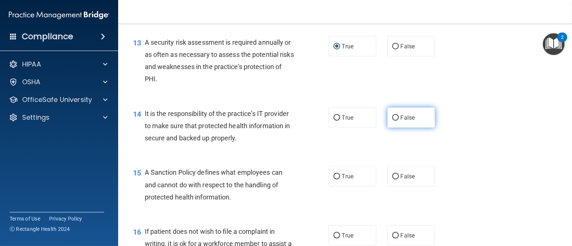
click at [401, 121] on span "False" at bounding box center [408, 117] width 14 height 7
click at [397, 121] on input "False" at bounding box center [395, 118] width 7 height 6
radio input "true"
click at [399, 177] on div "15 A Sanction Policy defines what employees can and cannot do with respect to t…" at bounding box center [344, 186] width 435 height 59
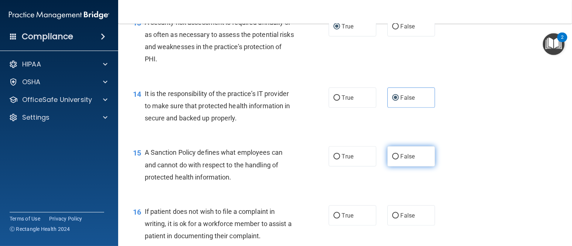
scroll to position [963, 0]
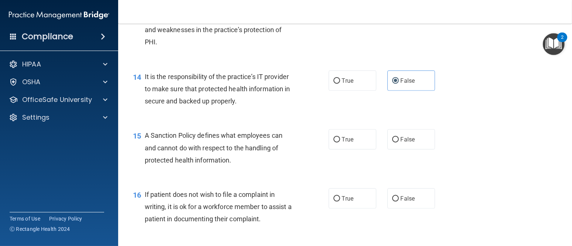
click at [411, 166] on div "15 A Sanction Policy defines what employees can and cannot do with respect to t…" at bounding box center [344, 149] width 435 height 59
click at [408, 150] on label "False" at bounding box center [411, 139] width 48 height 20
click at [399, 143] on input "False" at bounding box center [395, 140] width 7 height 6
radio input "true"
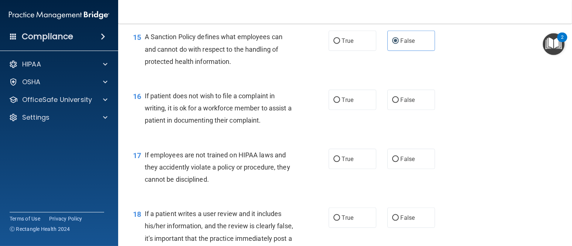
scroll to position [1111, 0]
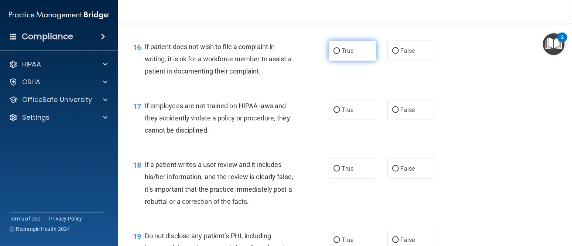
click at [359, 61] on label "True" at bounding box center [353, 51] width 48 height 20
click at [340, 54] on input "True" at bounding box center [337, 51] width 7 height 6
radio input "true"
click at [408, 120] on label "False" at bounding box center [411, 110] width 48 height 20
click at [399, 113] on input "False" at bounding box center [395, 110] width 7 height 6
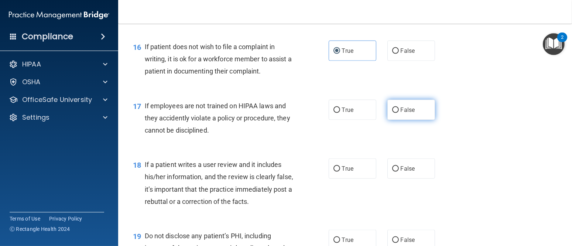
radio input "true"
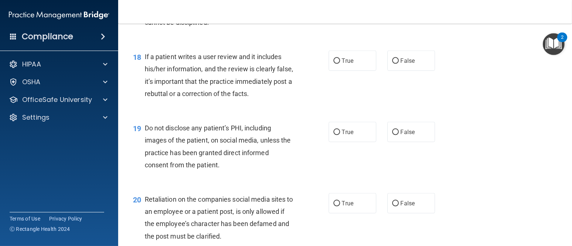
scroll to position [1222, 0]
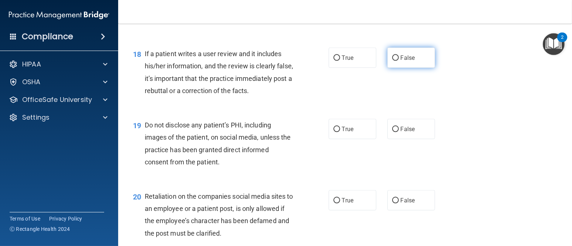
click at [409, 61] on span "False" at bounding box center [408, 57] width 14 height 7
click at [399, 61] on input "False" at bounding box center [395, 58] width 7 height 6
radio input "true"
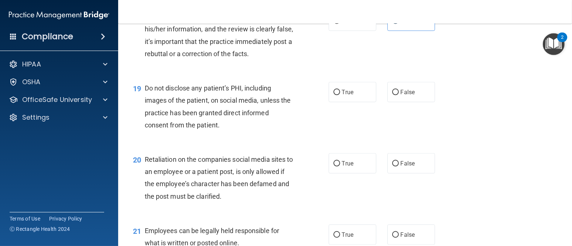
scroll to position [1259, 0]
click at [352, 102] on label "True" at bounding box center [353, 92] width 48 height 20
click at [340, 95] on input "True" at bounding box center [337, 93] width 7 height 6
radio input "true"
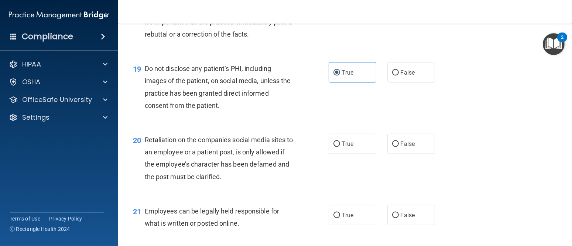
scroll to position [1296, 0]
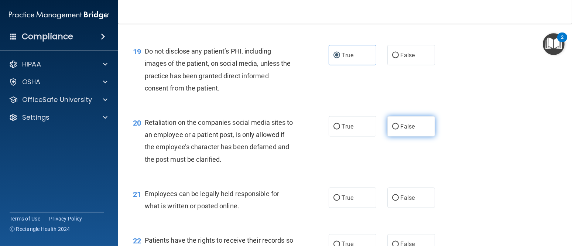
click at [401, 130] on span "False" at bounding box center [408, 126] width 14 height 7
click at [398, 130] on input "False" at bounding box center [395, 127] width 7 height 6
radio input "true"
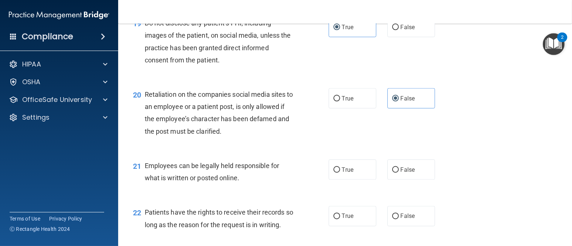
scroll to position [1370, 0]
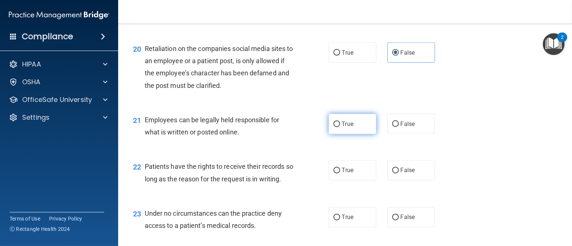
click at [342, 134] on label "True" at bounding box center [353, 124] width 48 height 20
click at [340, 127] on input "True" at bounding box center [337, 125] width 7 height 6
radio input "true"
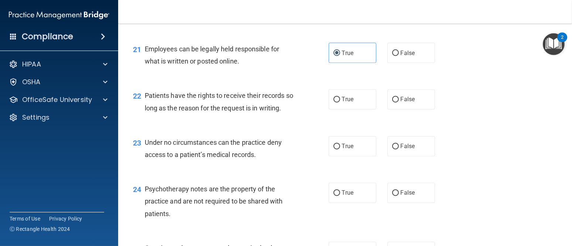
scroll to position [1443, 0]
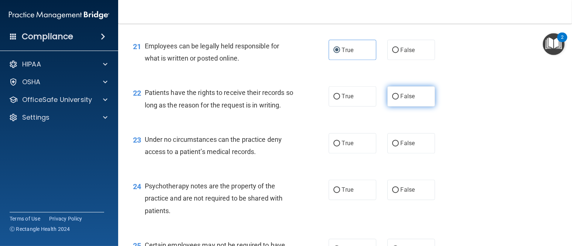
click at [393, 107] on label "False" at bounding box center [411, 96] width 48 height 20
click at [393, 100] on input "False" at bounding box center [395, 97] width 7 height 6
radio input "true"
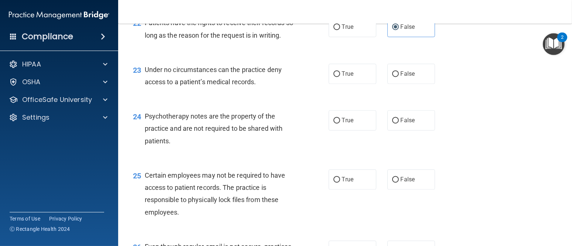
scroll to position [1517, 0]
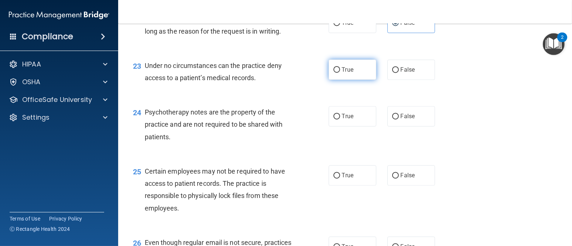
click at [345, 80] on label "True" at bounding box center [353, 69] width 48 height 20
click at [340, 73] on input "True" at bounding box center [337, 70] width 7 height 6
radio input "true"
click at [332, 126] on label "True" at bounding box center [353, 116] width 48 height 20
click at [334, 119] on input "True" at bounding box center [337, 117] width 7 height 6
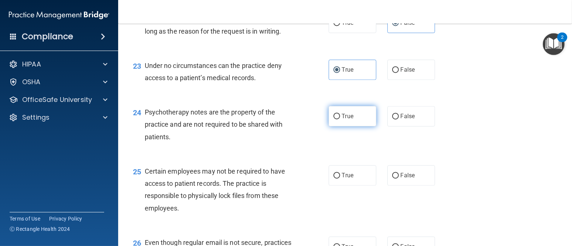
radio input "true"
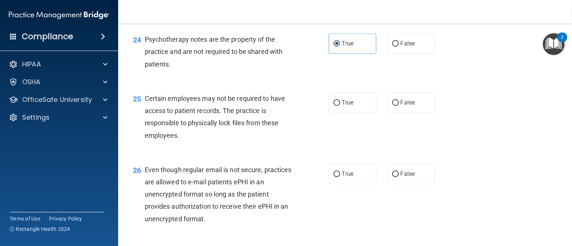
scroll to position [1591, 0]
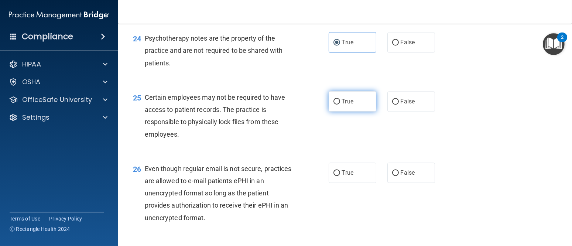
click at [342, 105] on span "True" at bounding box center [347, 101] width 11 height 7
click at [340, 105] on input "True" at bounding box center [337, 102] width 7 height 6
radio input "true"
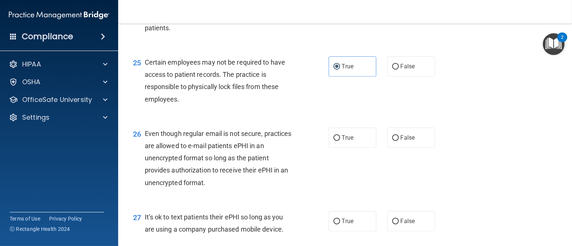
scroll to position [1665, 0]
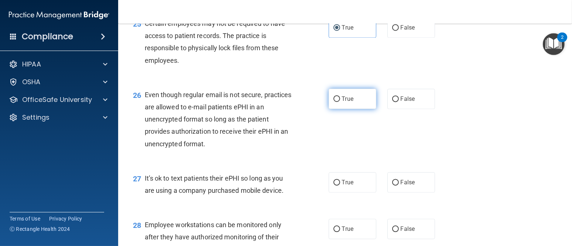
click at [341, 109] on label "True" at bounding box center [353, 99] width 48 height 20
click at [340, 102] on input "True" at bounding box center [337, 99] width 7 height 6
radio input "true"
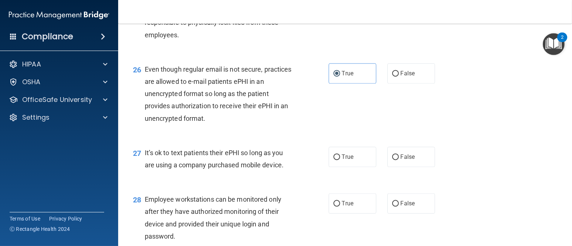
scroll to position [1739, 0]
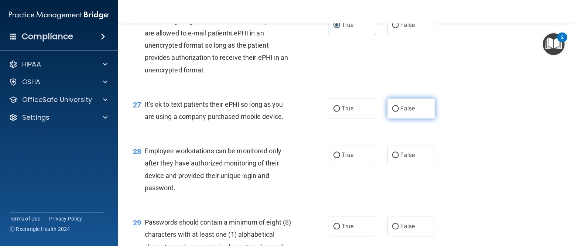
click at [420, 119] on label "False" at bounding box center [411, 108] width 48 height 20
click at [399, 112] on input "False" at bounding box center [395, 109] width 7 height 6
radio input "true"
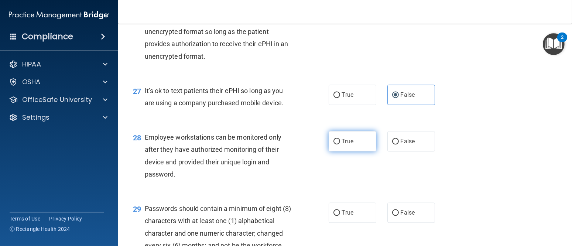
scroll to position [1776, 0]
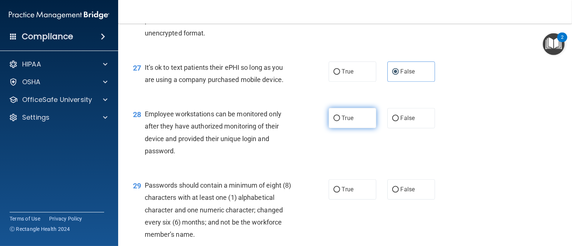
click at [345, 122] on span "True" at bounding box center [347, 118] width 11 height 7
click at [340, 121] on input "True" at bounding box center [337, 119] width 7 height 6
radio input "true"
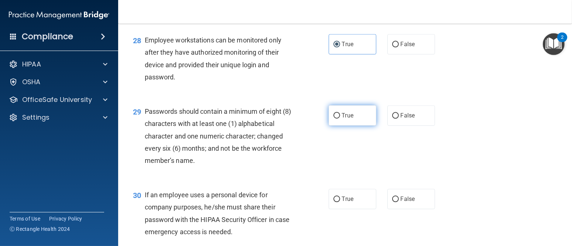
click at [343, 126] on label "True" at bounding box center [353, 115] width 48 height 20
click at [340, 119] on input "True" at bounding box center [337, 116] width 7 height 6
radio input "true"
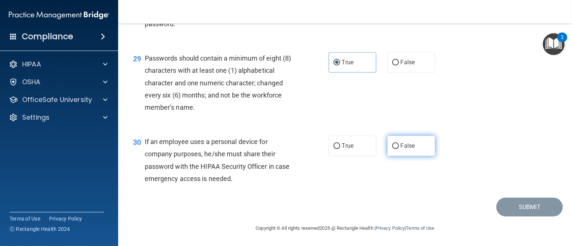
click at [395, 146] on label "False" at bounding box center [411, 146] width 48 height 20
click at [395, 146] on input "False" at bounding box center [395, 146] width 7 height 6
radio input "true"
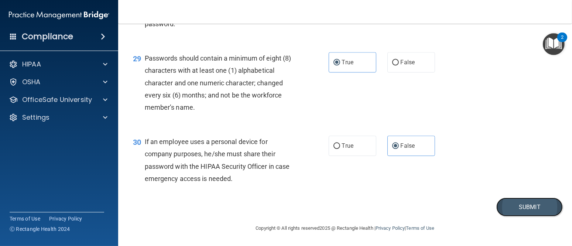
click at [525, 202] on button "Submit" at bounding box center [529, 207] width 66 height 19
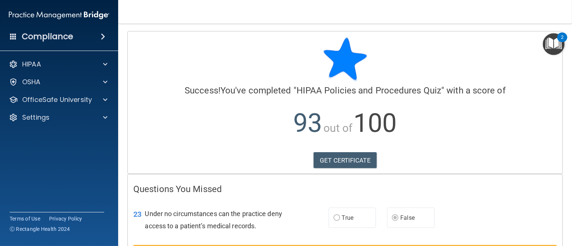
click at [65, 90] on div "HIPAA Documents and Policies Report an Incident Business Associates Emergency P…" at bounding box center [59, 92] width 119 height 77
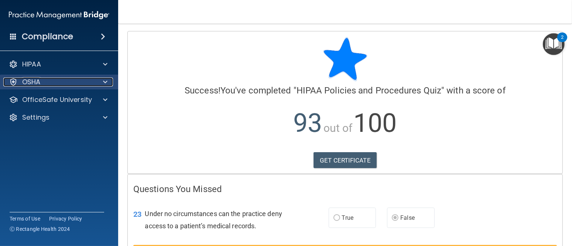
click at [65, 86] on div "OSHA" at bounding box center [49, 82] width 92 height 9
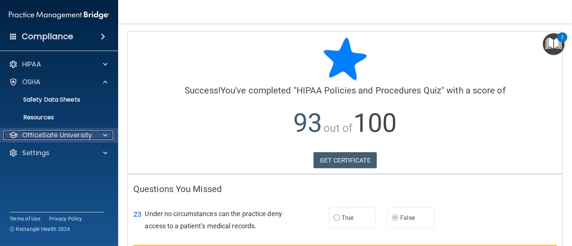
click at [72, 137] on p "OfficeSafe University" at bounding box center [57, 135] width 70 height 9
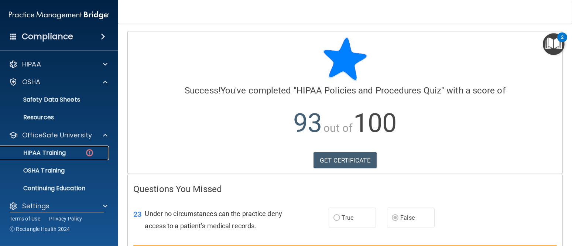
click at [43, 155] on p "HIPAA Training" at bounding box center [35, 152] width 61 height 7
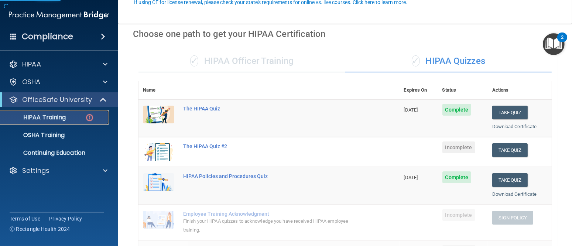
scroll to position [74, 0]
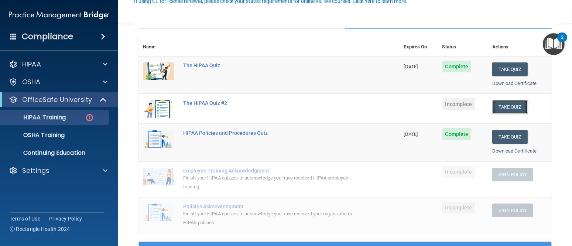
click at [517, 102] on button "Take Quiz" at bounding box center [509, 107] width 35 height 14
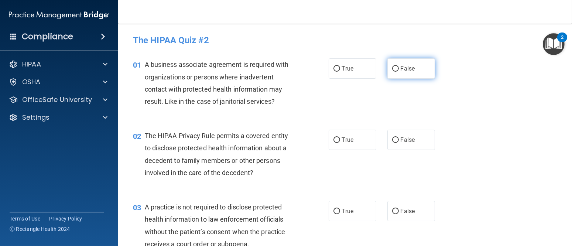
click at [413, 71] on label "False" at bounding box center [411, 68] width 48 height 20
click at [399, 71] on input "False" at bounding box center [395, 69] width 7 height 6
radio input "true"
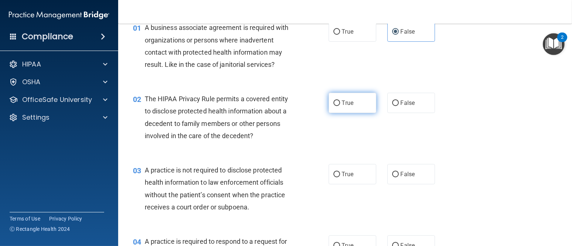
click at [340, 107] on label "True" at bounding box center [353, 103] width 48 height 20
click at [340, 106] on input "True" at bounding box center [337, 103] width 7 height 6
radio input "true"
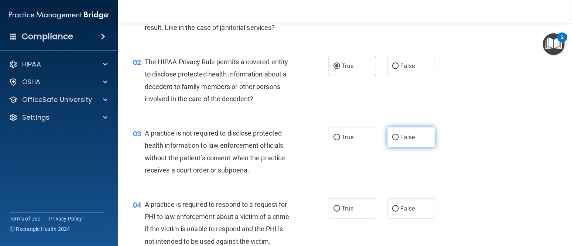
click at [405, 142] on label "False" at bounding box center [411, 137] width 48 height 20
click at [399, 140] on input "False" at bounding box center [395, 138] width 7 height 6
radio input "true"
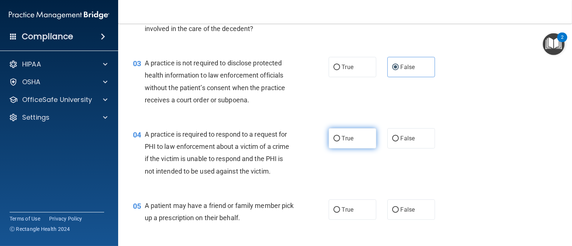
scroll to position [148, 0]
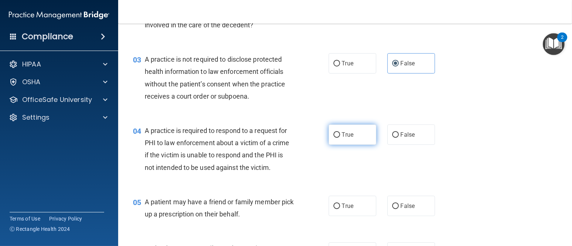
click at [351, 136] on label "True" at bounding box center [353, 134] width 48 height 20
click at [340, 136] on input "True" at bounding box center [337, 135] width 7 height 6
radio input "true"
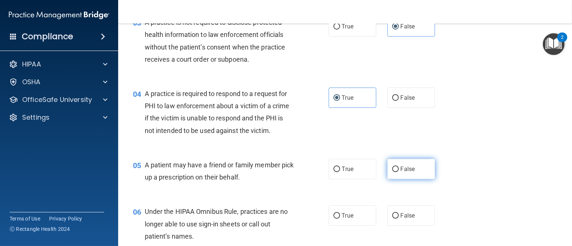
click at [406, 164] on label "False" at bounding box center [411, 169] width 48 height 20
click at [399, 167] on input "False" at bounding box center [395, 170] width 7 height 6
radio input "true"
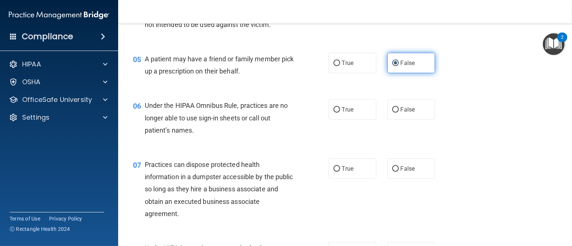
scroll to position [295, 0]
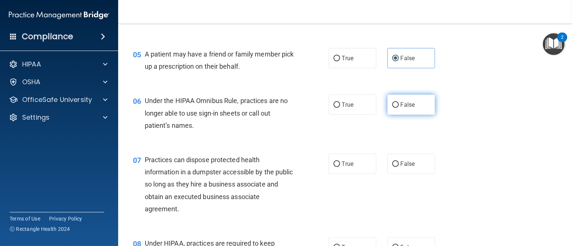
click at [405, 108] on span "False" at bounding box center [408, 104] width 14 height 7
click at [399, 108] on input "False" at bounding box center [395, 105] width 7 height 6
radio input "true"
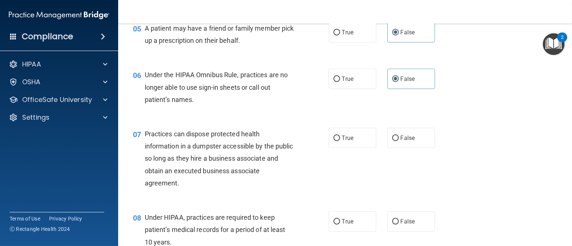
scroll to position [332, 0]
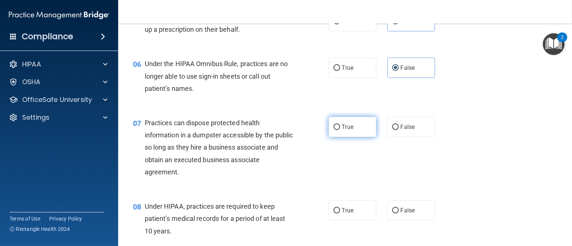
click at [344, 131] on label "True" at bounding box center [353, 127] width 48 height 20
click at [340, 130] on input "True" at bounding box center [337, 127] width 7 height 6
radio input "true"
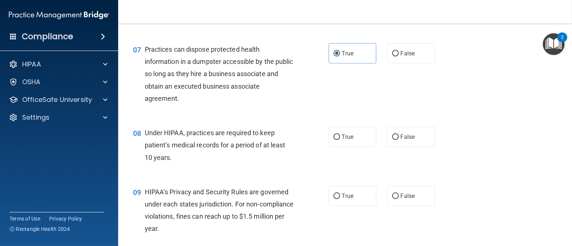
scroll to position [406, 0]
click at [391, 133] on label "False" at bounding box center [411, 136] width 48 height 20
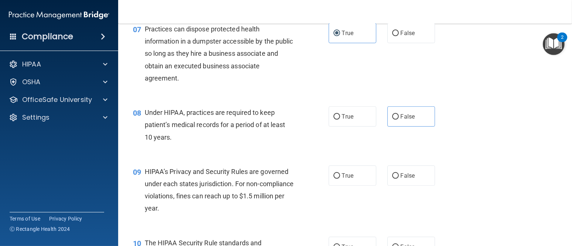
scroll to position [443, 0]
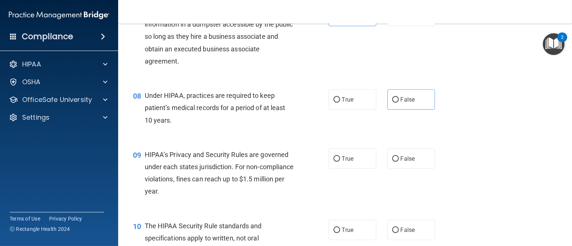
click at [402, 110] on div "08 Under HIPAA, practices are required to keep patient’s medical records for a …" at bounding box center [344, 109] width 435 height 59
click at [404, 104] on label "False" at bounding box center [411, 99] width 48 height 20
click at [399, 103] on input "False" at bounding box center [395, 100] width 7 height 6
radio input "true"
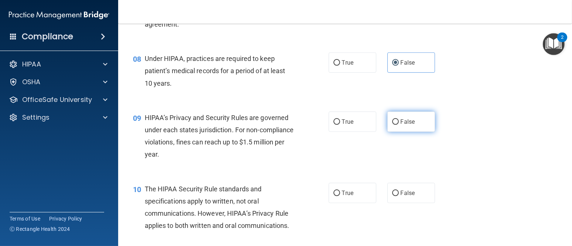
click at [414, 128] on label "False" at bounding box center [411, 122] width 48 height 20
click at [399, 125] on input "False" at bounding box center [395, 122] width 7 height 6
radio input "true"
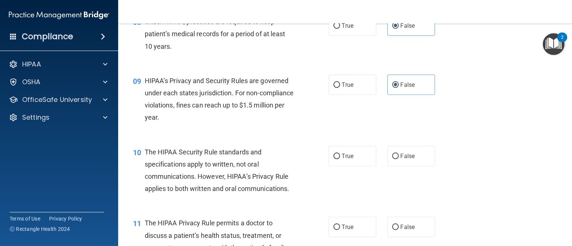
scroll to position [554, 0]
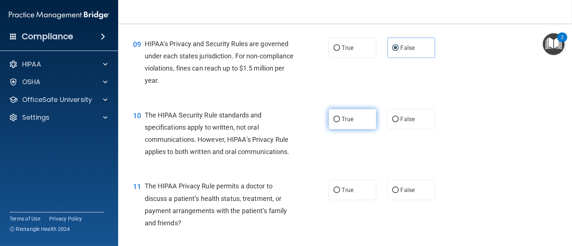
click at [338, 126] on label "True" at bounding box center [353, 119] width 48 height 20
click at [338, 122] on input "True" at bounding box center [337, 120] width 7 height 6
radio input "true"
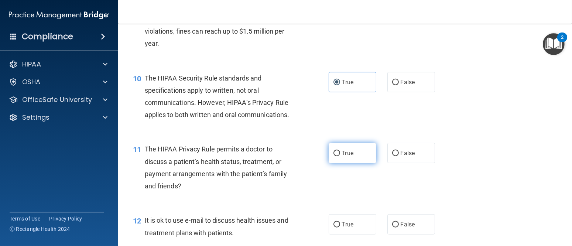
click at [342, 153] on span "True" at bounding box center [347, 153] width 11 height 7
click at [340, 153] on input "True" at bounding box center [337, 154] width 7 height 6
radio input "true"
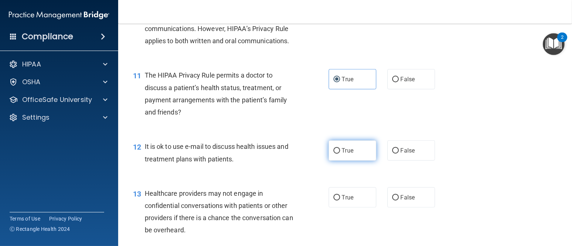
click at [338, 155] on label "True" at bounding box center [353, 150] width 48 height 20
click at [338, 154] on input "True" at bounding box center [337, 151] width 7 height 6
radio input "true"
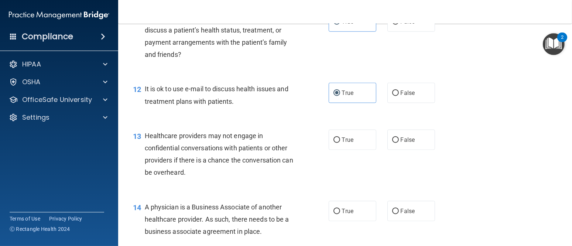
scroll to position [739, 0]
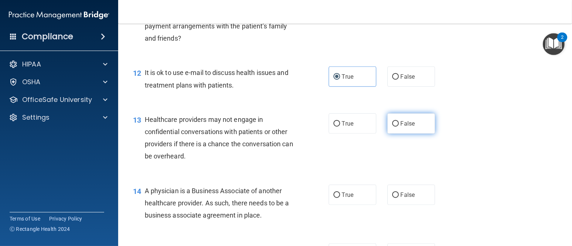
click at [394, 127] on label "False" at bounding box center [411, 123] width 48 height 20
click at [394, 127] on input "False" at bounding box center [395, 124] width 7 height 6
radio input "true"
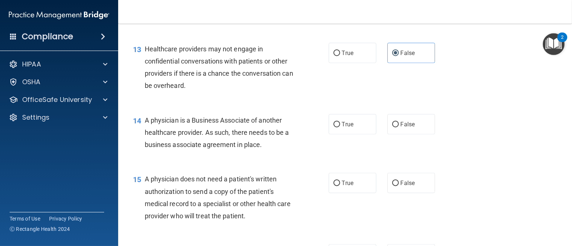
scroll to position [813, 0]
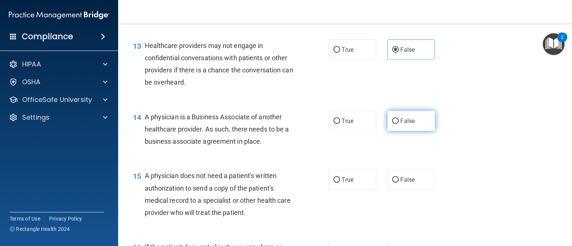
click at [410, 122] on span "False" at bounding box center [408, 120] width 14 height 7
click at [399, 122] on input "False" at bounding box center [395, 122] width 7 height 6
radio input "true"
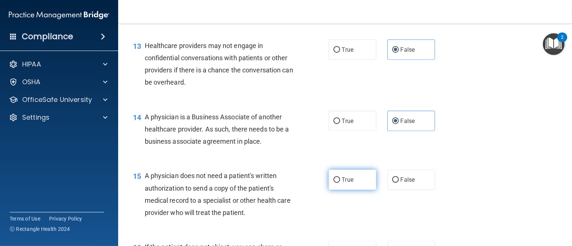
click at [349, 175] on label "True" at bounding box center [353, 180] width 48 height 20
click at [340, 177] on input "True" at bounding box center [337, 180] width 7 height 6
radio input "true"
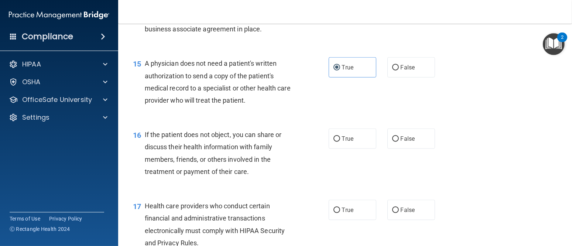
scroll to position [960, 0]
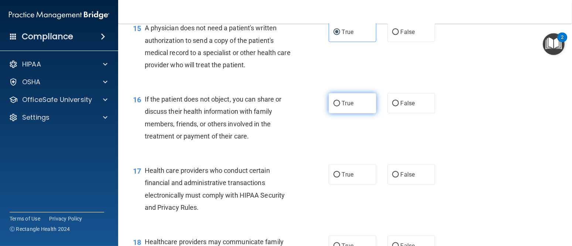
click at [342, 100] on span "True" at bounding box center [347, 103] width 11 height 7
click at [339, 101] on input "True" at bounding box center [337, 104] width 7 height 6
radio input "true"
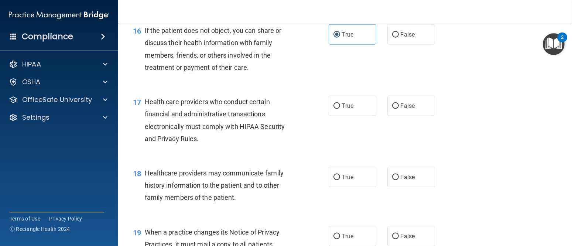
scroll to position [1071, 0]
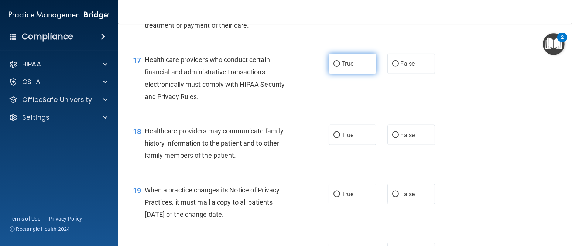
click at [338, 61] on label "True" at bounding box center [353, 64] width 48 height 20
click at [338, 61] on input "True" at bounding box center [337, 64] width 7 height 6
radio input "true"
click at [405, 136] on span "False" at bounding box center [408, 134] width 14 height 7
click at [399, 136] on input "False" at bounding box center [395, 136] width 7 height 6
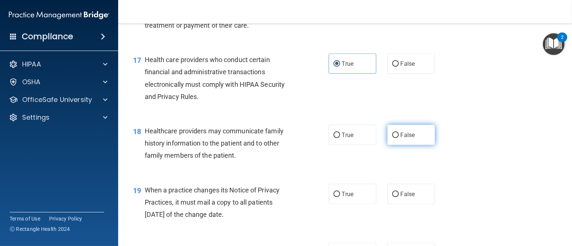
radio input "true"
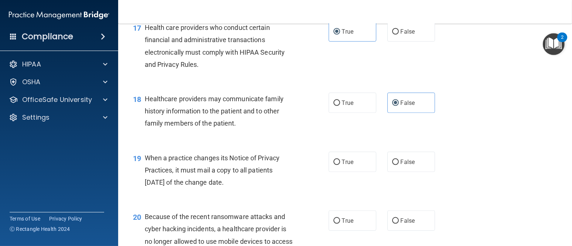
scroll to position [1145, 0]
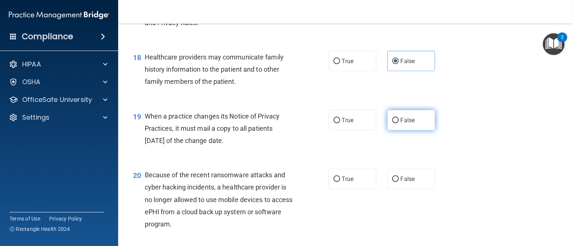
click at [408, 117] on span "False" at bounding box center [408, 120] width 14 height 7
click at [399, 118] on input "False" at bounding box center [395, 121] width 7 height 6
radio input "true"
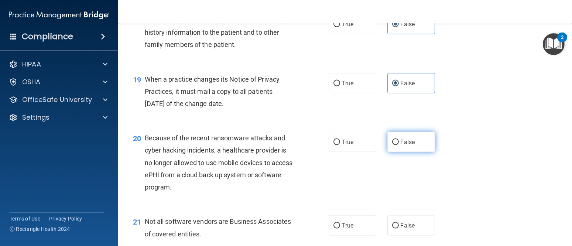
click at [409, 139] on span "False" at bounding box center [408, 142] width 14 height 7
click at [399, 140] on input "False" at bounding box center [395, 143] width 7 height 6
radio input "true"
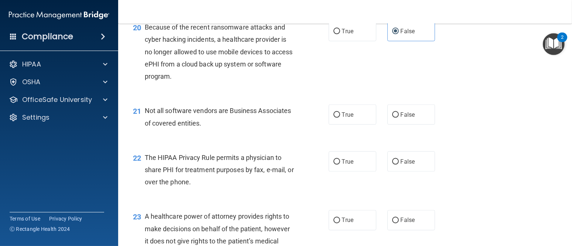
scroll to position [1330, 0]
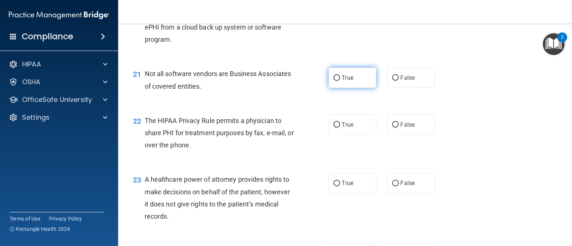
click at [345, 82] on label "True" at bounding box center [353, 78] width 48 height 20
click at [340, 81] on input "True" at bounding box center [337, 78] width 7 height 6
radio input "true"
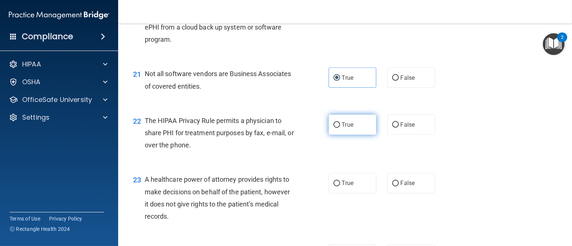
click at [350, 130] on label "True" at bounding box center [353, 125] width 48 height 20
click at [340, 128] on input "True" at bounding box center [337, 125] width 7 height 6
radio input "true"
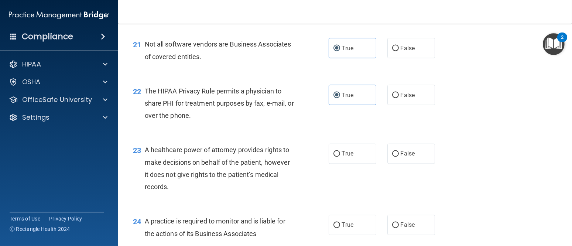
scroll to position [1404, 0]
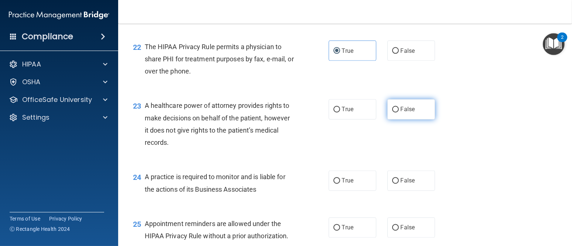
click at [416, 113] on label "False" at bounding box center [411, 109] width 48 height 20
click at [399, 113] on input "False" at bounding box center [395, 110] width 7 height 6
radio input "true"
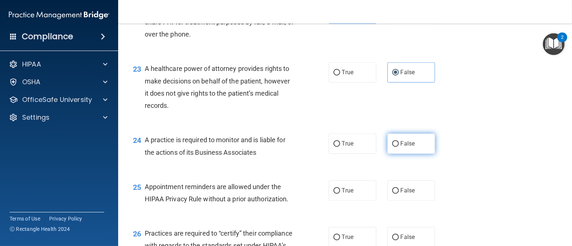
click at [412, 141] on label "False" at bounding box center [411, 144] width 48 height 20
click at [399, 141] on input "False" at bounding box center [395, 144] width 7 height 6
radio input "true"
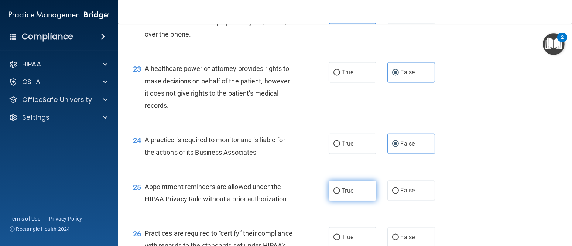
click at [356, 187] on label "True" at bounding box center [353, 191] width 48 height 20
click at [340, 188] on input "True" at bounding box center [337, 191] width 7 height 6
radio input "true"
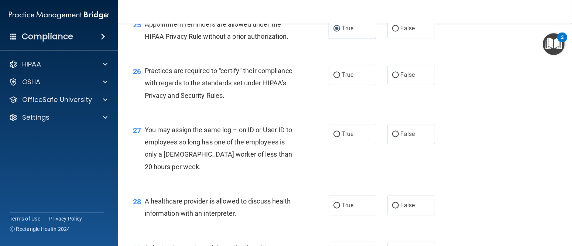
scroll to position [1625, 0]
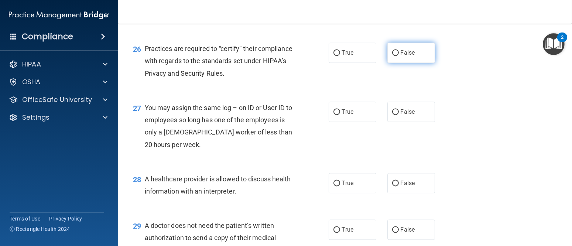
click at [404, 56] on label "False" at bounding box center [411, 52] width 48 height 20
click at [399, 56] on input "False" at bounding box center [395, 53] width 7 height 6
radio input "true"
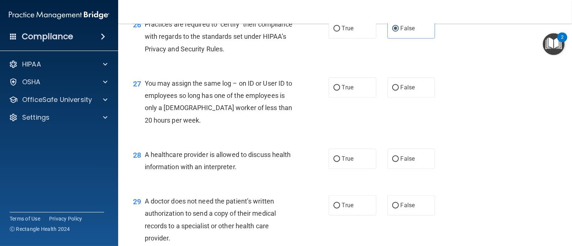
scroll to position [1662, 0]
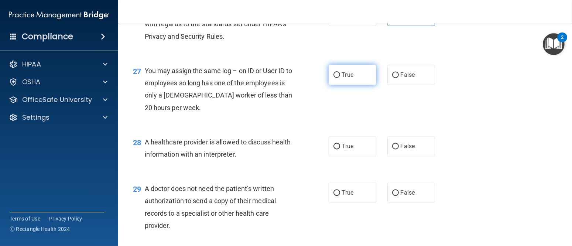
click at [354, 79] on label "True" at bounding box center [353, 75] width 48 height 20
click at [340, 78] on input "True" at bounding box center [337, 75] width 7 height 6
radio input "true"
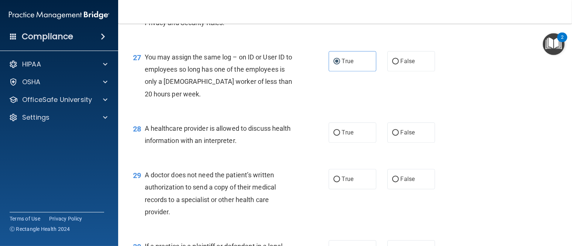
scroll to position [1699, 0]
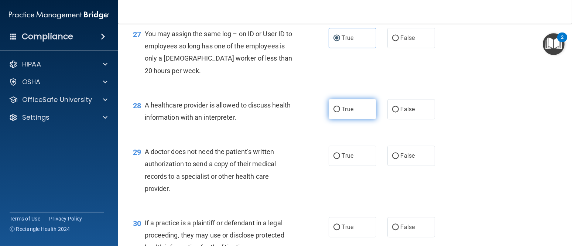
click at [363, 107] on label "True" at bounding box center [353, 109] width 48 height 20
click at [340, 107] on input "True" at bounding box center [337, 110] width 7 height 6
radio input "true"
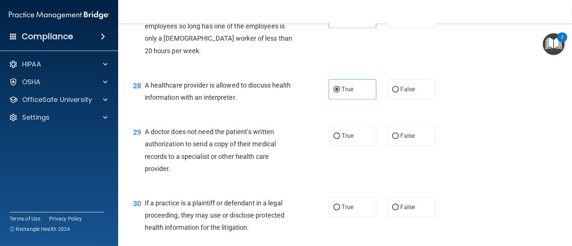
scroll to position [1736, 0]
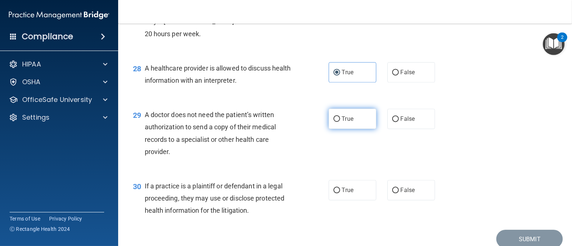
click at [348, 124] on label "True" at bounding box center [353, 119] width 48 height 20
click at [340, 122] on input "True" at bounding box center [337, 119] width 7 height 6
radio input "true"
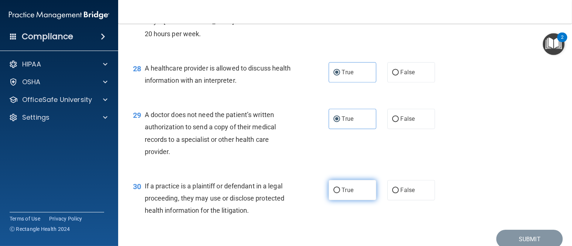
click at [337, 185] on label "True" at bounding box center [353, 190] width 48 height 20
click at [337, 188] on input "True" at bounding box center [337, 191] width 7 height 6
radio input "true"
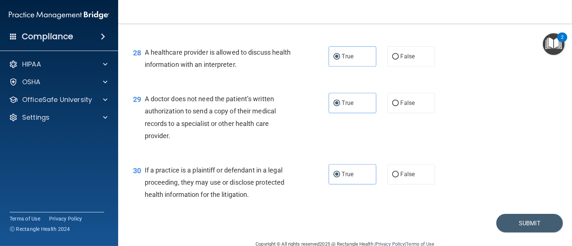
scroll to position [1767, 0]
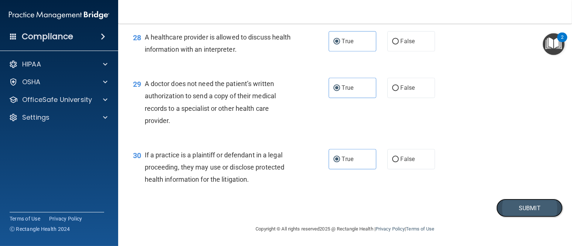
click at [517, 209] on button "Submit" at bounding box center [529, 208] width 66 height 19
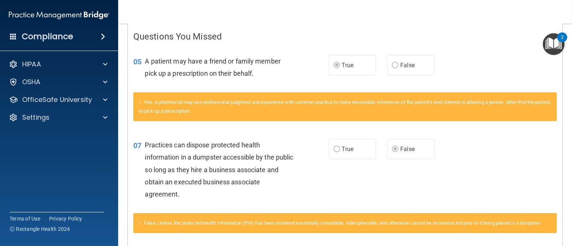
scroll to position [79, 0]
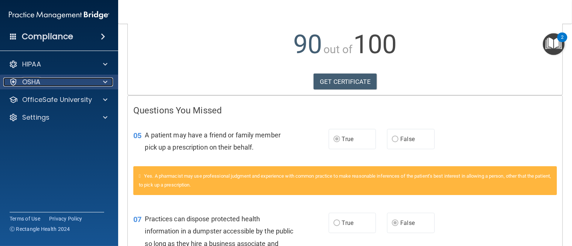
click at [83, 83] on div "OSHA" at bounding box center [49, 82] width 92 height 9
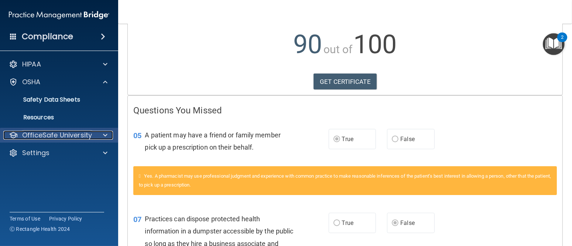
click at [71, 136] on p "OfficeSafe University" at bounding box center [57, 135] width 70 height 9
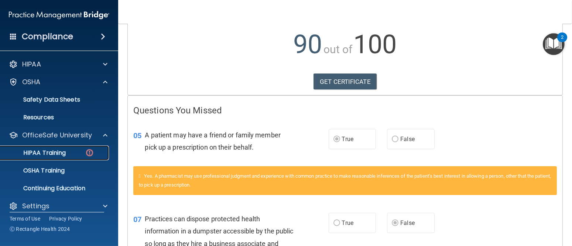
click at [58, 152] on p "HIPAA Training" at bounding box center [35, 152] width 61 height 7
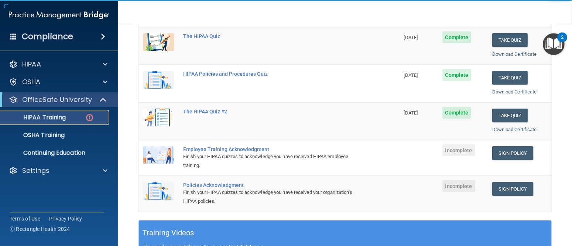
scroll to position [116, 0]
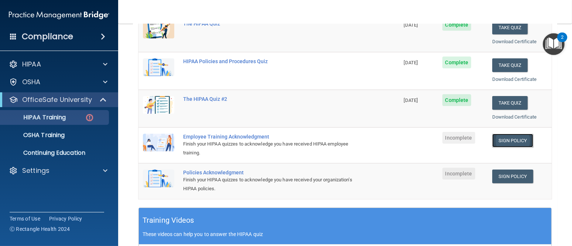
click at [506, 140] on link "Sign Policy" at bounding box center [512, 141] width 41 height 14
click at [516, 172] on link "Sign Policy" at bounding box center [512, 177] width 41 height 14
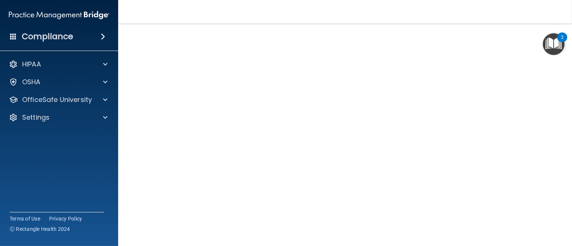
scroll to position [21, 0]
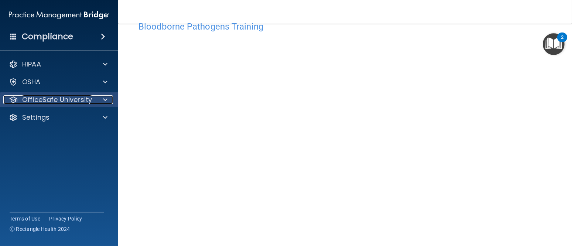
click at [51, 103] on p "OfficeSafe University" at bounding box center [57, 99] width 70 height 9
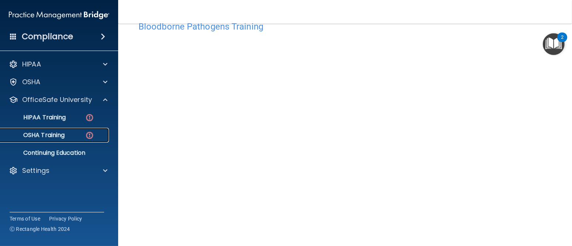
click at [62, 129] on link "OSHA Training" at bounding box center [51, 135] width 116 height 15
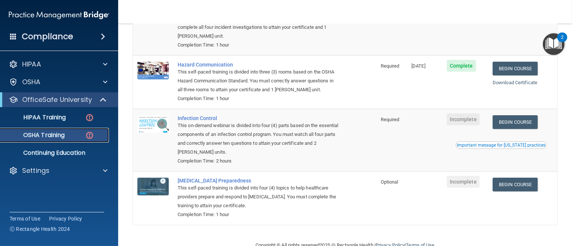
scroll to position [127, 0]
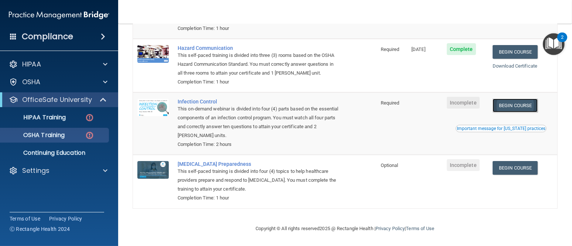
click at [505, 106] on link "Begin Course" at bounding box center [515, 106] width 45 height 14
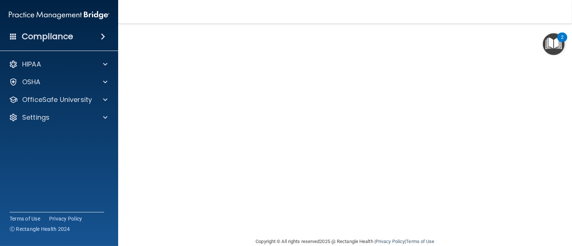
scroll to position [70, 0]
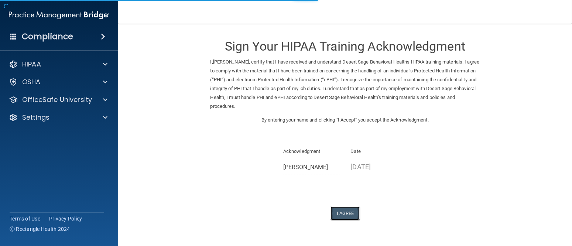
click at [341, 212] on button "I Agree" at bounding box center [346, 213] width 30 height 14
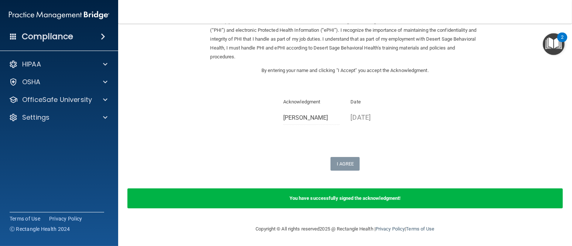
scroll to position [50, 0]
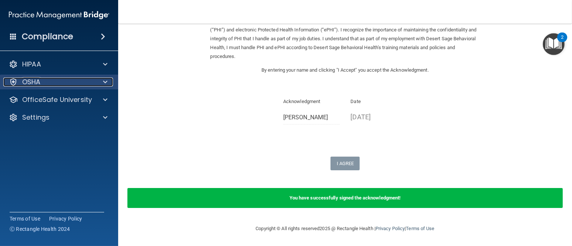
click at [57, 83] on div "OSHA" at bounding box center [49, 82] width 92 height 9
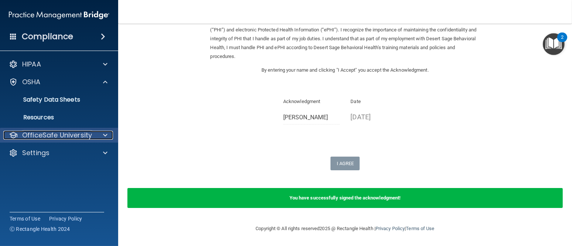
click at [61, 136] on p "OfficeSafe University" at bounding box center [57, 135] width 70 height 9
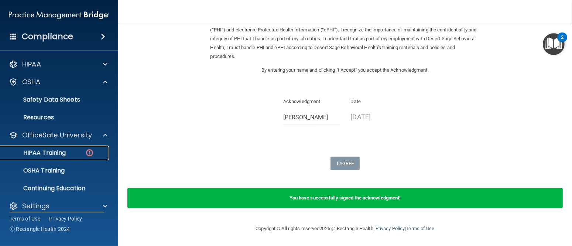
click at [75, 155] on div "HIPAA Training" at bounding box center [55, 152] width 101 height 7
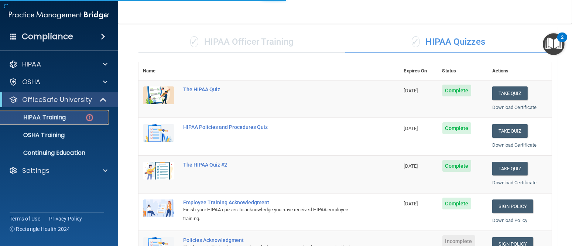
scroll to position [306, 0]
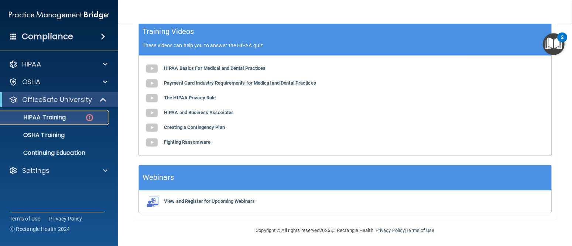
click at [71, 122] on link "HIPAA Training" at bounding box center [51, 117] width 116 height 15
click at [73, 106] on div "OfficeSafe University" at bounding box center [59, 99] width 118 height 15
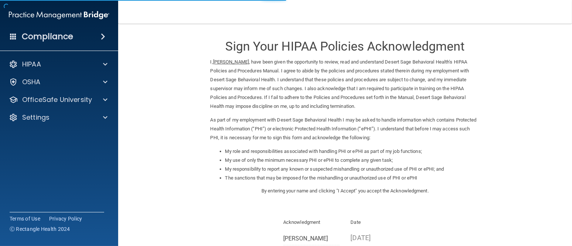
scroll to position [92, 0]
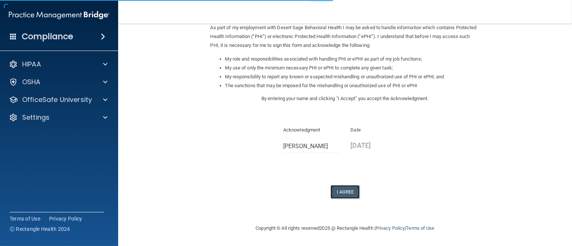
click at [346, 195] on button "I Agree" at bounding box center [346, 192] width 30 height 14
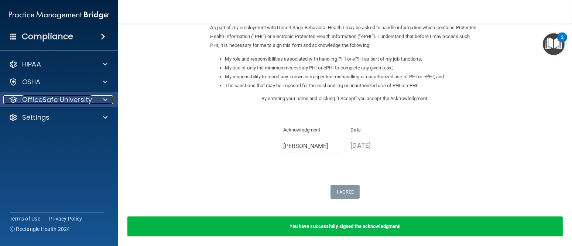
click at [106, 100] on span at bounding box center [105, 99] width 4 height 9
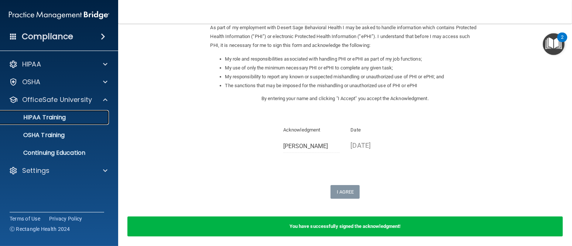
click at [63, 122] on link "HIPAA Training" at bounding box center [51, 117] width 116 height 15
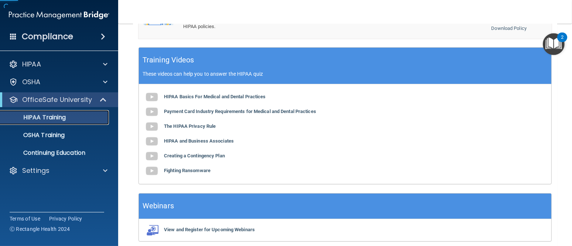
scroll to position [308, 0]
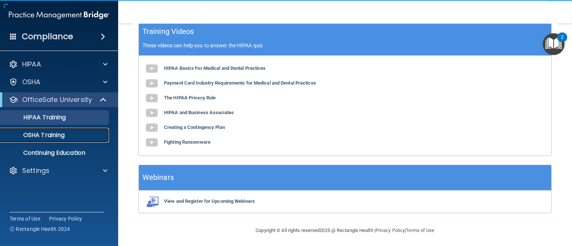
click at [42, 136] on p "OSHA Training" at bounding box center [35, 134] width 60 height 7
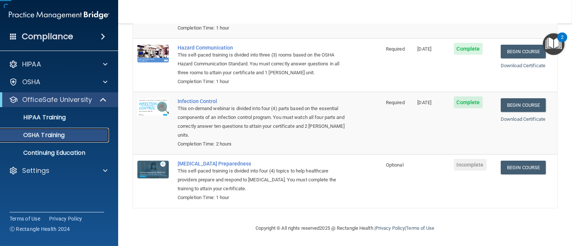
scroll to position [106, 0]
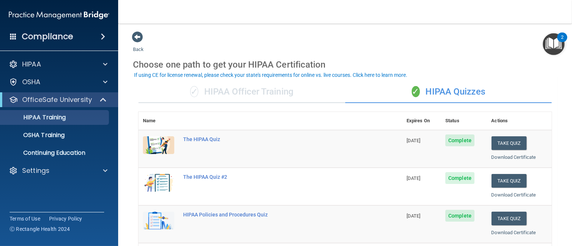
drag, startPoint x: 561, startPoint y: 41, endPoint x: 556, endPoint y: 44, distance: 6.3
click at [561, 41] on div "2" at bounding box center [562, 42] width 3 height 10
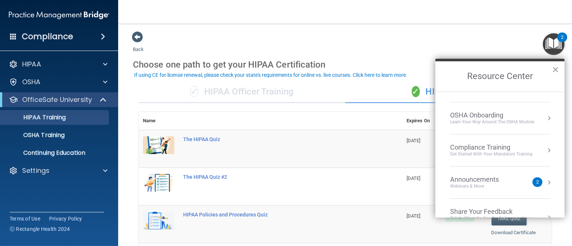
scroll to position [40, 0]
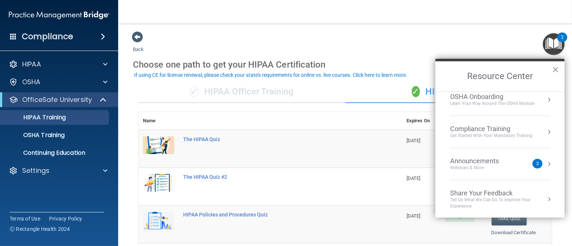
click at [476, 167] on div "Webinars & More" at bounding box center [482, 168] width 64 height 6
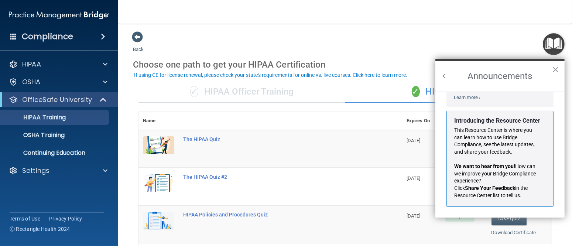
scroll to position [0, 0]
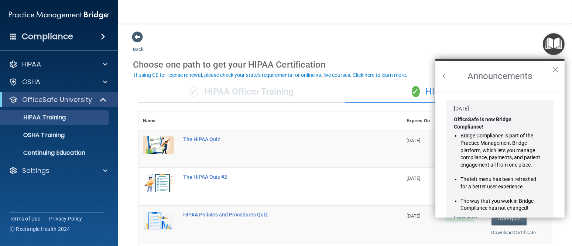
click at [558, 69] on button "×" at bounding box center [555, 70] width 7 height 12
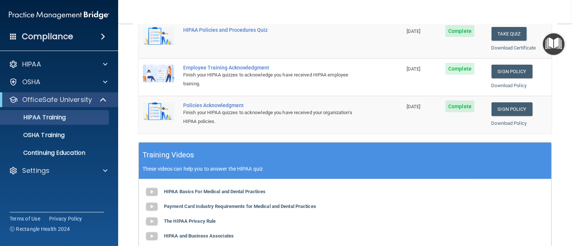
scroll to position [111, 0]
